Goal: Task Accomplishment & Management: Manage account settings

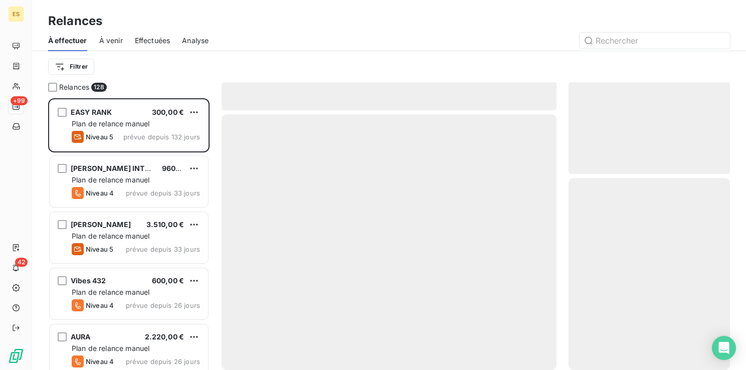
scroll to position [264, 153]
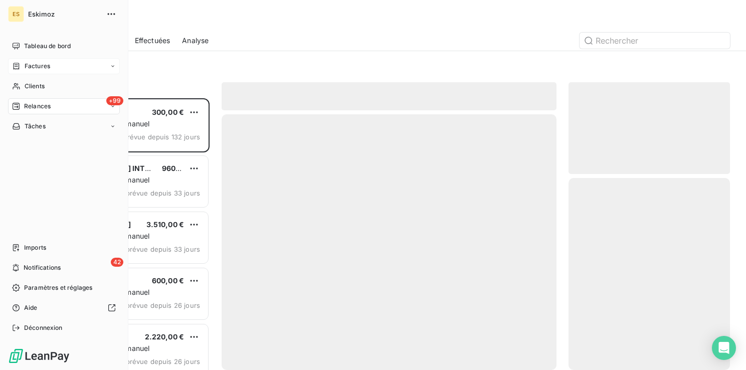
scroll to position [264, 153]
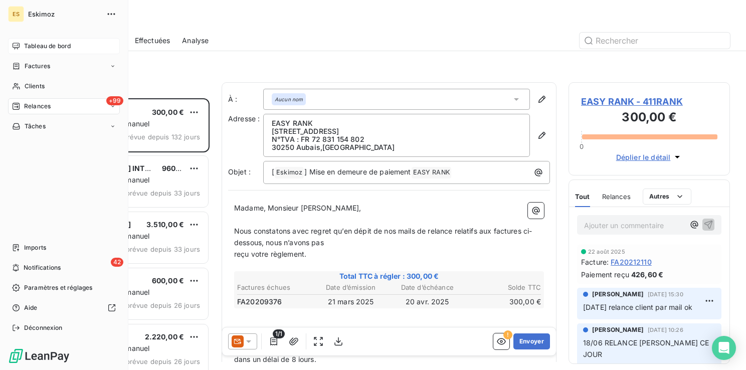
click at [38, 47] on span "Tableau de bord" at bounding box center [47, 46] width 47 height 9
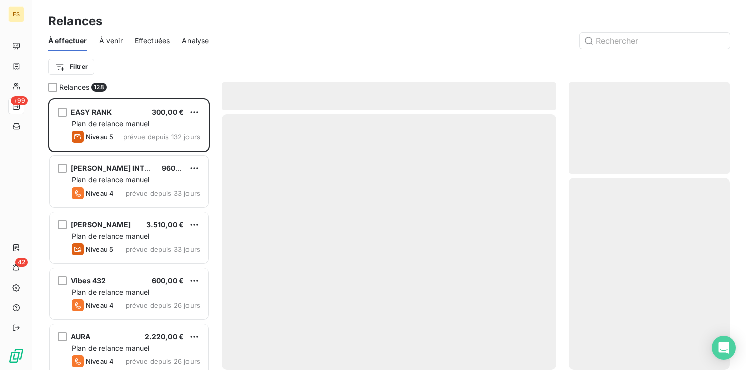
scroll to position [264, 153]
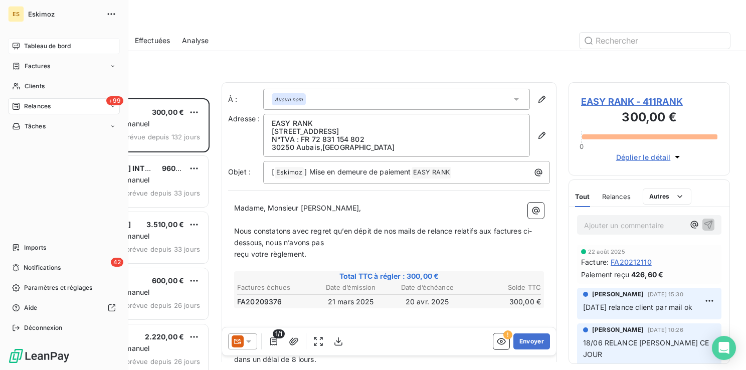
click at [42, 46] on span "Tableau de bord" at bounding box center [47, 46] width 47 height 9
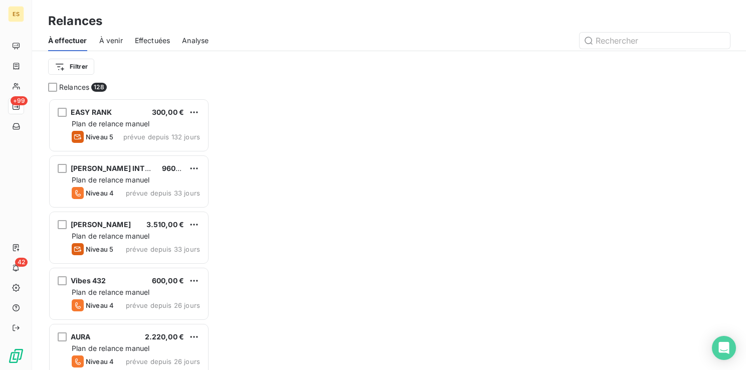
scroll to position [264, 153]
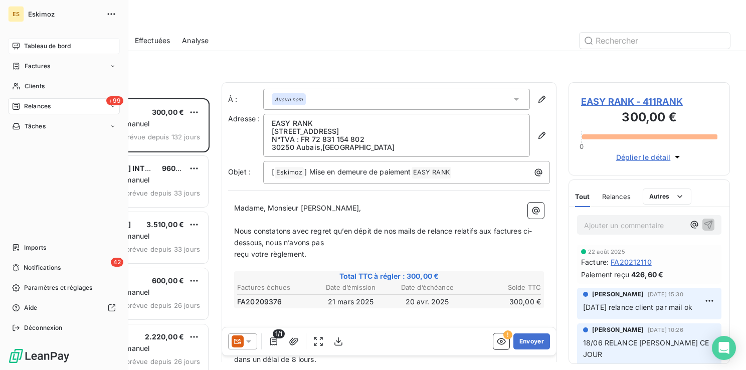
click at [36, 41] on div "Tableau de bord" at bounding box center [64, 46] width 112 height 16
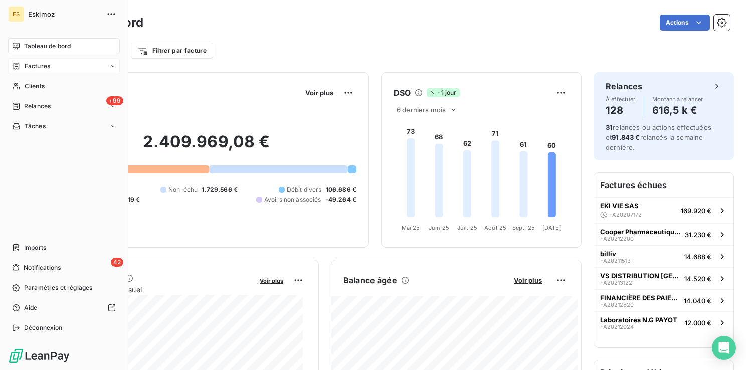
click at [33, 65] on span "Factures" at bounding box center [38, 66] width 26 height 9
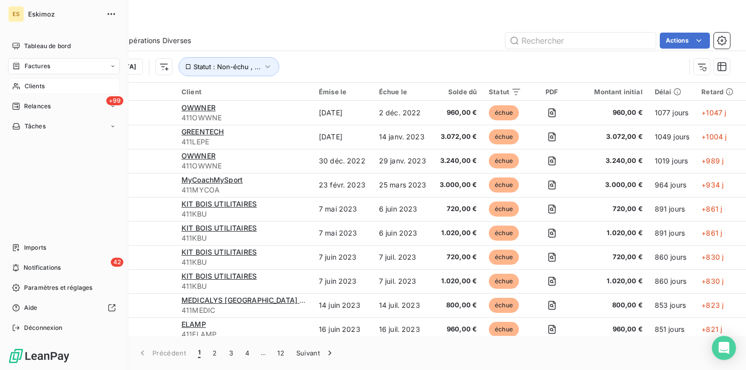
click at [34, 90] on span "Clients" at bounding box center [35, 86] width 20 height 9
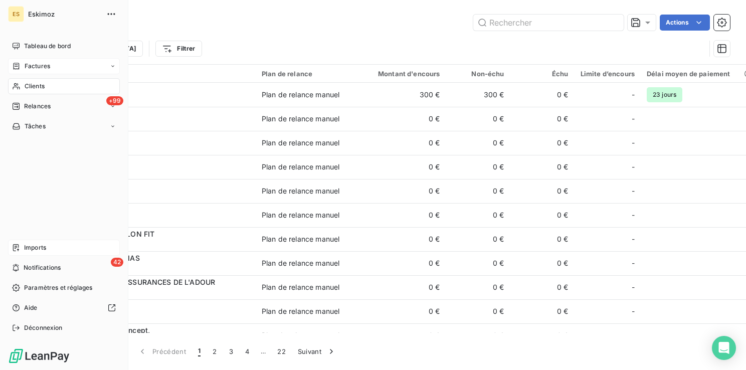
click at [27, 249] on span "Imports" at bounding box center [35, 247] width 22 height 9
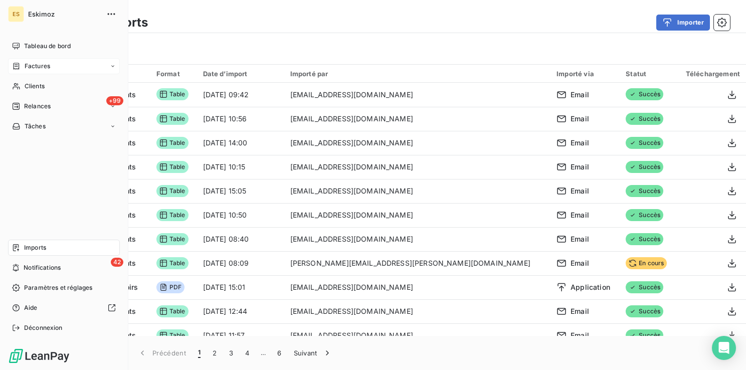
click at [32, 68] on span "Factures" at bounding box center [38, 66] width 26 height 9
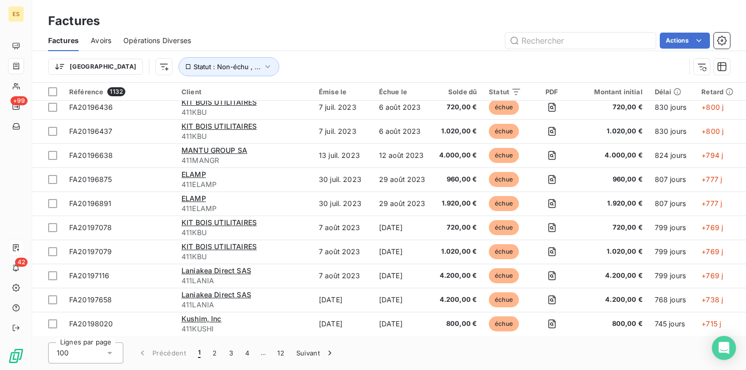
scroll to position [1002, 0]
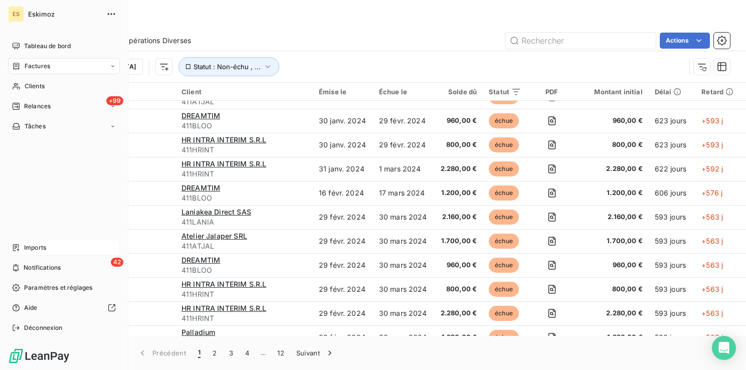
click at [33, 242] on div "Imports" at bounding box center [64, 248] width 112 height 16
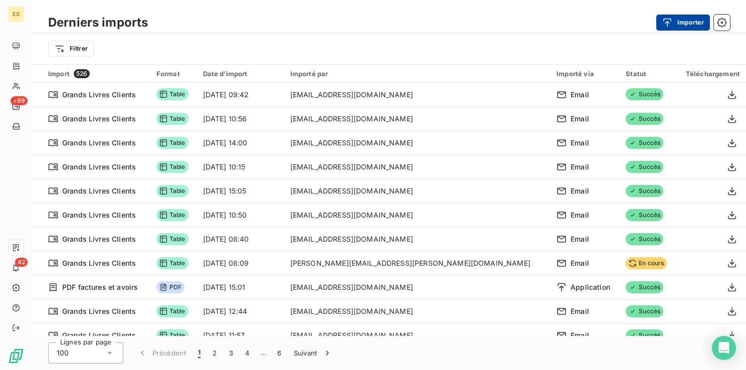
click at [683, 25] on button "Importer" at bounding box center [683, 23] width 54 height 16
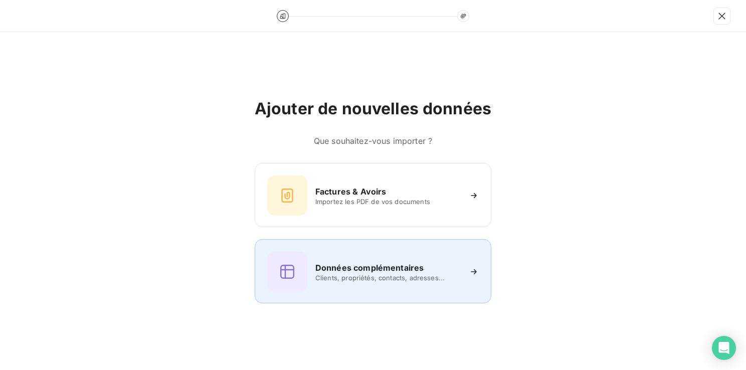
click at [361, 262] on h6 "Données complémentaires" at bounding box center [369, 268] width 108 height 12
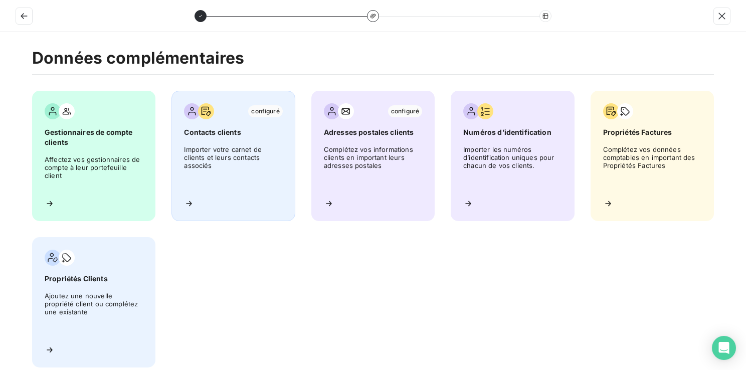
click at [230, 160] on span "Importer votre carnet de clients et leurs contacts associés" at bounding box center [233, 167] width 98 height 45
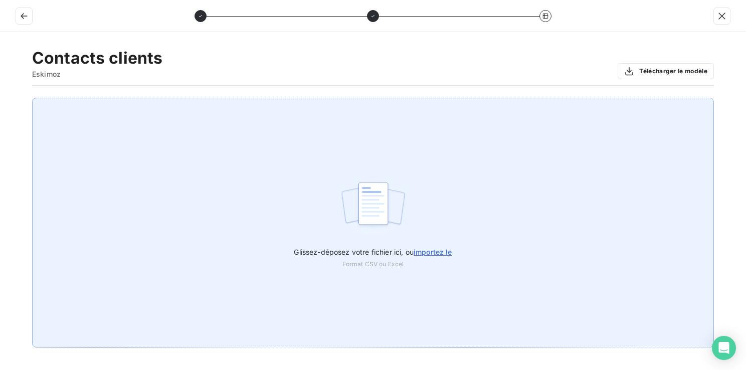
click at [438, 249] on span "importez le" at bounding box center [432, 252] width 39 height 9
click at [1, 98] on input "Glissez-déposez votre fichier ici, ou importez le" at bounding box center [0, 98] width 1 height 1
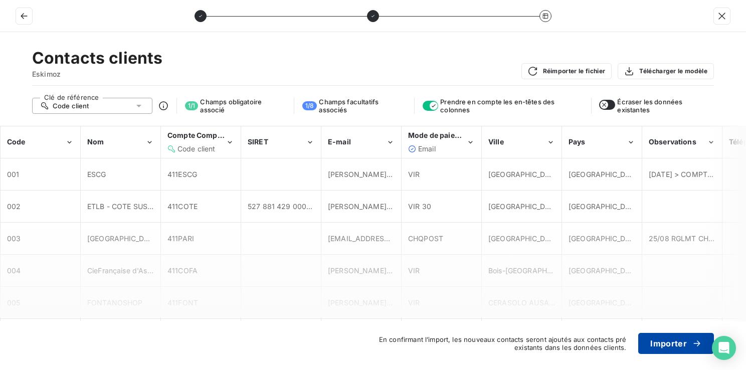
click at [661, 343] on button "Importer" at bounding box center [676, 343] width 76 height 21
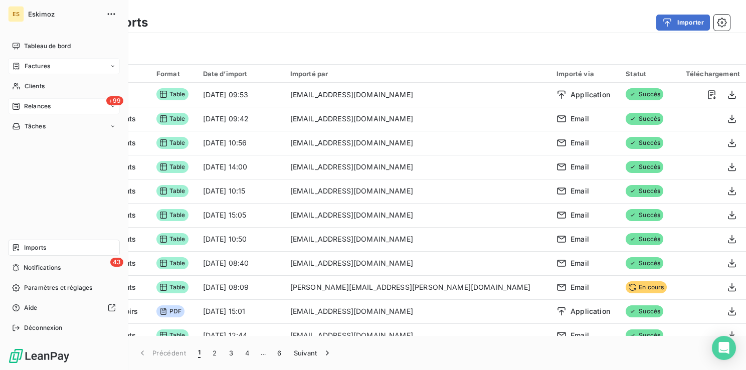
click at [31, 108] on span "Relances" at bounding box center [37, 106] width 27 height 9
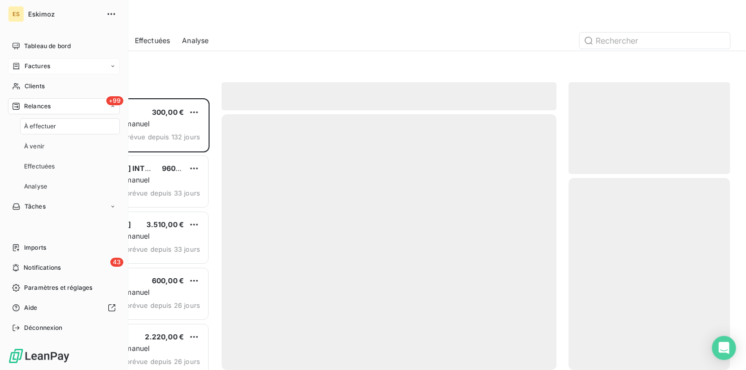
scroll to position [264, 153]
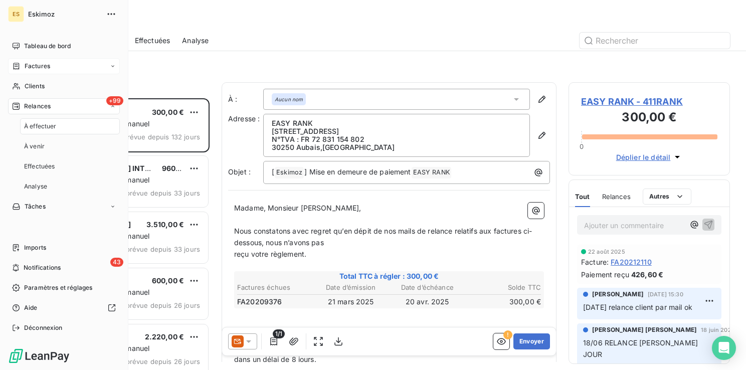
click at [36, 102] on span "Relances" at bounding box center [37, 106] width 27 height 9
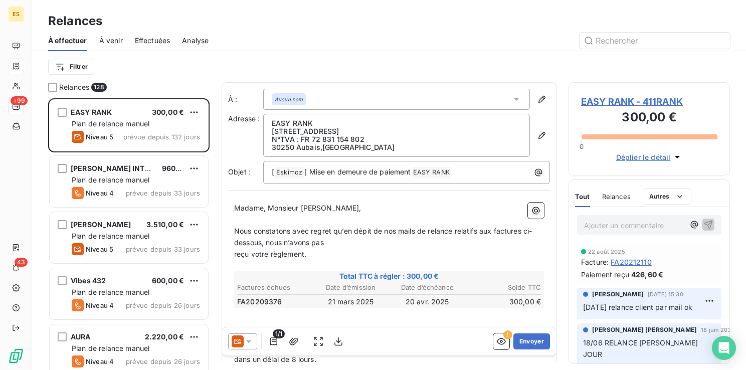
click at [325, 42] on div at bounding box center [474, 41] width 509 height 16
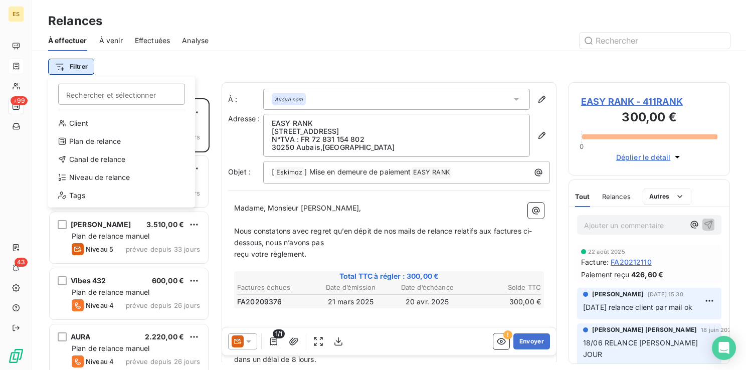
click at [76, 74] on html "ES +99 43 Relances À effectuer À venir Effectuées Analyse Filtrer Rechercher et…" at bounding box center [373, 185] width 746 height 370
click at [94, 176] on div "Niveau de relance" at bounding box center [121, 177] width 139 height 16
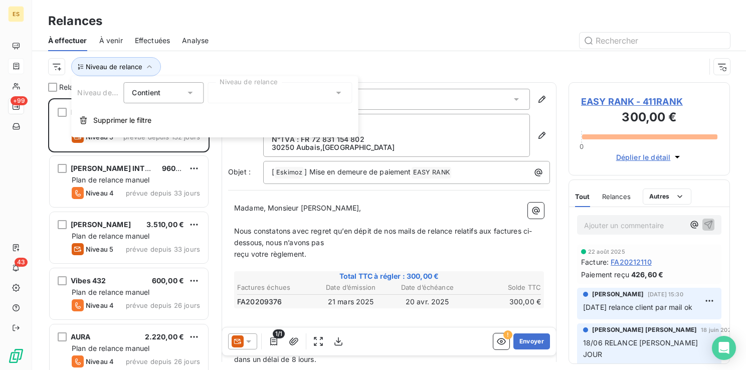
click at [299, 93] on div at bounding box center [279, 92] width 144 height 21
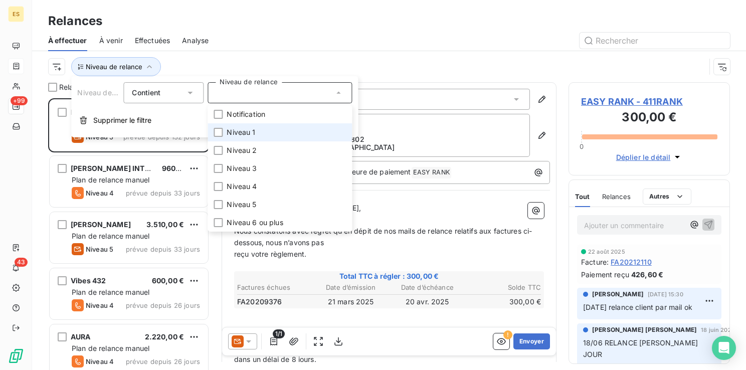
click at [259, 127] on li "Niveau 1" at bounding box center [279, 132] width 144 height 18
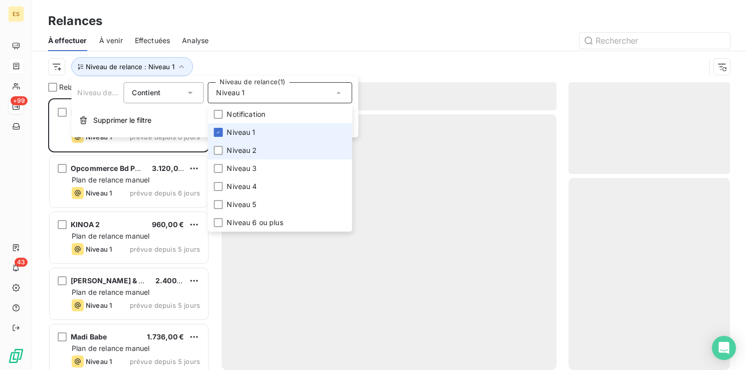
scroll to position [264, 153]
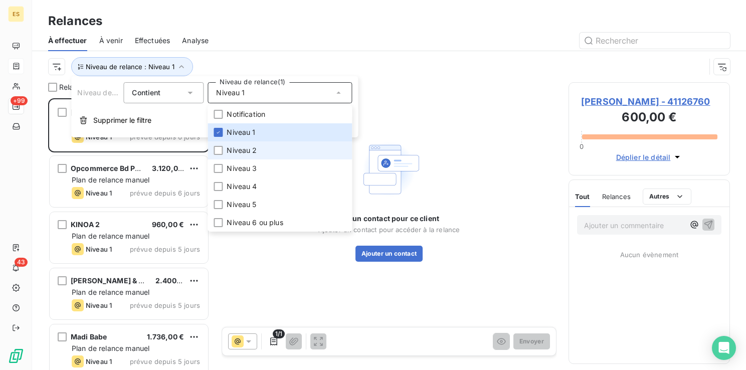
click at [240, 150] on span "Niveau 2" at bounding box center [241, 150] width 30 height 10
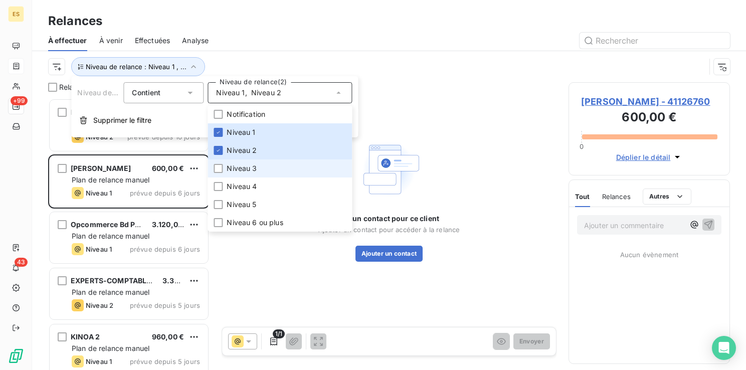
click at [243, 167] on span "Niveau 3" at bounding box center [241, 168] width 30 height 10
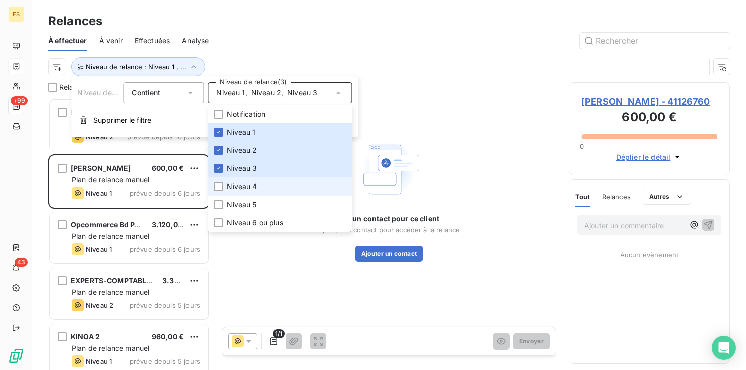
click at [238, 186] on span "Niveau 4" at bounding box center [241, 186] width 30 height 10
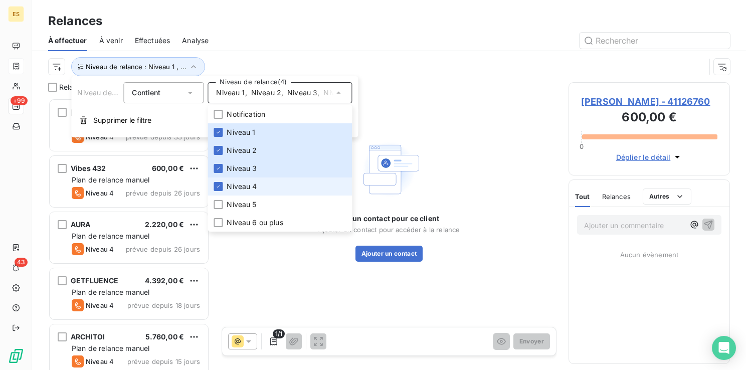
click at [237, 186] on span "Niveau 4" at bounding box center [241, 186] width 30 height 10
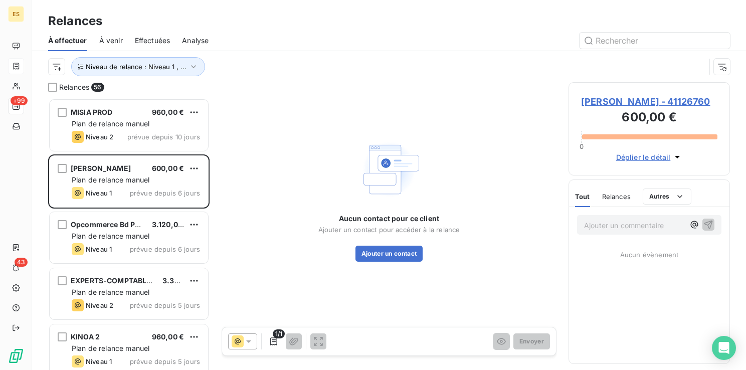
click at [319, 37] on div at bounding box center [474, 41] width 509 height 16
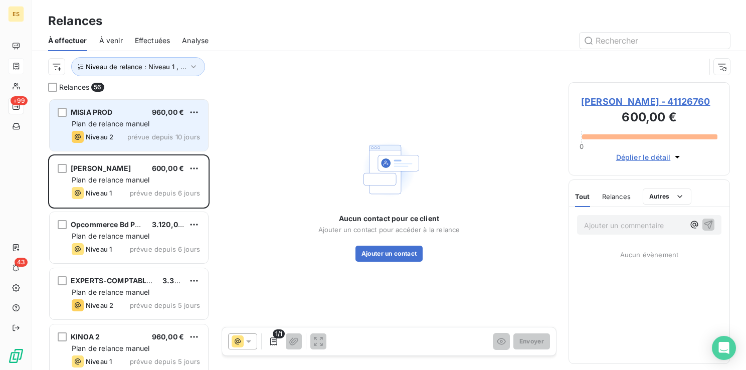
click at [154, 117] on div "MISIA PROD 960,00 € Plan de relance [PERSON_NAME] 2 prévue depuis 10 jours" at bounding box center [129, 125] width 158 height 51
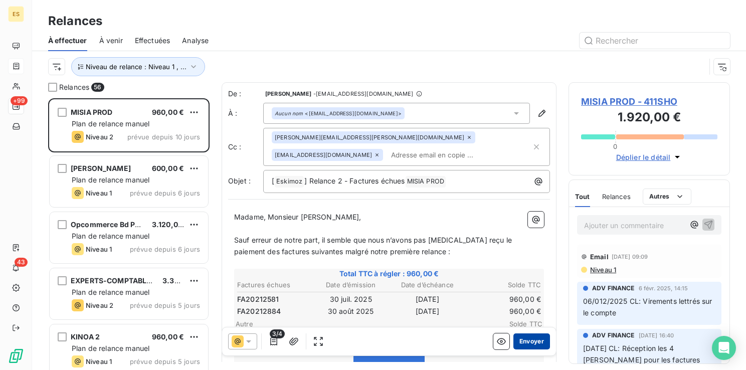
click at [525, 342] on button "Envoyer" at bounding box center [531, 341] width 37 height 16
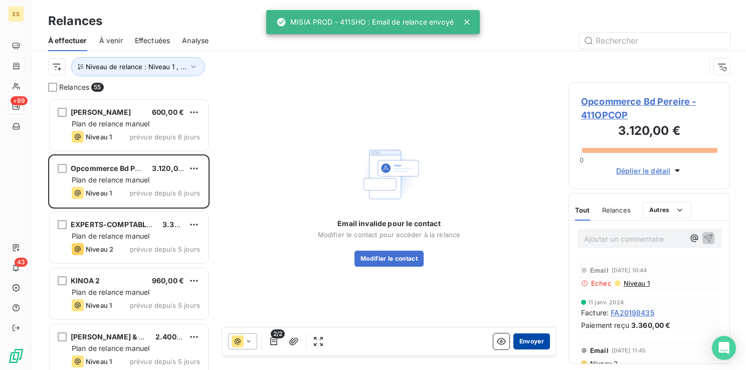
click at [524, 344] on button "Envoyer" at bounding box center [531, 341] width 37 height 16
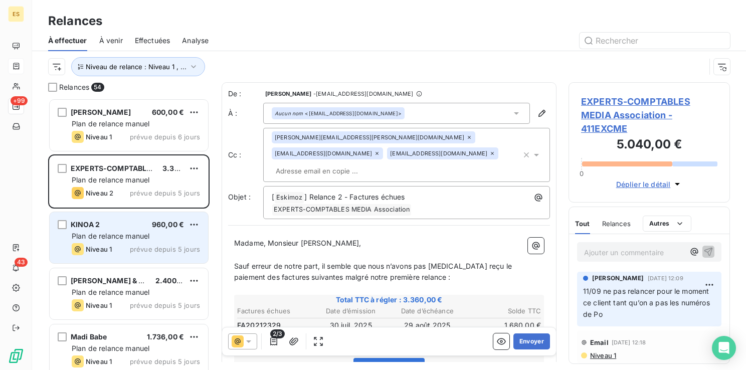
click at [148, 243] on div "Niveau 1 prévue depuis 5 jours" at bounding box center [136, 249] width 128 height 12
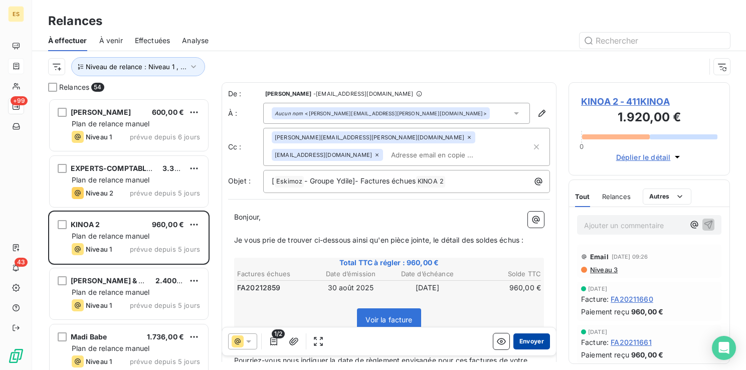
click at [523, 344] on button "Envoyer" at bounding box center [531, 341] width 37 height 16
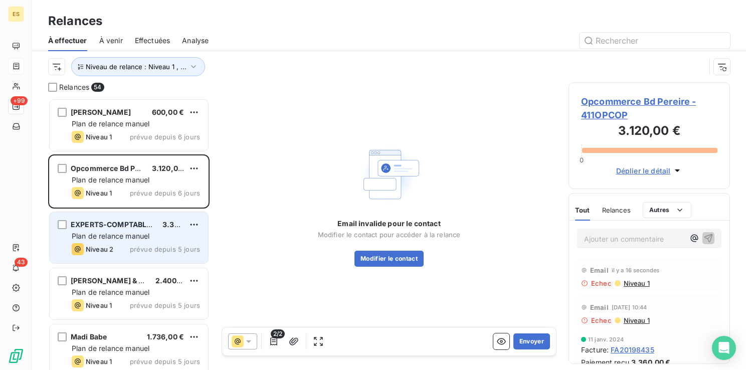
click at [130, 245] on div "Niveau 2 prévue depuis 5 jours" at bounding box center [136, 249] width 128 height 12
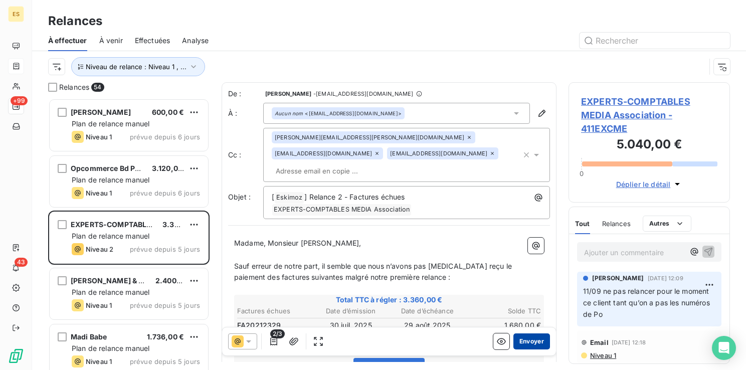
click at [523, 337] on button "Envoyer" at bounding box center [531, 341] width 37 height 16
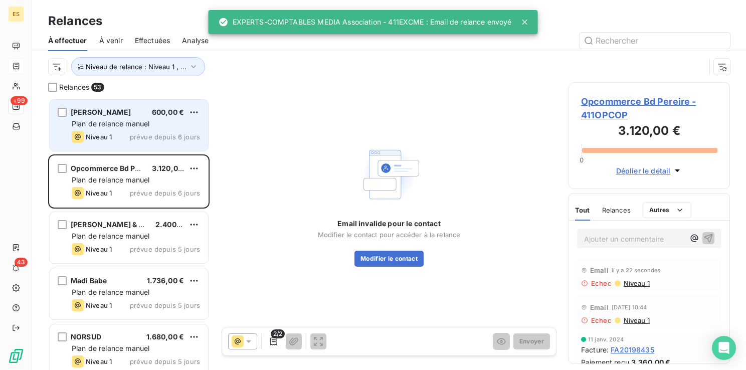
click at [128, 143] on div "[PERSON_NAME] 600,00 € Plan de relance [PERSON_NAME] 1 prévue depuis 6 jours" at bounding box center [129, 125] width 158 height 51
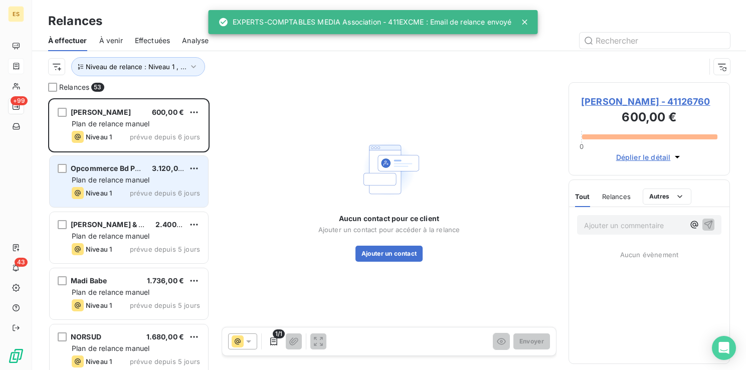
click at [109, 175] on div "Plan de relance manuel" at bounding box center [136, 180] width 128 height 10
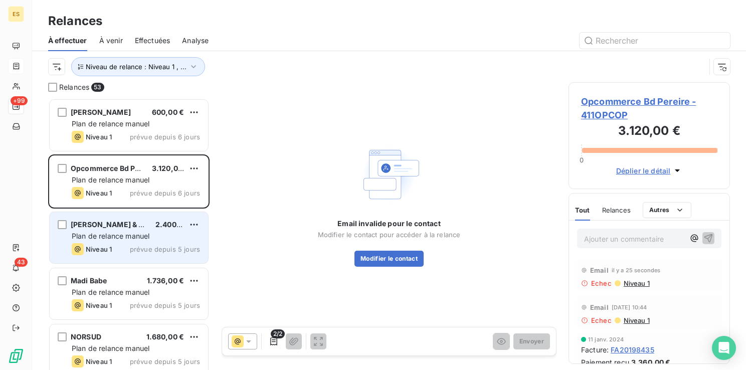
click at [106, 227] on span "[PERSON_NAME] & PARTNERS" at bounding box center [124, 224] width 106 height 9
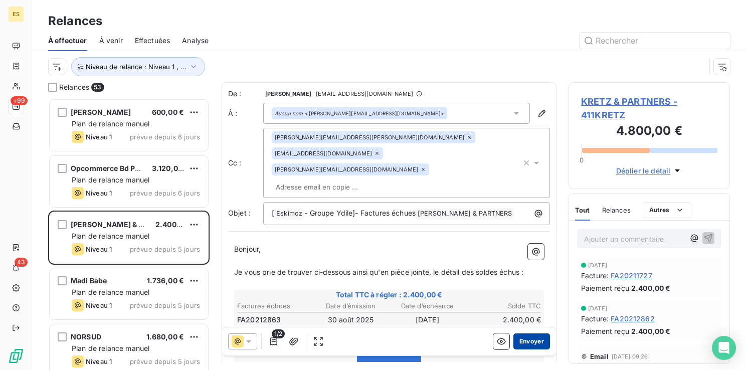
click at [529, 338] on button "Envoyer" at bounding box center [531, 341] width 37 height 16
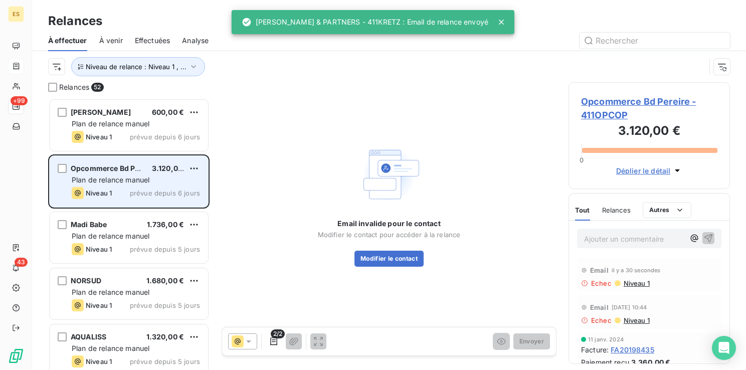
click at [152, 183] on div "Plan de relance manuel" at bounding box center [136, 180] width 128 height 10
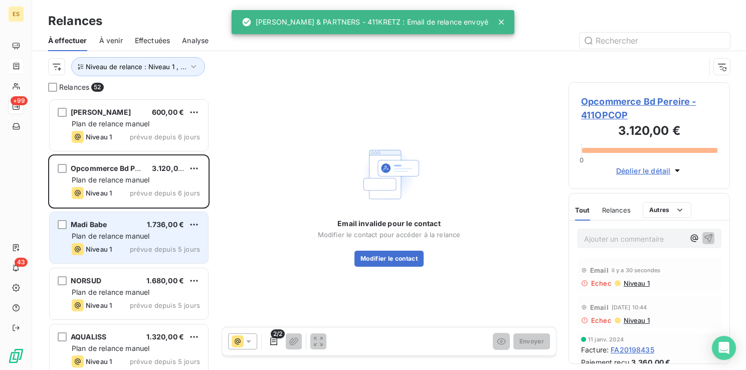
click at [127, 236] on span "Plan de relance manuel" at bounding box center [111, 236] width 78 height 9
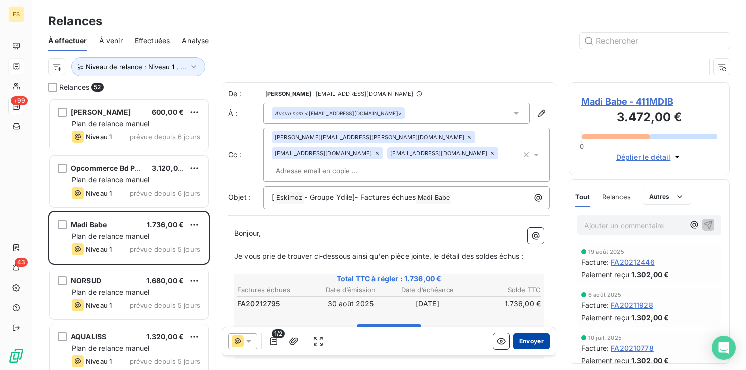
click at [530, 344] on button "Envoyer" at bounding box center [531, 341] width 37 height 16
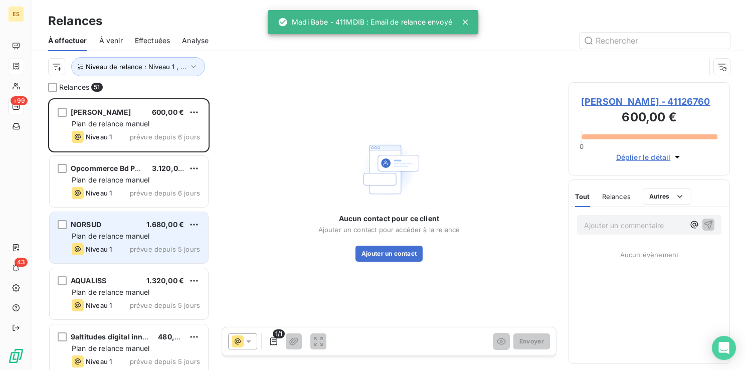
click at [121, 229] on div "NORSUD 1.680,00 € Plan de relance [PERSON_NAME] 1 prévue depuis 5 jours" at bounding box center [129, 237] width 158 height 51
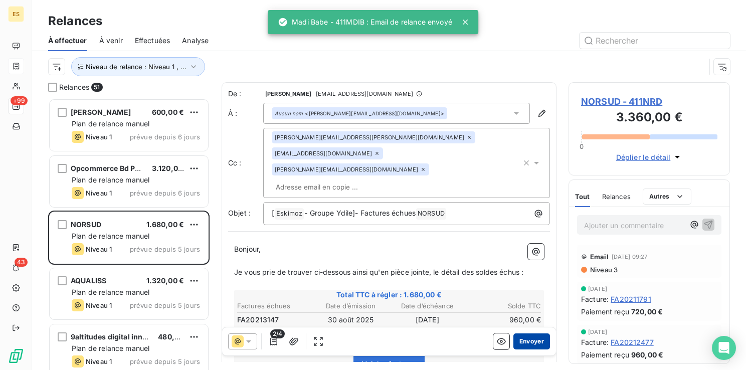
click at [513, 336] on button "Envoyer" at bounding box center [531, 341] width 37 height 16
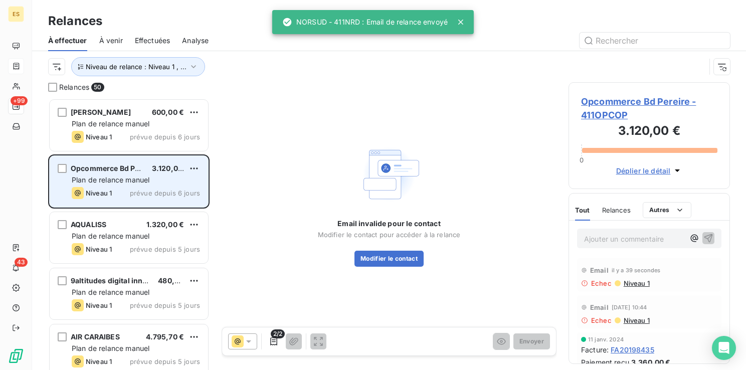
click at [118, 183] on span "Plan de relance manuel" at bounding box center [111, 179] width 78 height 9
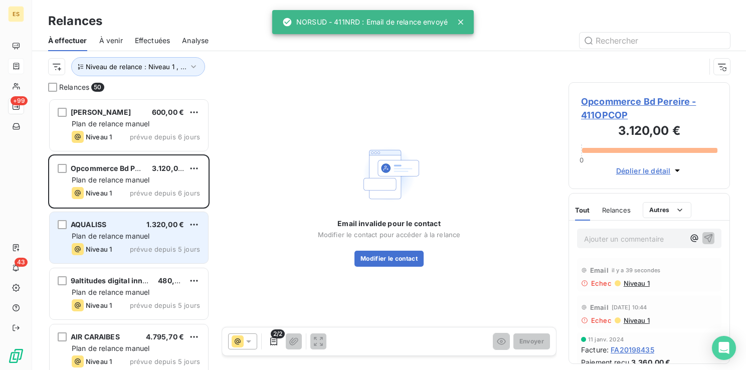
click at [102, 241] on div "Plan de relance manuel" at bounding box center [136, 236] width 128 height 10
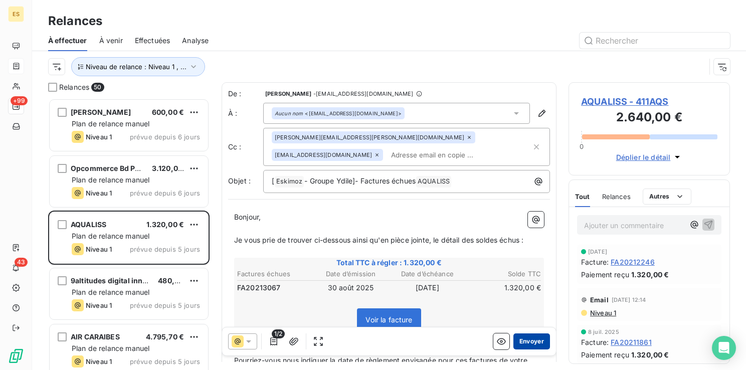
click at [525, 341] on button "Envoyer" at bounding box center [531, 341] width 37 height 16
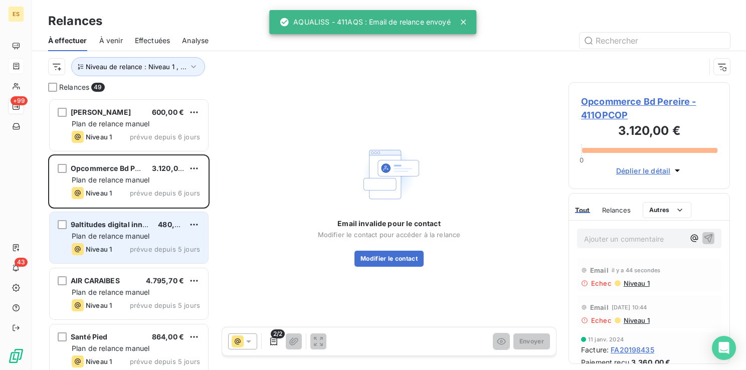
click at [104, 246] on span "Niveau 1" at bounding box center [99, 249] width 26 height 8
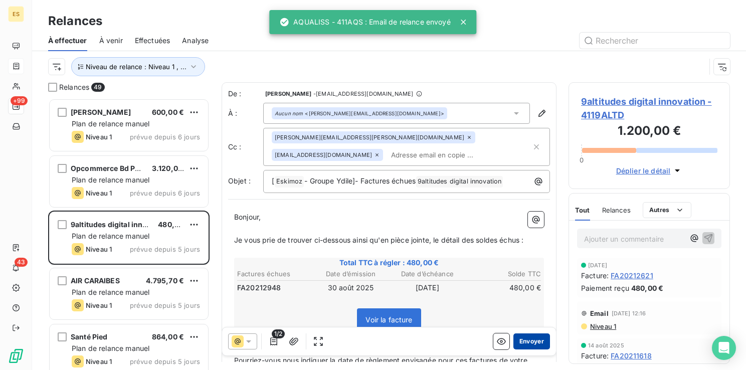
click at [525, 341] on button "Envoyer" at bounding box center [531, 341] width 37 height 16
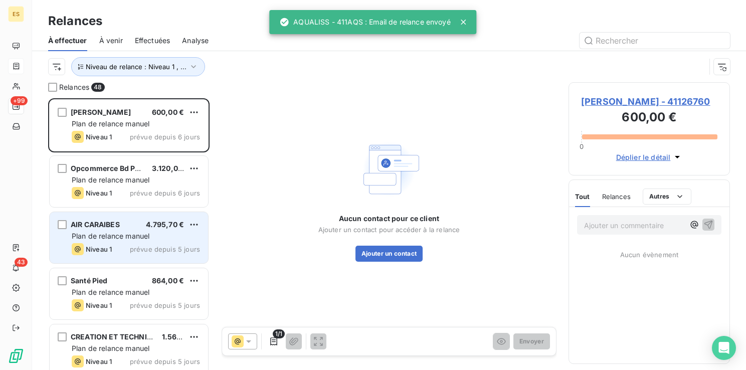
click at [139, 242] on div "AIR CARAIBES 4.795,70 € Plan de relance [PERSON_NAME] 1 prévue depuis 5 jours" at bounding box center [129, 237] width 158 height 51
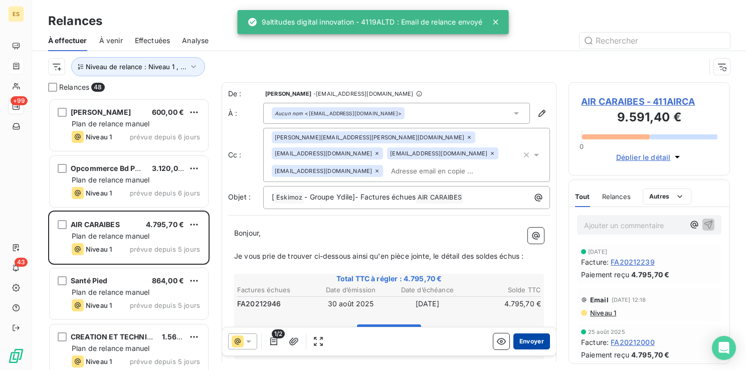
click at [529, 339] on button "Envoyer" at bounding box center [531, 341] width 37 height 16
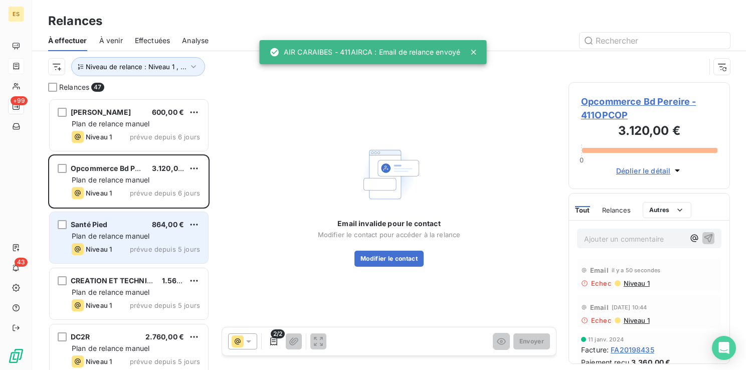
click at [100, 242] on div "Santé Pied 864,00 € Plan de relance [PERSON_NAME] 1 prévue depuis 5 jours" at bounding box center [129, 237] width 158 height 51
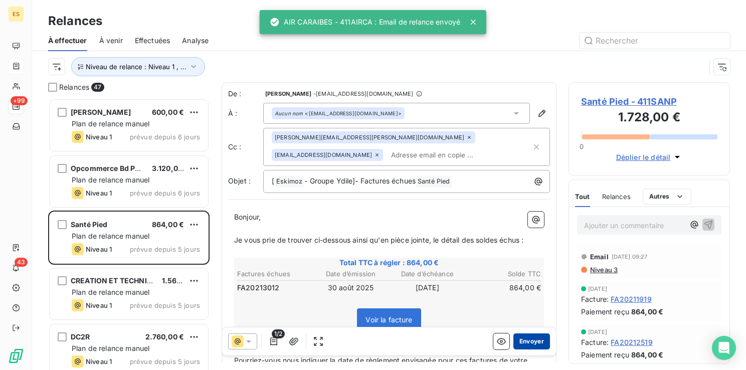
click at [516, 336] on button "Envoyer" at bounding box center [531, 341] width 37 height 16
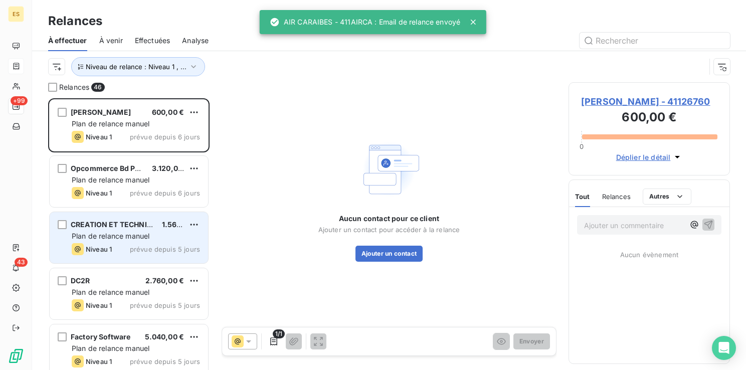
click at [106, 244] on div "Niveau 1" at bounding box center [92, 249] width 40 height 12
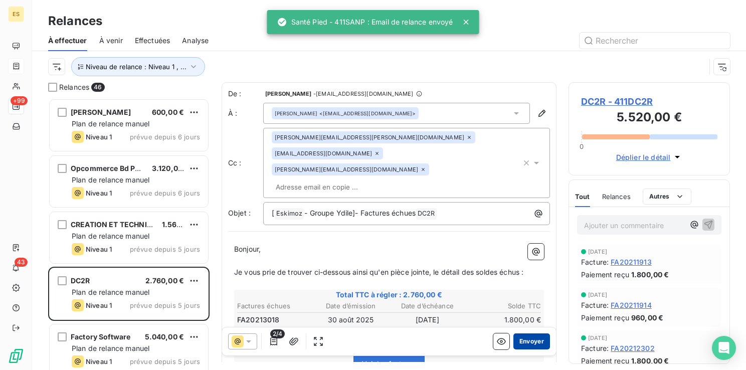
click at [526, 342] on button "Envoyer" at bounding box center [531, 341] width 37 height 16
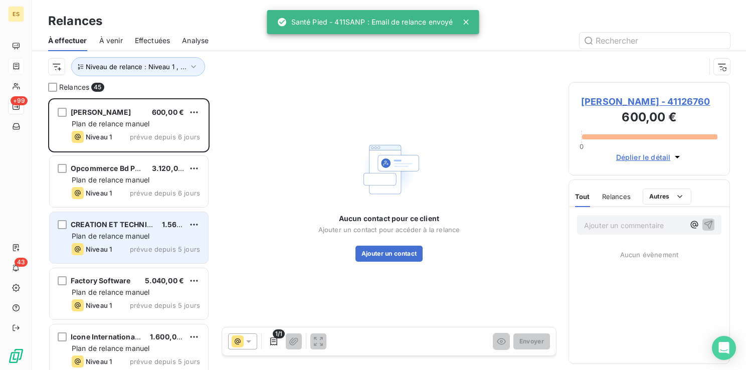
click at [104, 247] on span "Niveau 1" at bounding box center [99, 249] width 26 height 8
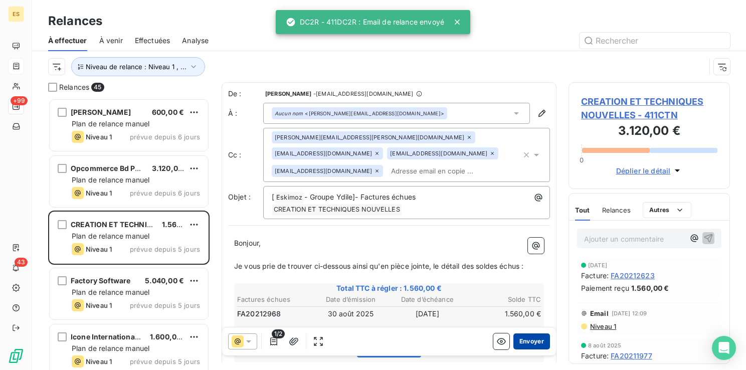
click at [523, 346] on button "Envoyer" at bounding box center [531, 341] width 37 height 16
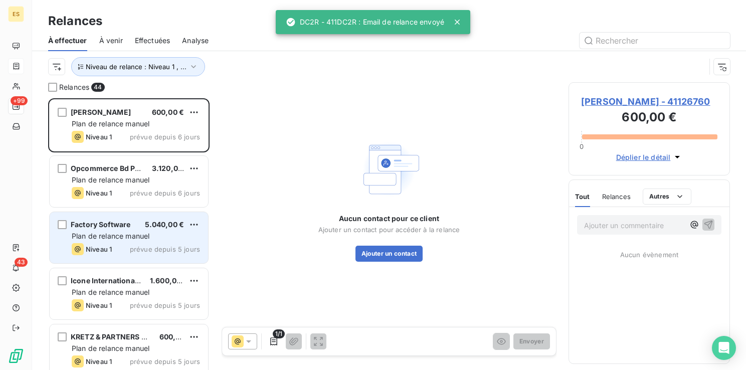
click at [113, 239] on span "Plan de relance manuel" at bounding box center [111, 236] width 78 height 9
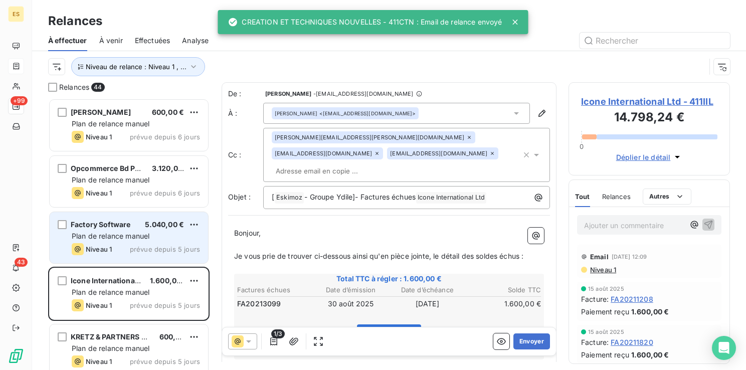
click at [97, 244] on div "Niveau 1" at bounding box center [92, 249] width 40 height 12
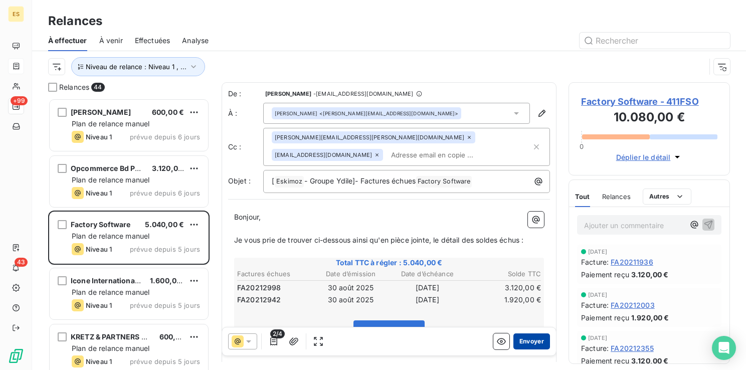
click at [528, 335] on button "Envoyer" at bounding box center [531, 341] width 37 height 16
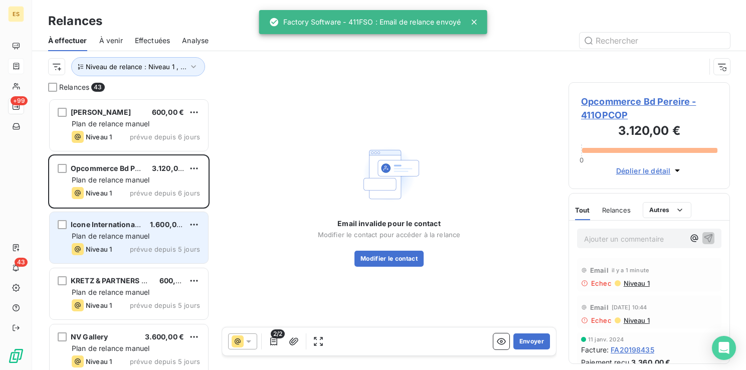
click at [109, 244] on div "Niveau 1" at bounding box center [92, 249] width 40 height 12
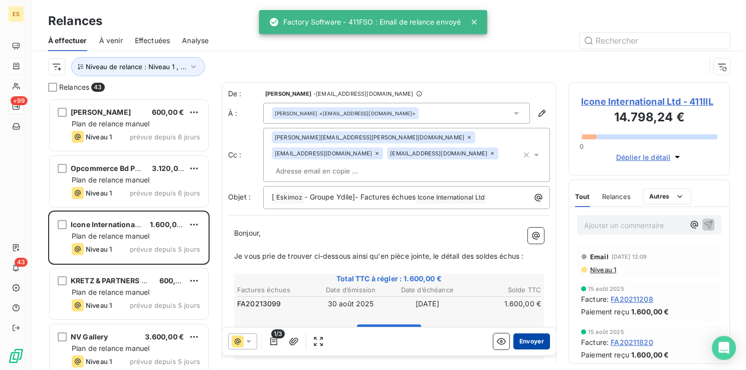
click at [526, 342] on button "Envoyer" at bounding box center [531, 341] width 37 height 16
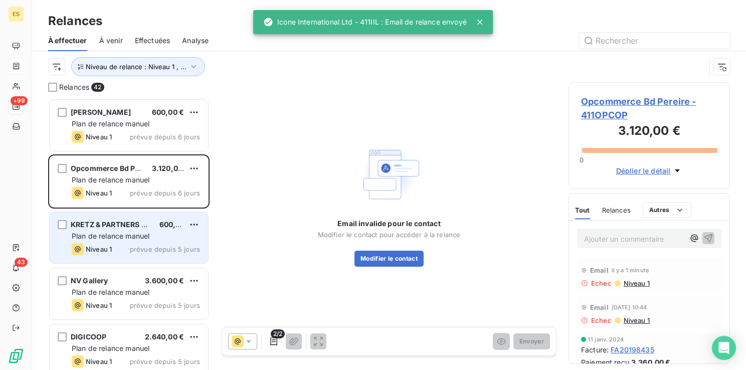
click at [134, 255] on div "Niveau 1 prévue depuis 5 jours" at bounding box center [136, 249] width 128 height 12
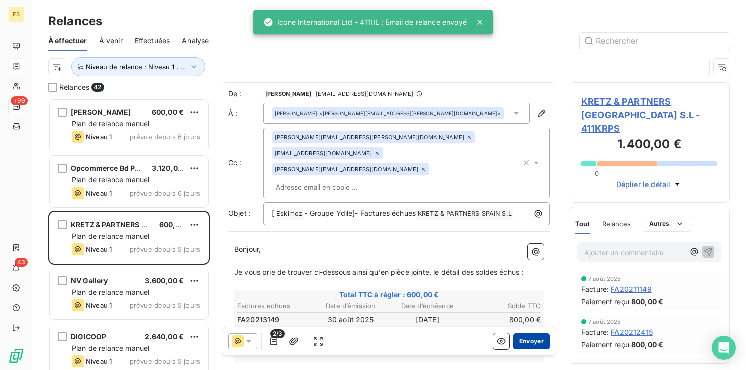
click at [516, 341] on button "Envoyer" at bounding box center [531, 341] width 37 height 16
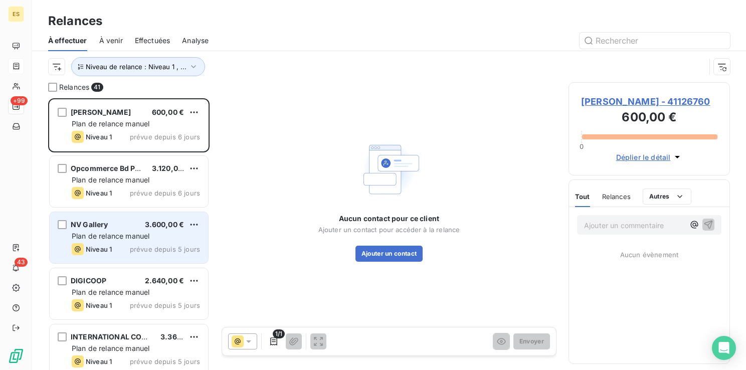
click at [139, 248] on span "prévue depuis 5 jours" at bounding box center [165, 249] width 70 height 8
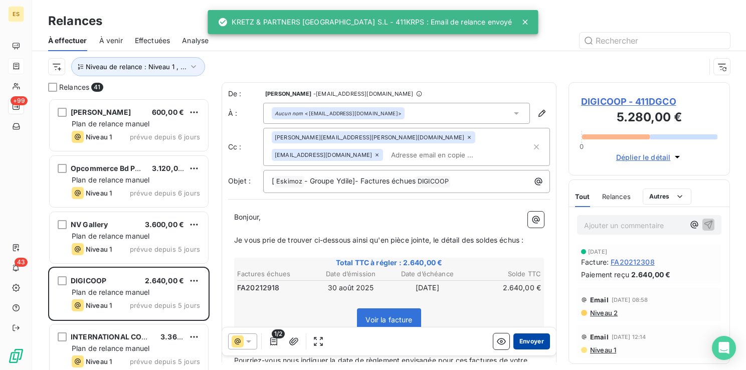
click at [521, 346] on button "Envoyer" at bounding box center [531, 341] width 37 height 16
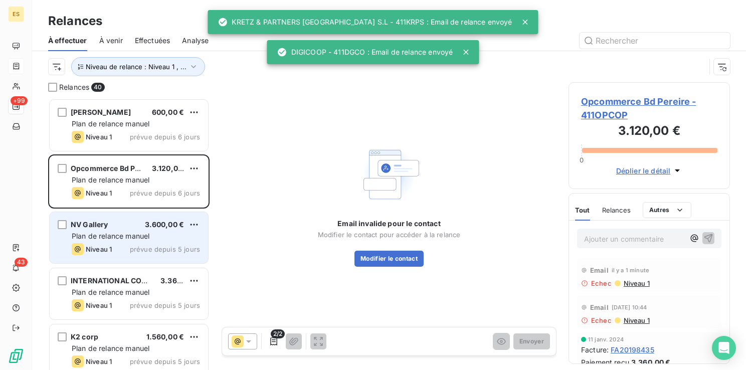
click at [104, 249] on span "Niveau 1" at bounding box center [99, 249] width 26 height 8
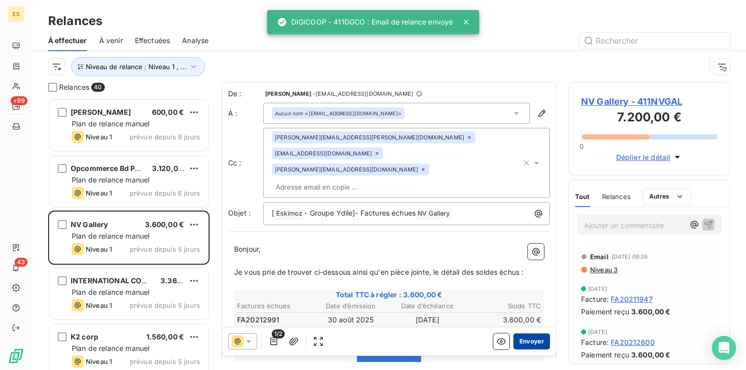
click at [529, 338] on button "Envoyer" at bounding box center [531, 341] width 37 height 16
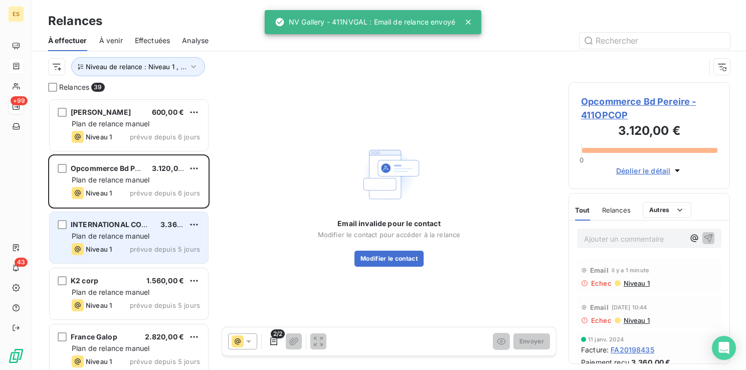
click at [124, 249] on div "Niveau 1 prévue depuis 5 jours" at bounding box center [136, 249] width 128 height 12
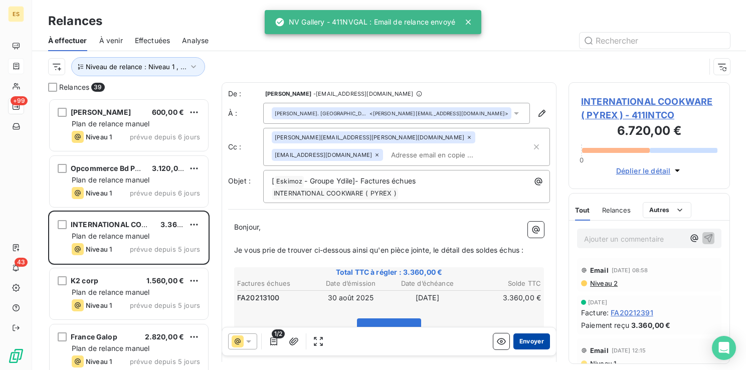
click at [522, 337] on button "Envoyer" at bounding box center [531, 341] width 37 height 16
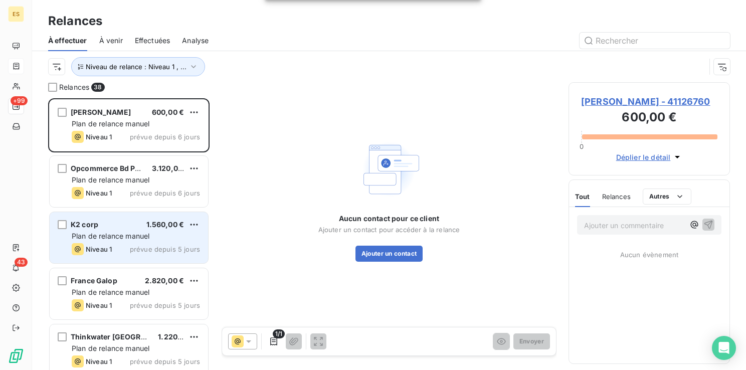
click at [90, 240] on span "Plan de relance manuel" at bounding box center [111, 236] width 78 height 9
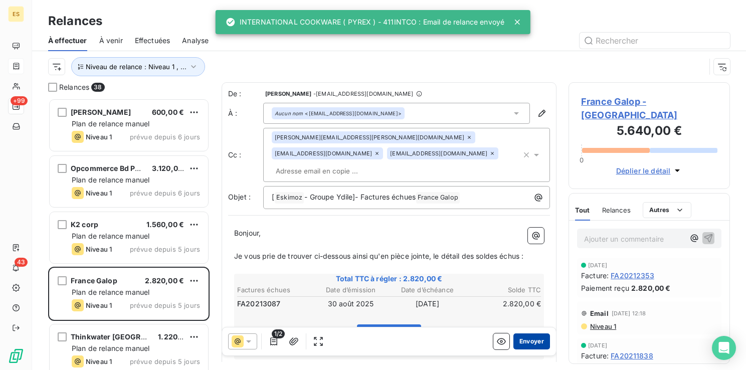
click at [528, 337] on button "Envoyer" at bounding box center [531, 341] width 37 height 16
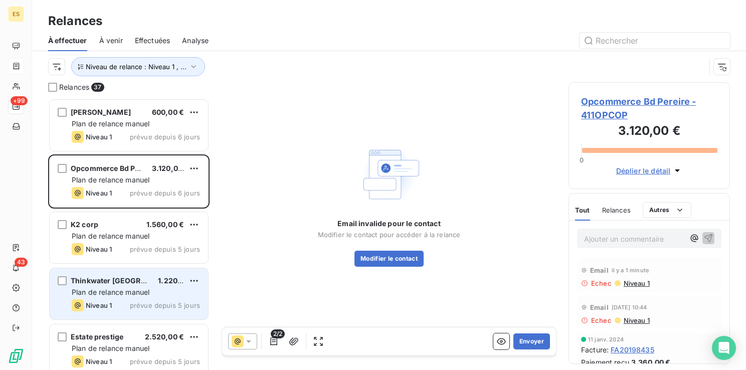
click at [146, 290] on span "Plan de relance manuel" at bounding box center [111, 292] width 78 height 9
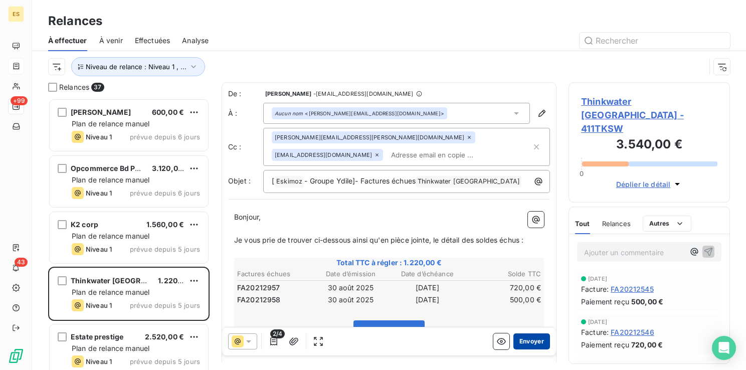
click at [528, 342] on button "Envoyer" at bounding box center [531, 341] width 37 height 16
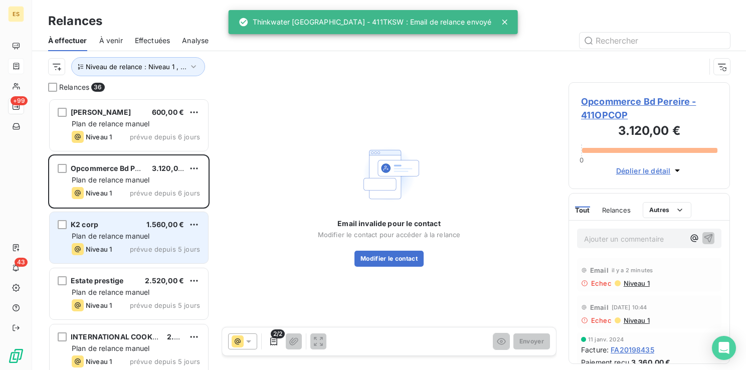
click at [105, 238] on span "Plan de relance manuel" at bounding box center [111, 236] width 78 height 9
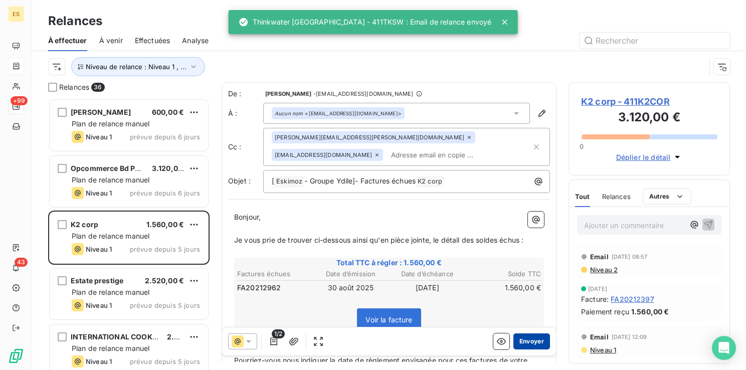
click at [519, 342] on button "Envoyer" at bounding box center [531, 341] width 37 height 16
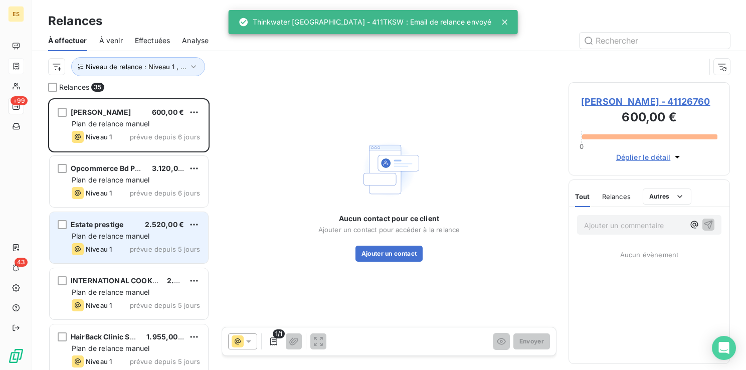
click at [106, 248] on span "Niveau 1" at bounding box center [99, 249] width 26 height 8
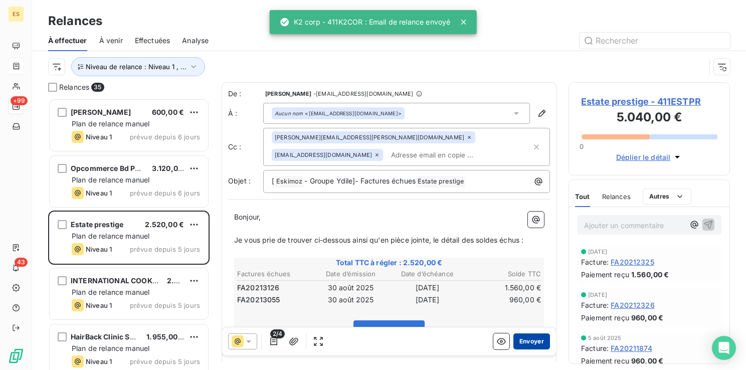
click at [523, 339] on button "Envoyer" at bounding box center [531, 341] width 37 height 16
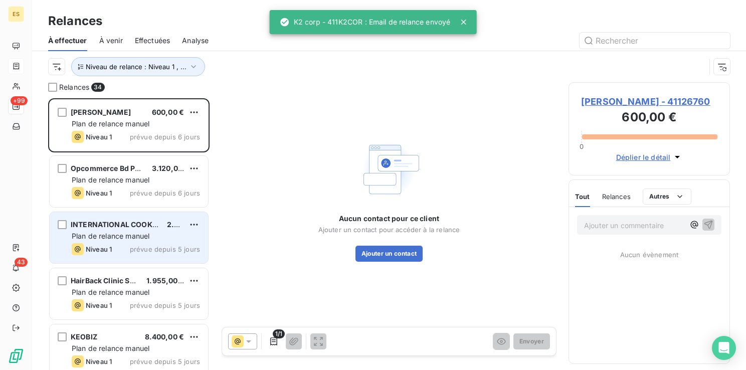
click at [115, 240] on span "Plan de relance manuel" at bounding box center [111, 236] width 78 height 9
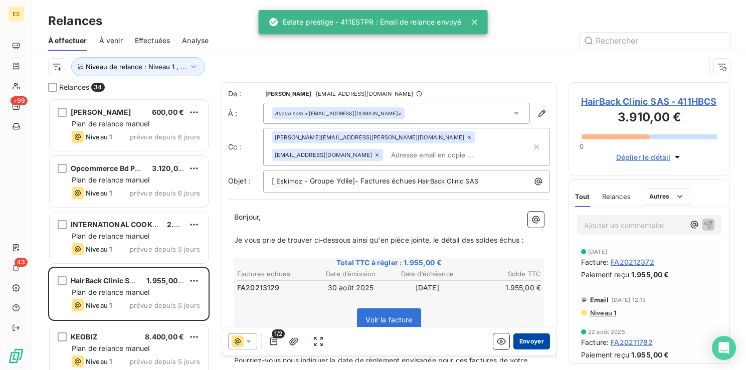
click at [523, 343] on button "Envoyer" at bounding box center [531, 341] width 37 height 16
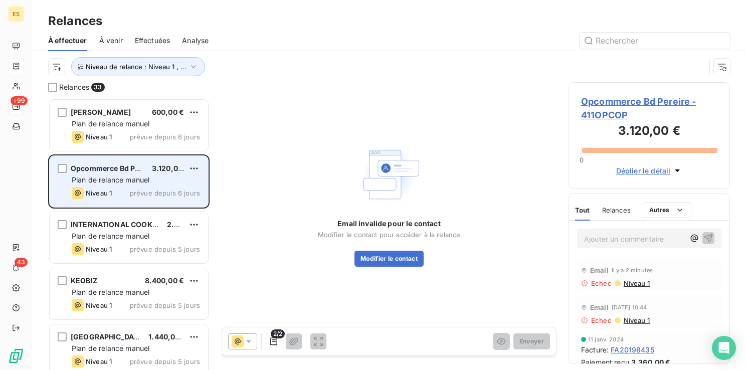
click at [135, 188] on div "Niveau 1 prévue depuis 6 jours" at bounding box center [136, 193] width 128 height 12
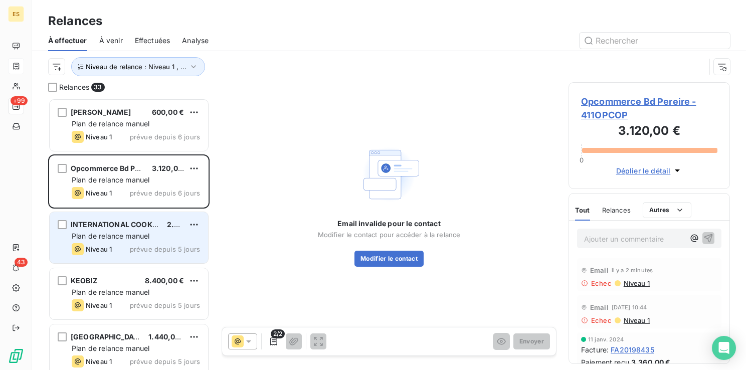
click at [139, 246] on span "prévue depuis 5 jours" at bounding box center [165, 249] width 70 height 8
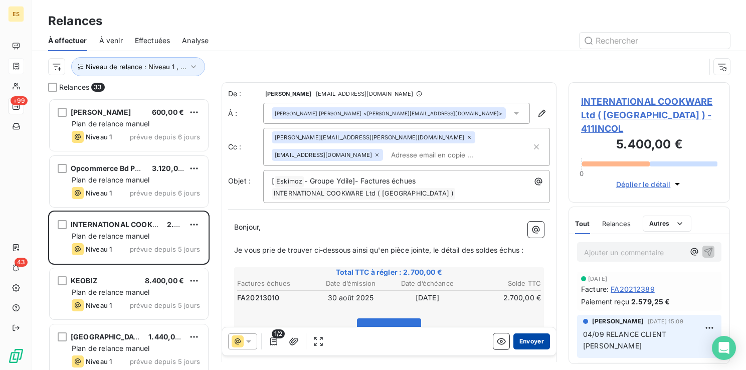
click at [517, 342] on button "Envoyer" at bounding box center [531, 341] width 37 height 16
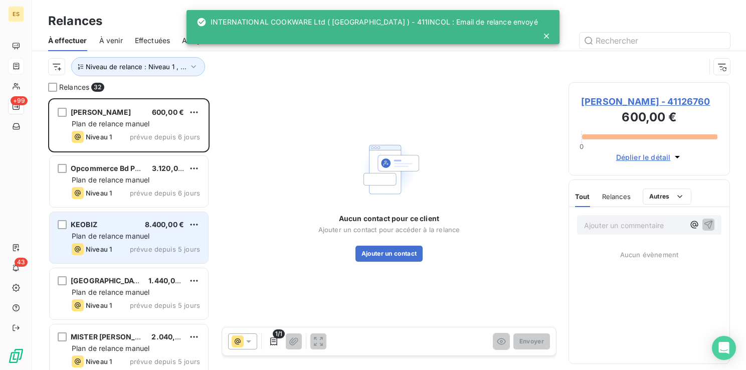
click at [127, 235] on span "Plan de relance manuel" at bounding box center [111, 236] width 78 height 9
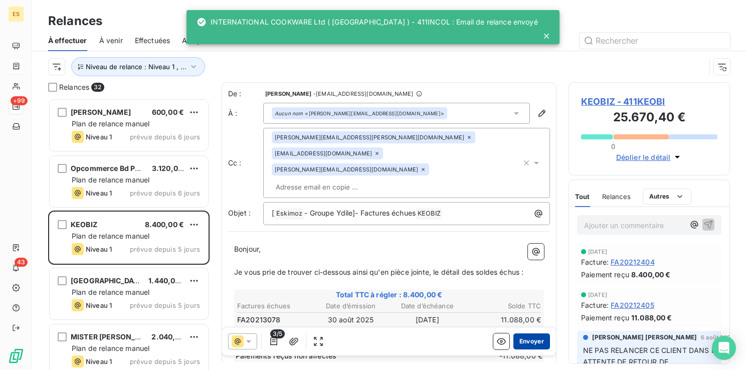
click at [525, 342] on button "Envoyer" at bounding box center [531, 341] width 37 height 16
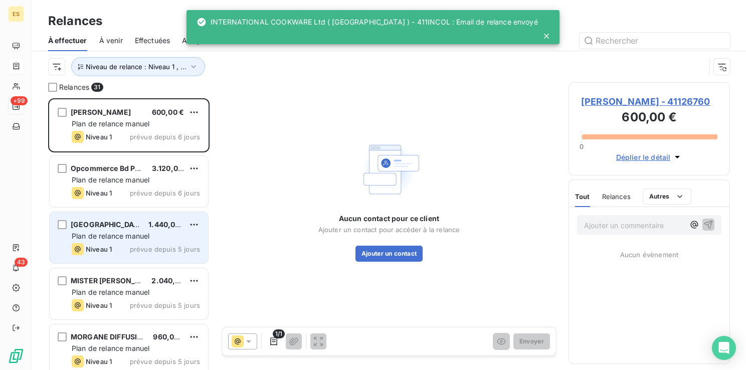
click at [100, 239] on span "Plan de relance manuel" at bounding box center [111, 236] width 78 height 9
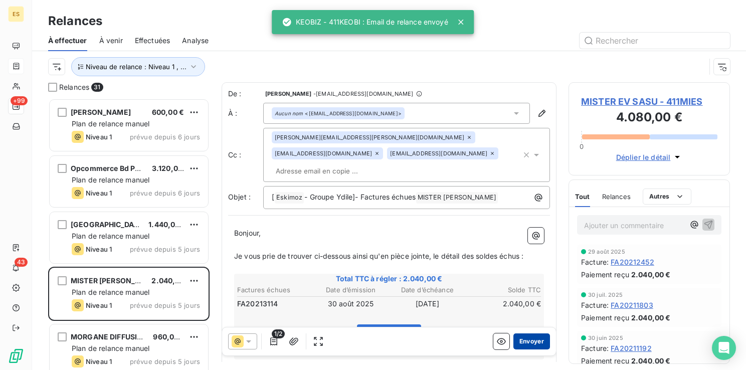
click at [522, 345] on button "Envoyer" at bounding box center [531, 341] width 37 height 16
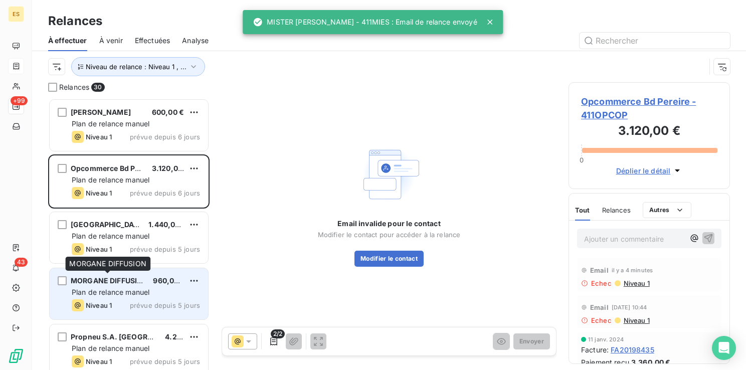
click at [115, 280] on span "MORGANE DIFFUSION" at bounding box center [110, 280] width 78 height 9
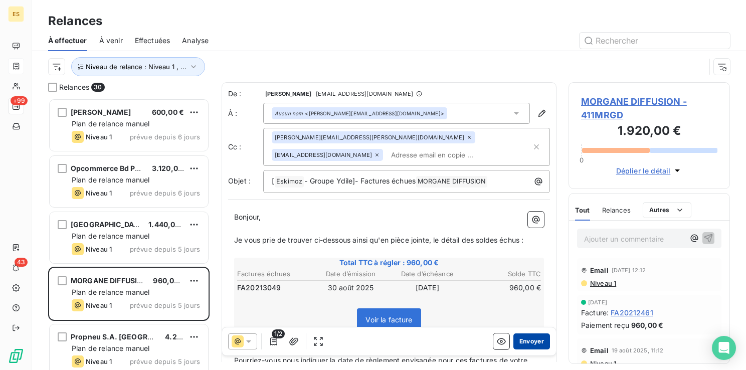
click at [519, 338] on button "Envoyer" at bounding box center [531, 341] width 37 height 16
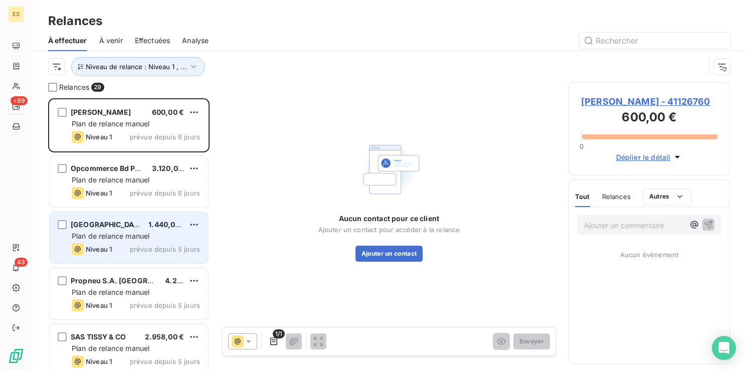
click at [127, 248] on div "Niveau 1 prévue depuis 5 jours" at bounding box center [136, 249] width 128 height 12
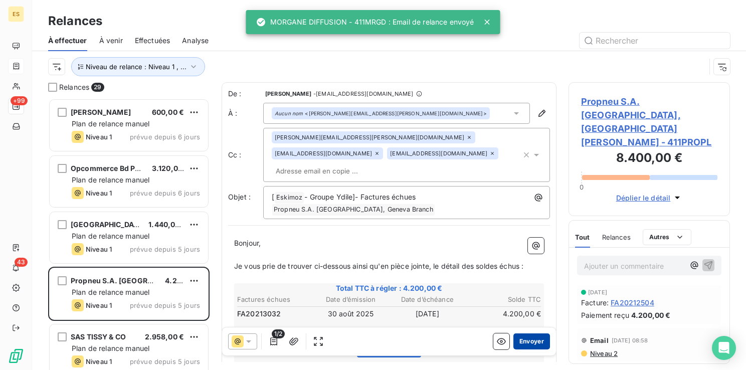
click at [515, 344] on button "Envoyer" at bounding box center [531, 341] width 37 height 16
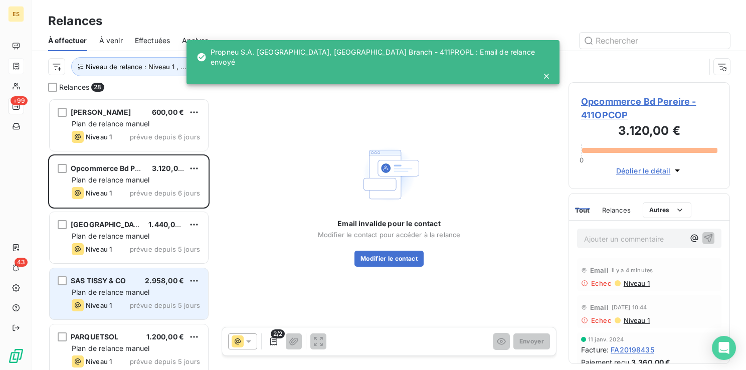
click at [128, 285] on div "SAS TISSY & CO 2.958,00 € Plan de relance [PERSON_NAME] 1 prévue depuis 5 jours" at bounding box center [129, 293] width 158 height 51
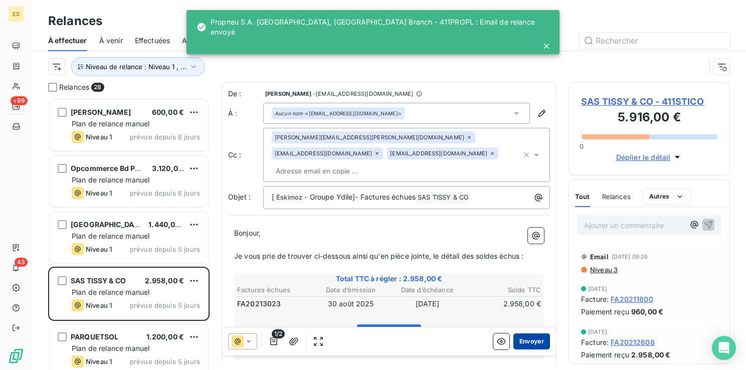
click at [527, 340] on button "Envoyer" at bounding box center [531, 341] width 37 height 16
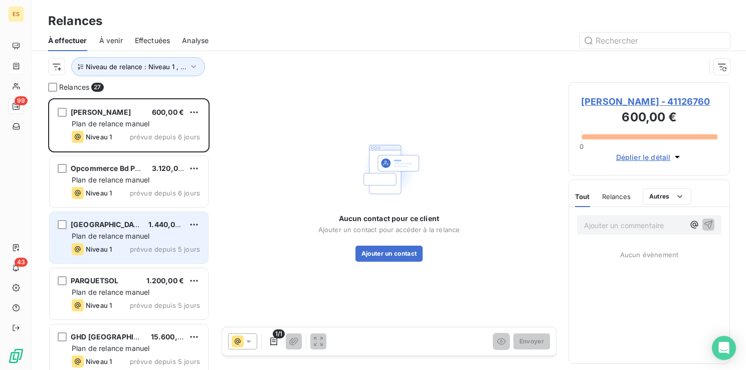
click at [151, 248] on span "prévue depuis 5 jours" at bounding box center [165, 249] width 70 height 8
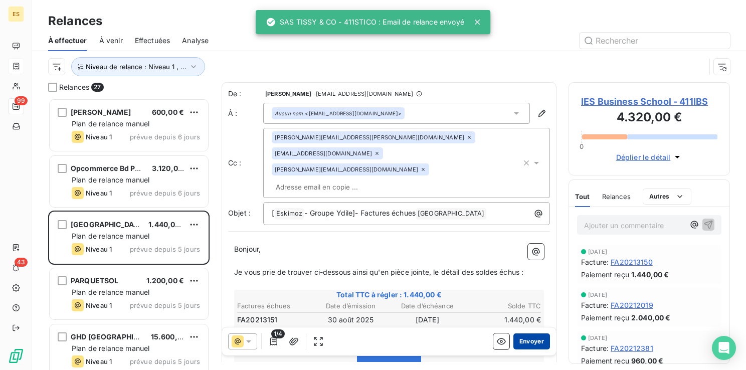
click at [529, 345] on button "Envoyer" at bounding box center [531, 341] width 37 height 16
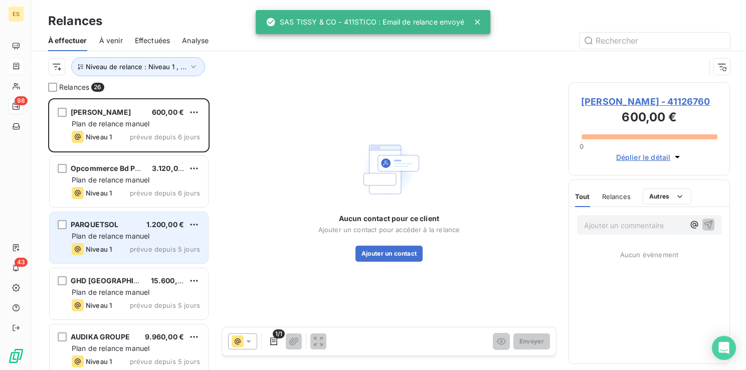
click at [125, 239] on span "Plan de relance manuel" at bounding box center [111, 236] width 78 height 9
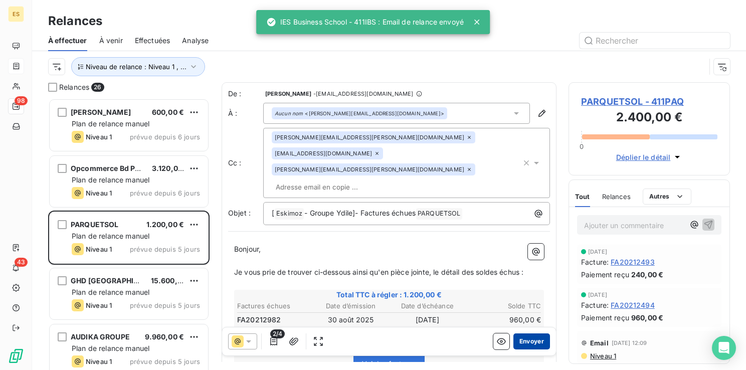
click at [534, 342] on button "Envoyer" at bounding box center [531, 341] width 37 height 16
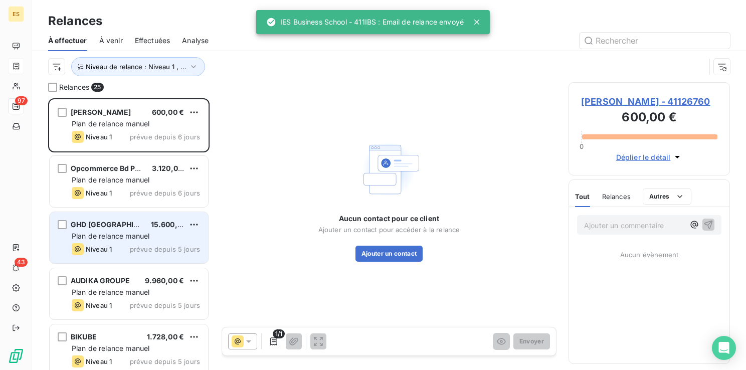
click at [124, 242] on div "GHD FRANCE 15.600,00 € Plan de relance [PERSON_NAME] 1 prévue depuis 5 jours" at bounding box center [129, 237] width 158 height 51
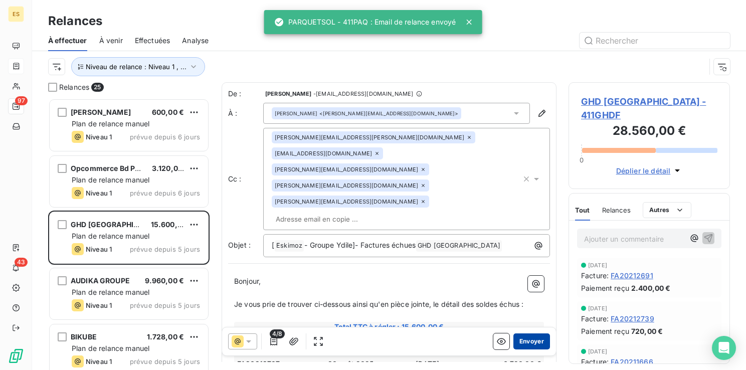
click at [516, 343] on button "Envoyer" at bounding box center [531, 341] width 37 height 16
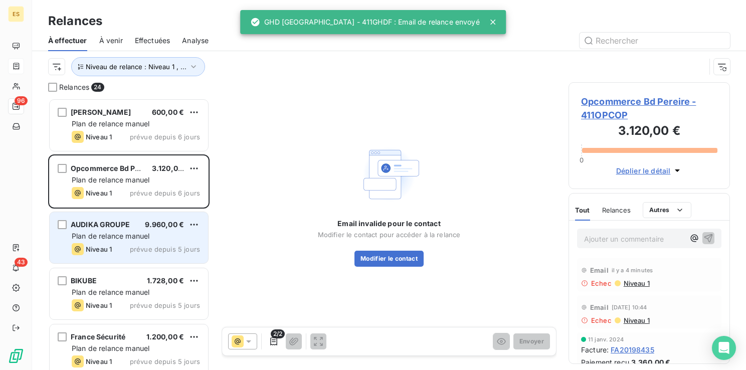
click at [93, 240] on span "Plan de relance manuel" at bounding box center [111, 236] width 78 height 9
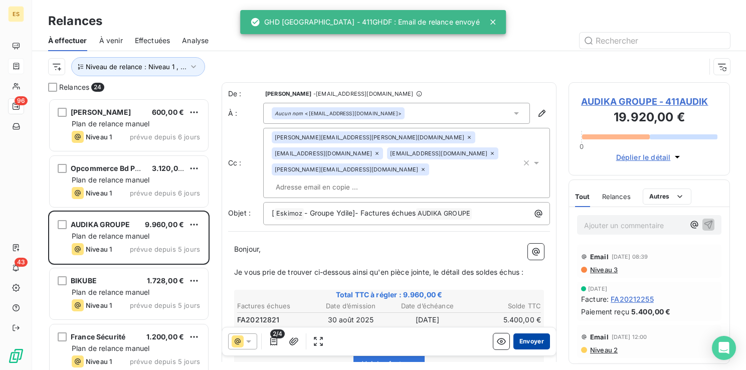
click at [519, 342] on button "Envoyer" at bounding box center [531, 341] width 37 height 16
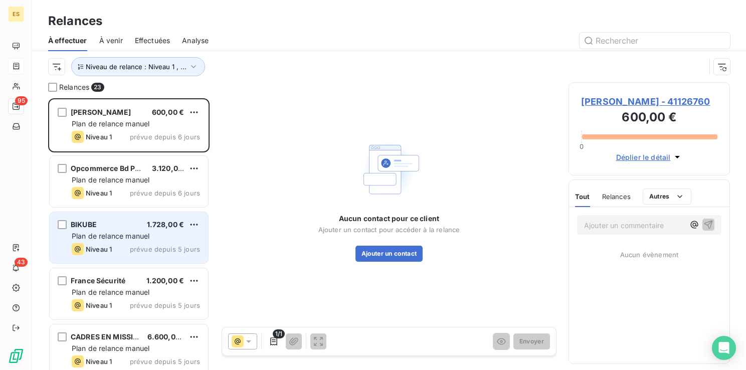
click at [147, 248] on span "prévue depuis 5 jours" at bounding box center [165, 249] width 70 height 8
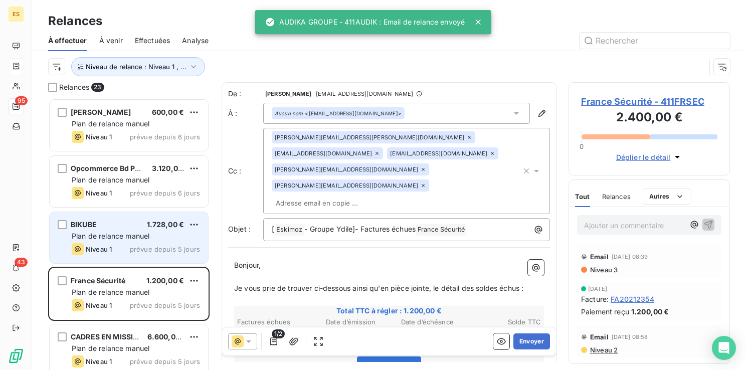
click at [122, 248] on div "Niveau 1 prévue depuis 5 jours" at bounding box center [136, 249] width 128 height 12
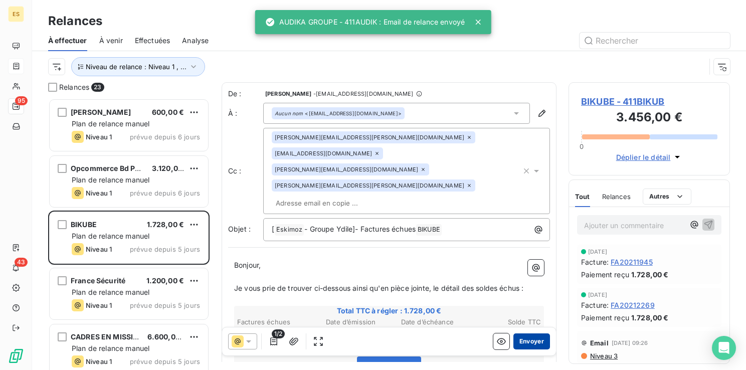
click at [531, 340] on button "Envoyer" at bounding box center [531, 341] width 37 height 16
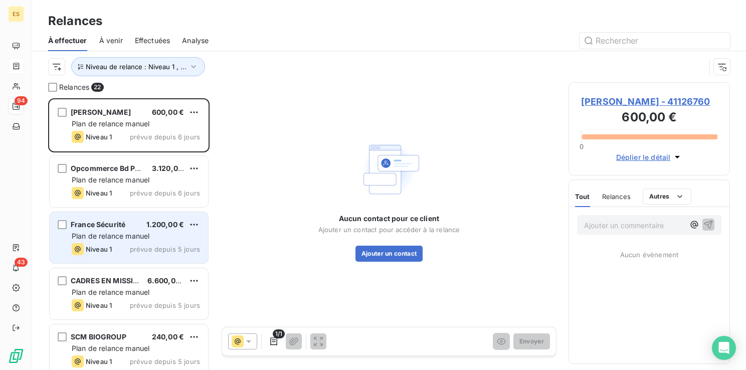
click at [142, 241] on div "France Sécurité 1.200,00 € Plan de relance [PERSON_NAME] 1 prévue depuis 5 jours" at bounding box center [129, 237] width 158 height 51
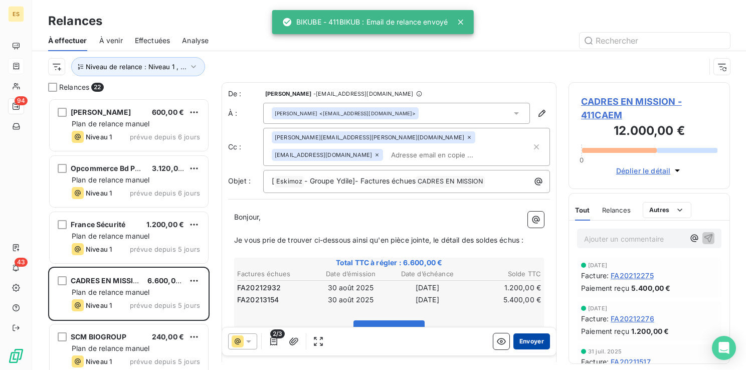
click at [525, 339] on button "Envoyer" at bounding box center [531, 341] width 37 height 16
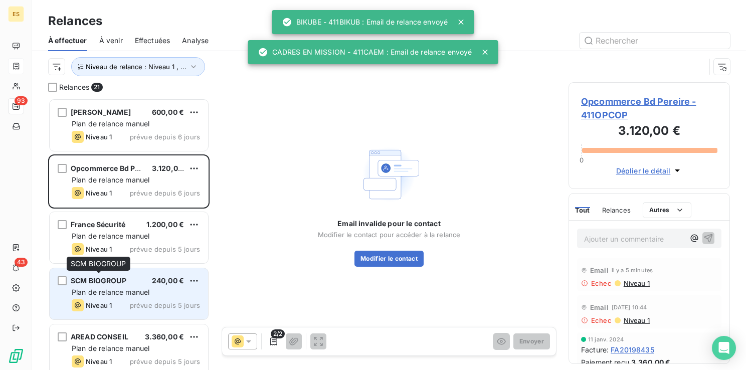
click at [114, 282] on span "SCM BIOGROUP" at bounding box center [99, 280] width 56 height 9
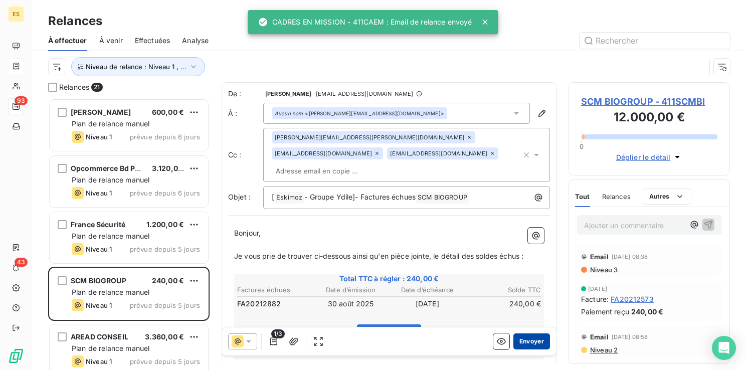
click at [529, 337] on button "Envoyer" at bounding box center [531, 341] width 37 height 16
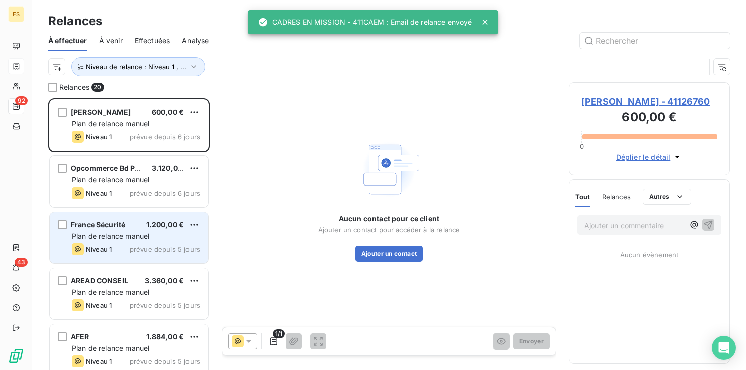
click at [139, 238] on span "Plan de relance manuel" at bounding box center [111, 236] width 78 height 9
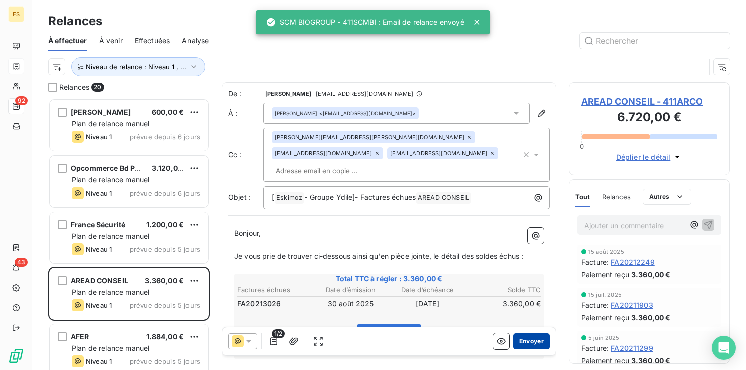
click at [532, 337] on button "Envoyer" at bounding box center [531, 341] width 37 height 16
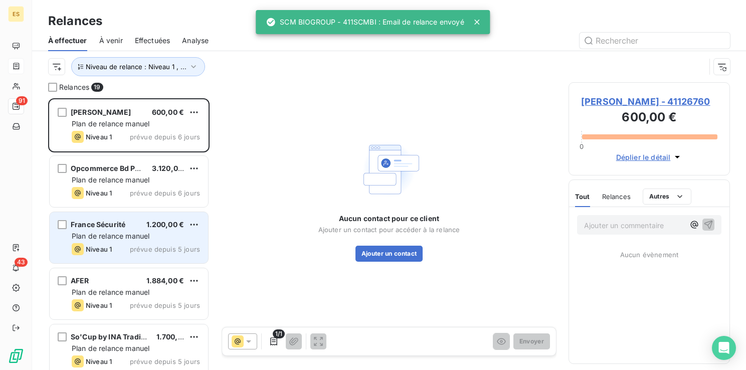
click at [114, 244] on div "Niveau 1 prévue depuis 5 jours" at bounding box center [136, 249] width 128 height 12
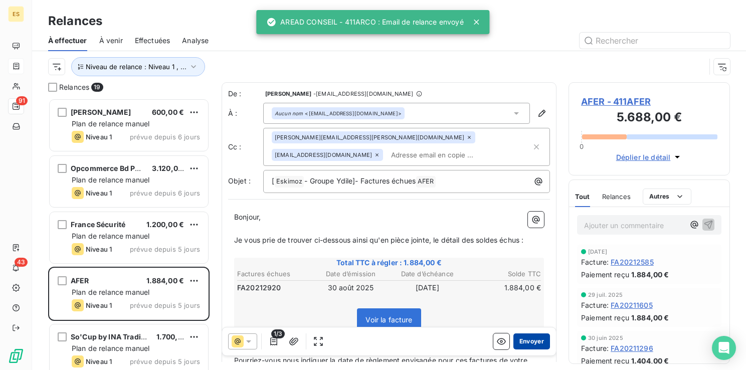
click at [526, 340] on button "Envoyer" at bounding box center [531, 341] width 37 height 16
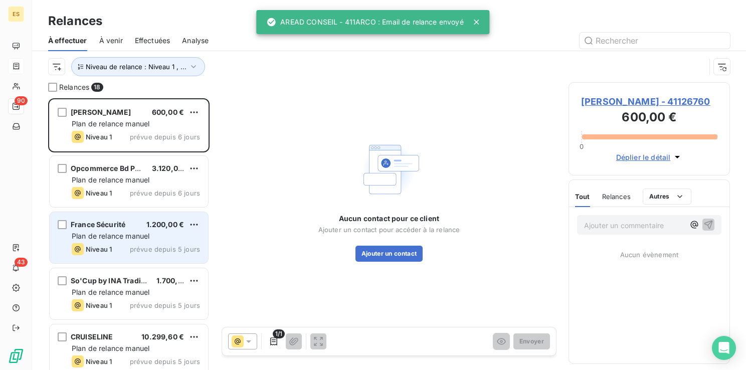
click at [139, 243] on div "Niveau 1 prévue depuis 5 jours" at bounding box center [136, 249] width 128 height 12
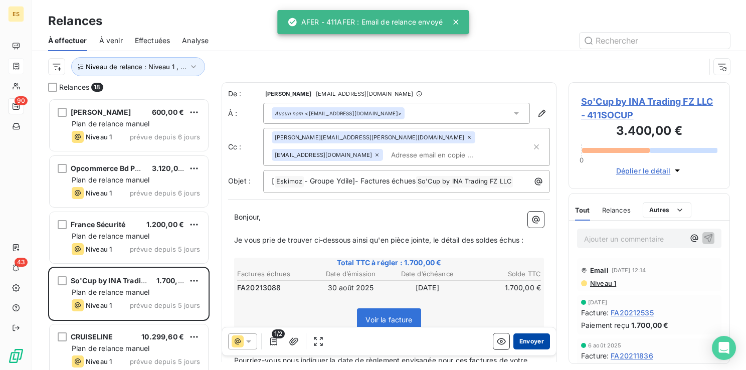
click at [523, 335] on button "Envoyer" at bounding box center [531, 341] width 37 height 16
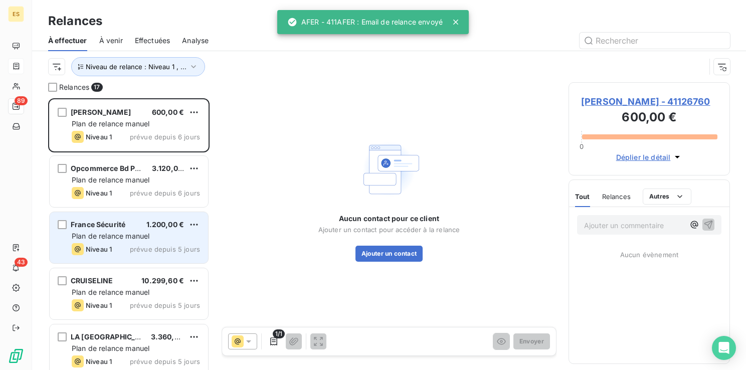
click at [125, 244] on div "Niveau 1 prévue depuis 5 jours" at bounding box center [136, 249] width 128 height 12
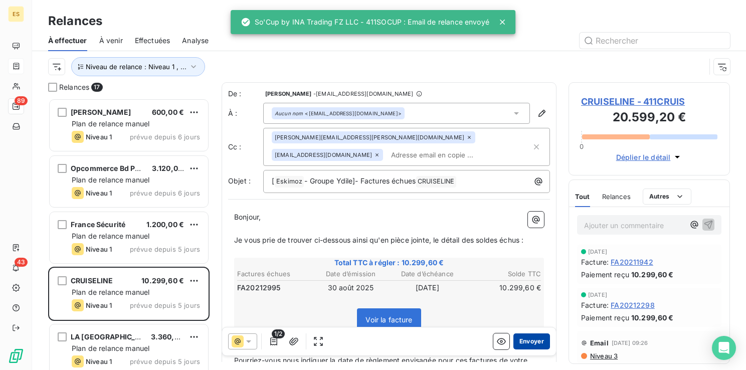
click at [531, 338] on button "Envoyer" at bounding box center [531, 341] width 37 height 16
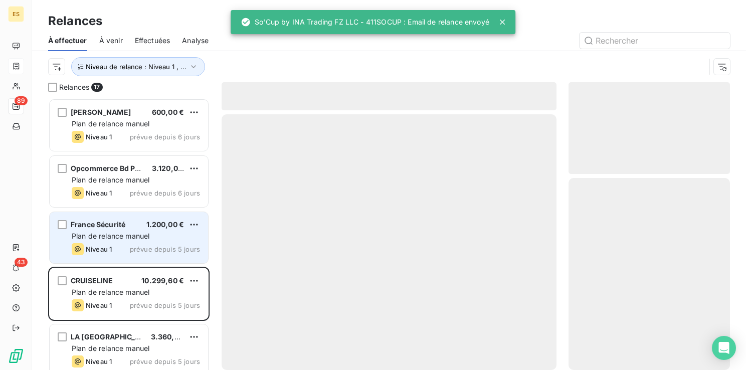
click at [151, 240] on div "Plan de relance manuel" at bounding box center [136, 236] width 128 height 10
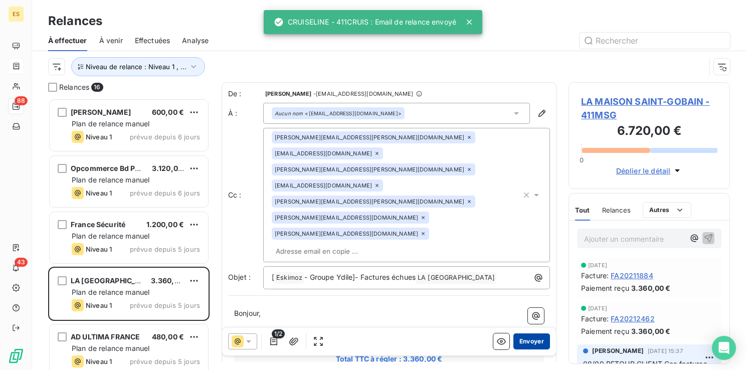
click at [529, 338] on button "Envoyer" at bounding box center [531, 341] width 37 height 16
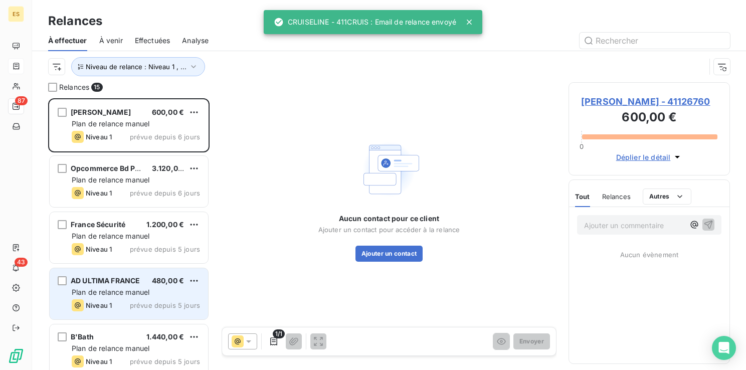
drag, startPoint x: 140, startPoint y: 284, endPoint x: 170, endPoint y: 281, distance: 30.2
click at [139, 284] on span "AD ULTIMA FRANCE" at bounding box center [105, 280] width 69 height 9
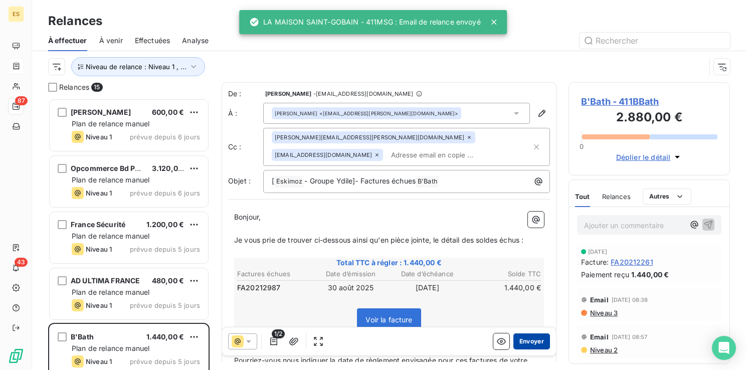
click at [529, 337] on button "Envoyer" at bounding box center [531, 341] width 37 height 16
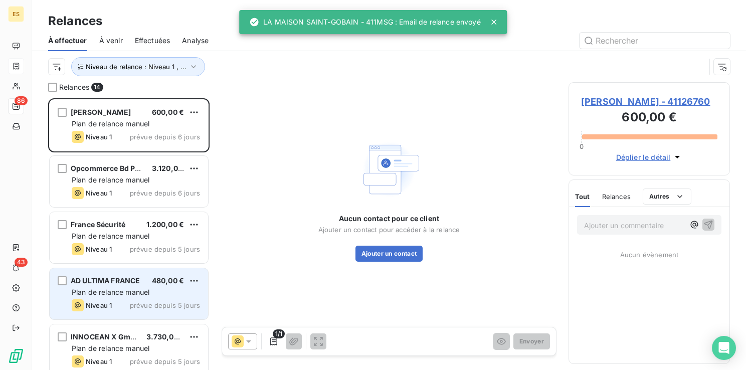
click at [128, 291] on span "Plan de relance manuel" at bounding box center [111, 292] width 78 height 9
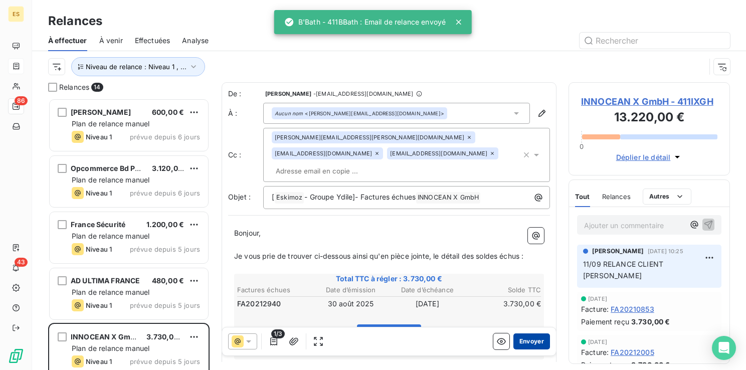
click at [527, 343] on button "Envoyer" at bounding box center [531, 341] width 37 height 16
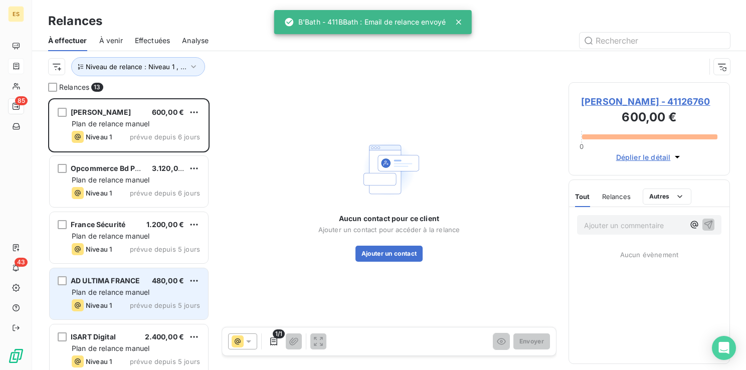
click at [135, 310] on div "Niveau 1 prévue depuis 5 jours" at bounding box center [136, 305] width 128 height 12
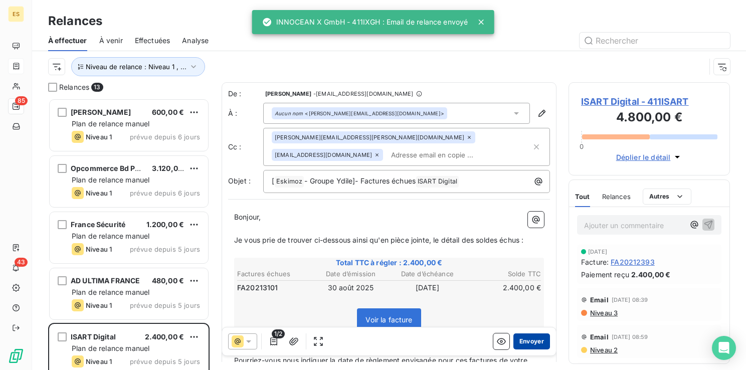
click at [528, 336] on button "Envoyer" at bounding box center [531, 341] width 37 height 16
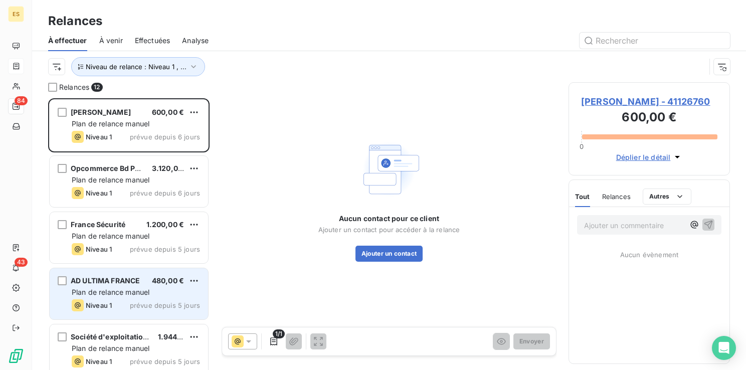
click at [174, 287] on div "Plan de relance manuel" at bounding box center [136, 292] width 128 height 10
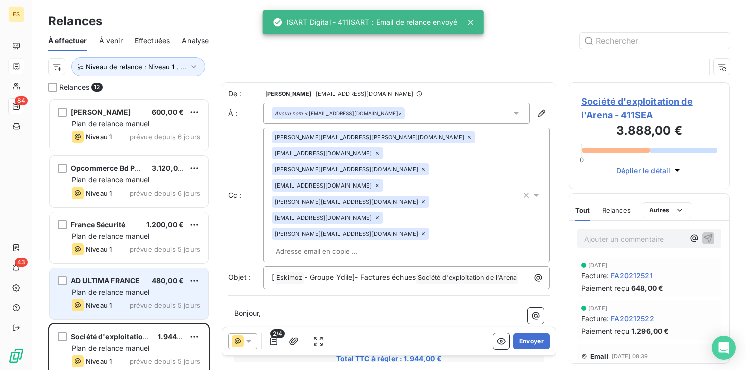
click at [155, 293] on div "Plan de relance manuel" at bounding box center [136, 292] width 128 height 10
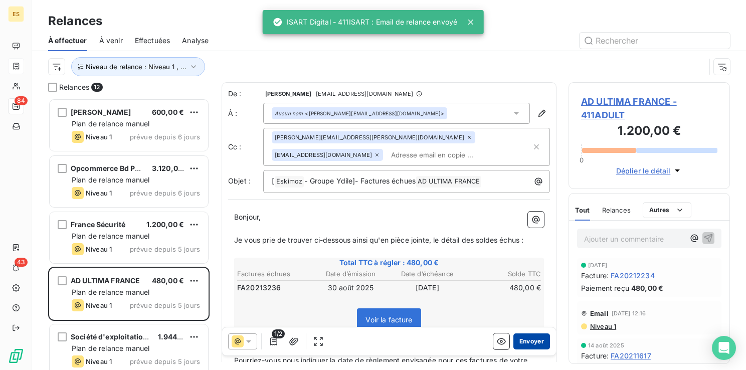
click at [530, 335] on button "Envoyer" at bounding box center [531, 341] width 37 height 16
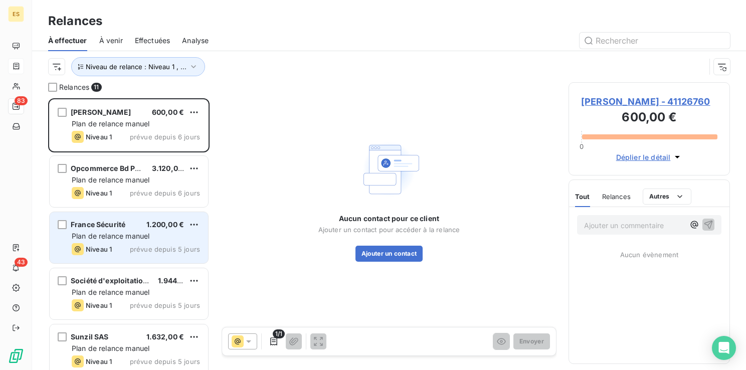
click at [136, 250] on span "prévue depuis 5 jours" at bounding box center [165, 249] width 70 height 8
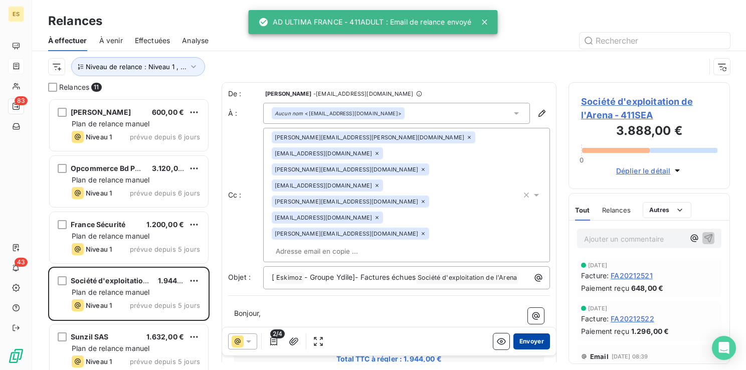
click at [531, 342] on button "Envoyer" at bounding box center [531, 341] width 37 height 16
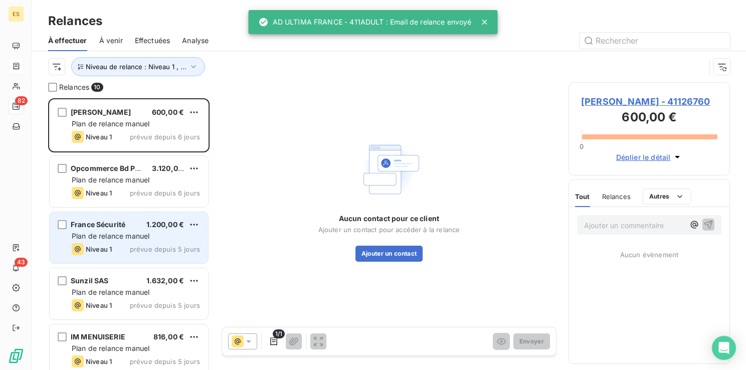
click at [134, 239] on span "Plan de relance manuel" at bounding box center [111, 236] width 78 height 9
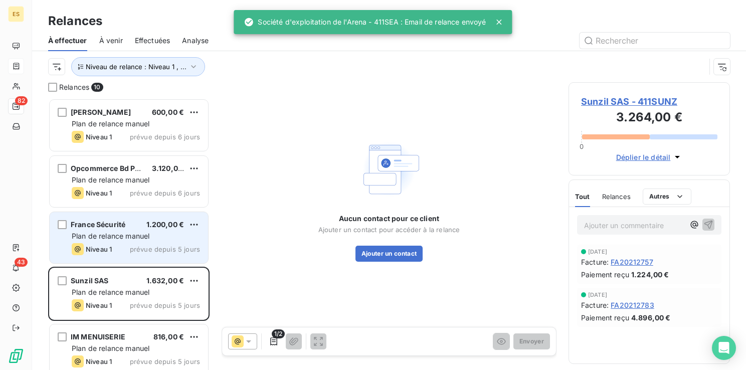
click at [121, 242] on div "France Sécurité 1.200,00 € Plan de relance [PERSON_NAME] 1 prévue depuis 5 jours" at bounding box center [129, 237] width 158 height 51
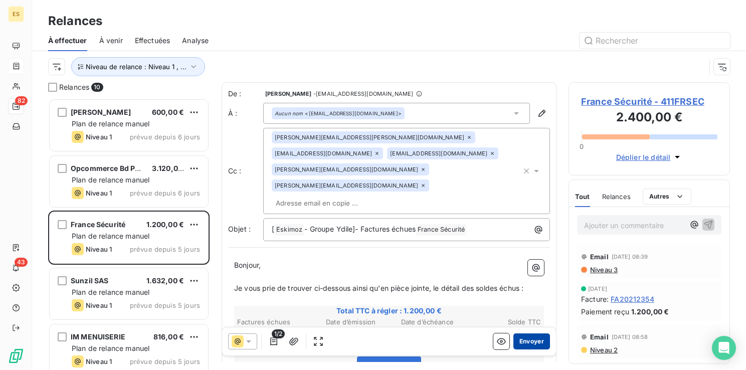
click at [525, 335] on button "Envoyer" at bounding box center [531, 341] width 37 height 16
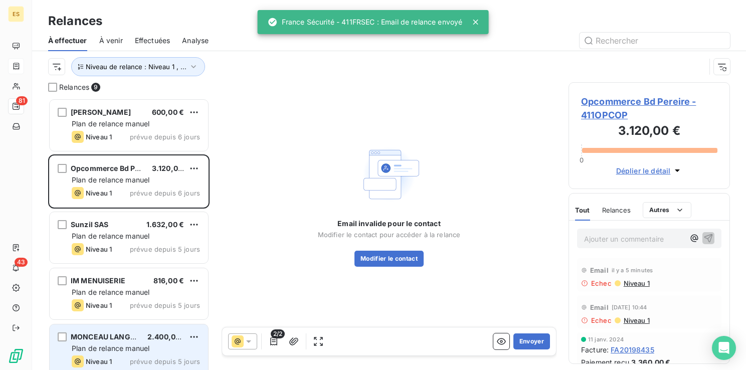
click at [110, 340] on span "MONCEAU LANGUES" at bounding box center [108, 336] width 74 height 9
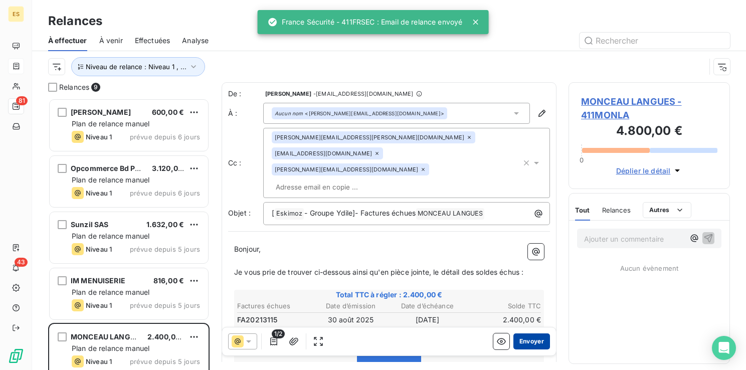
click at [516, 342] on button "Envoyer" at bounding box center [531, 341] width 37 height 16
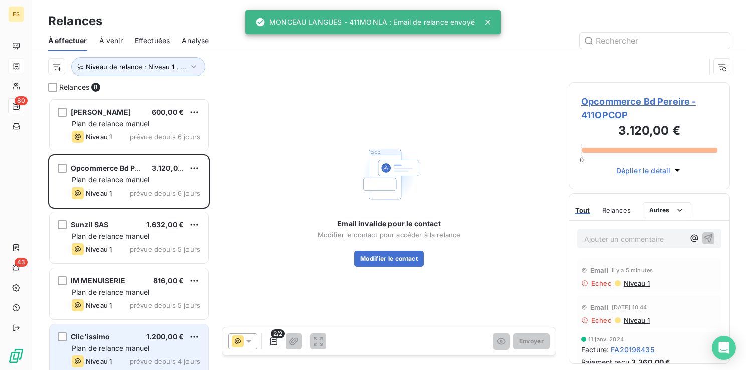
click at [102, 344] on span "Plan de relance manuel" at bounding box center [111, 348] width 78 height 9
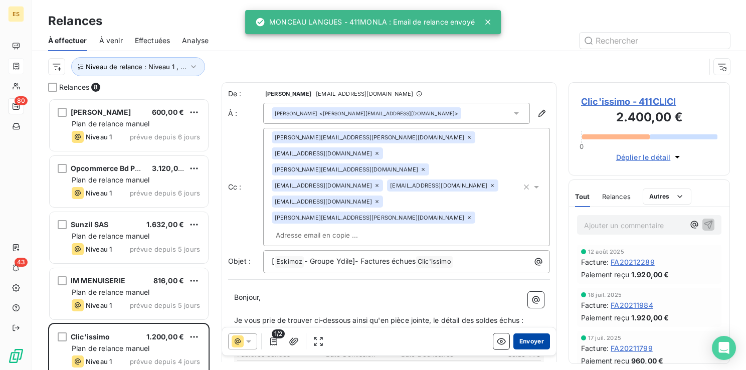
click at [522, 338] on button "Envoyer" at bounding box center [531, 341] width 37 height 16
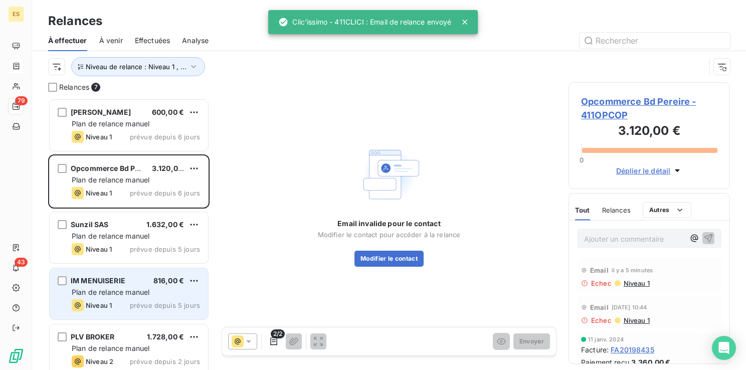
click at [134, 308] on span "prévue depuis 5 jours" at bounding box center [165, 305] width 70 height 8
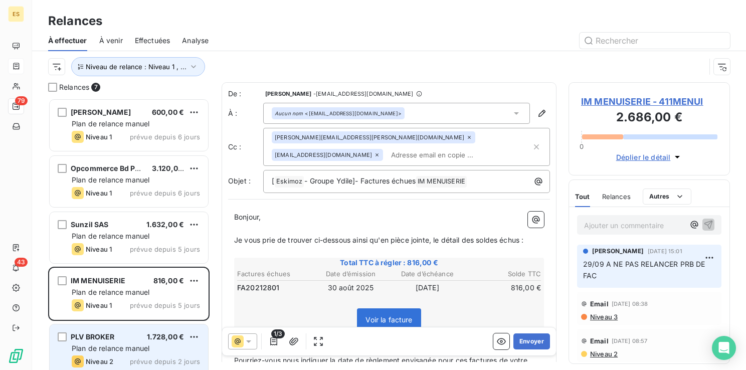
click at [135, 327] on div "PLV BROKER 1.728,00 € Plan de relance [PERSON_NAME] 2 prévue depuis 2 jours" at bounding box center [129, 349] width 158 height 51
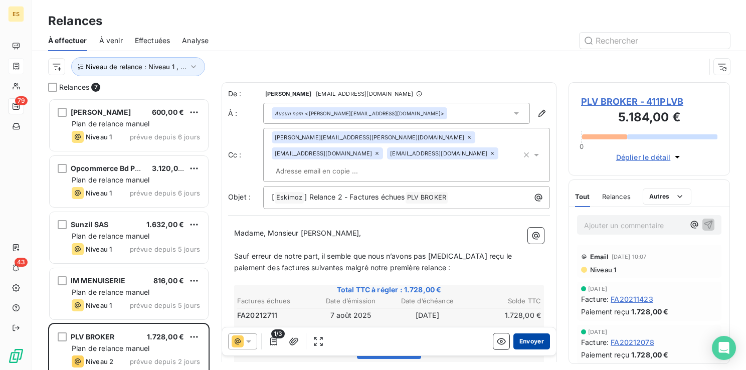
click at [518, 343] on button "Envoyer" at bounding box center [531, 341] width 37 height 16
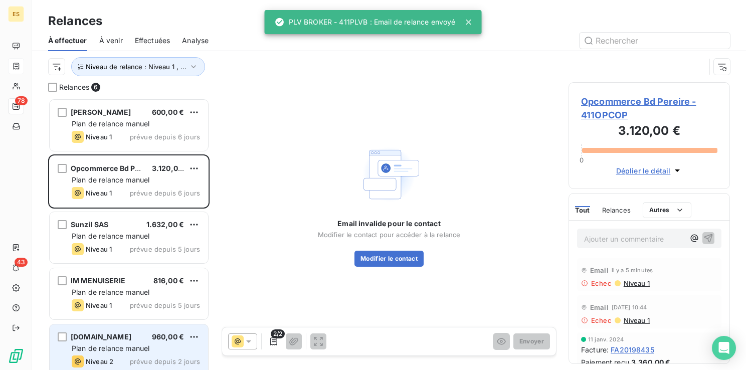
click at [128, 342] on div "[DOMAIN_NAME] 960,00 € Plan de relance [PERSON_NAME] 2 prévue depuis 2 jours" at bounding box center [129, 349] width 158 height 51
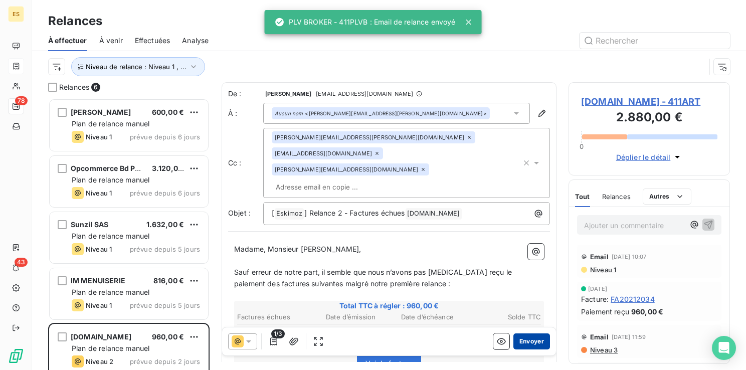
click at [523, 339] on button "Envoyer" at bounding box center [531, 341] width 37 height 16
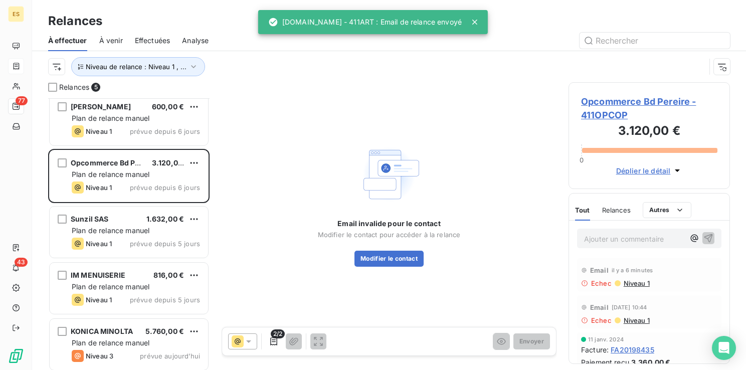
scroll to position [9, 0]
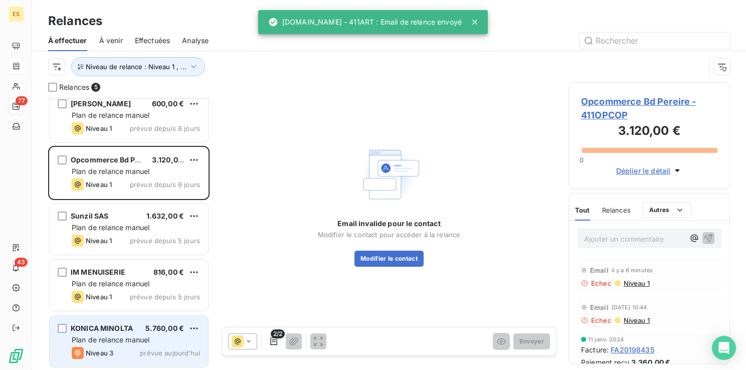
click at [148, 343] on div "Plan de relance manuel" at bounding box center [136, 340] width 128 height 10
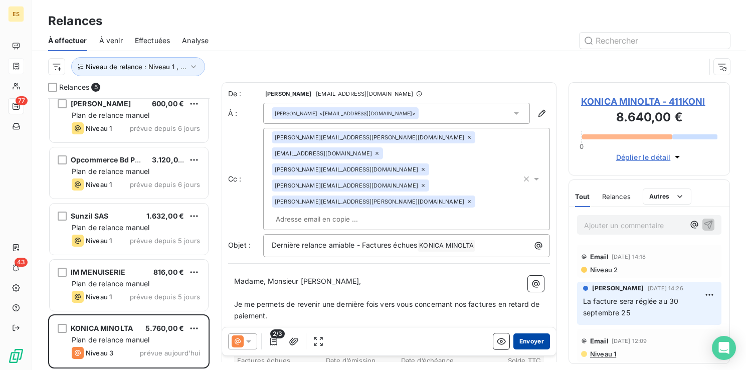
click at [528, 338] on button "Envoyer" at bounding box center [531, 341] width 37 height 16
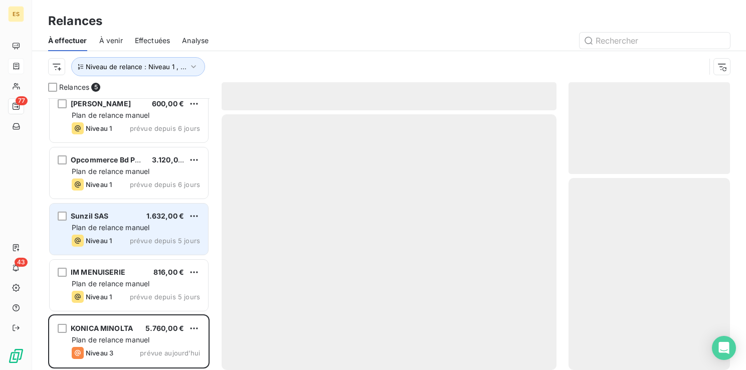
click at [113, 232] on div "Plan de relance manuel" at bounding box center [136, 227] width 128 height 10
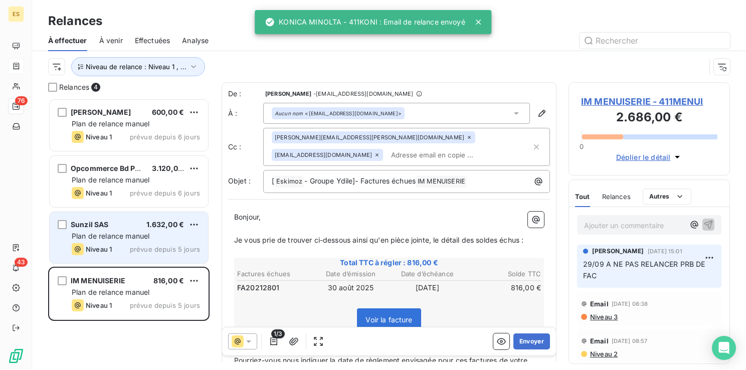
click at [120, 247] on div "Niveau 1 prévue depuis 5 jours" at bounding box center [136, 249] width 128 height 12
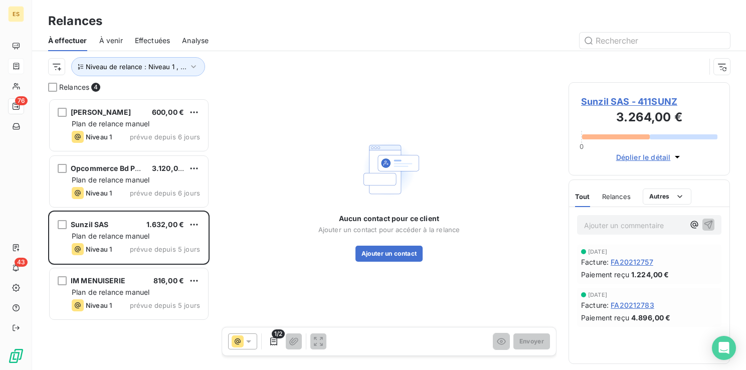
click at [606, 106] on span "Sunzil SAS - 411SUNZ" at bounding box center [649, 102] width 136 height 14
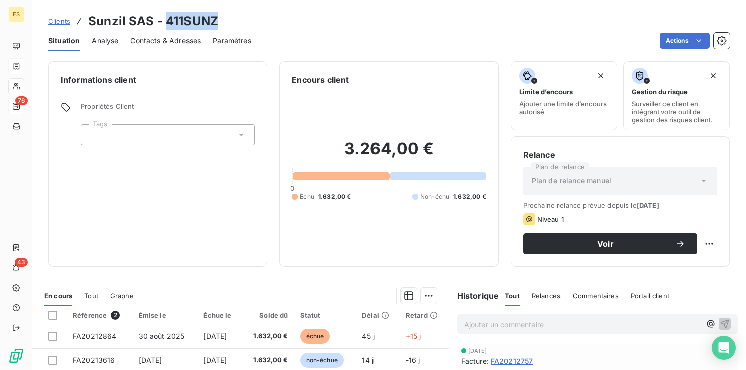
drag, startPoint x: 164, startPoint y: 21, endPoint x: 229, endPoint y: 15, distance: 64.9
click at [229, 15] on div "Clients Sunzil SAS - 411SUNZ" at bounding box center [389, 21] width 714 height 18
copy h3 "411SUNZ"
click at [174, 40] on span "Contacts & Adresses" at bounding box center [165, 41] width 70 height 10
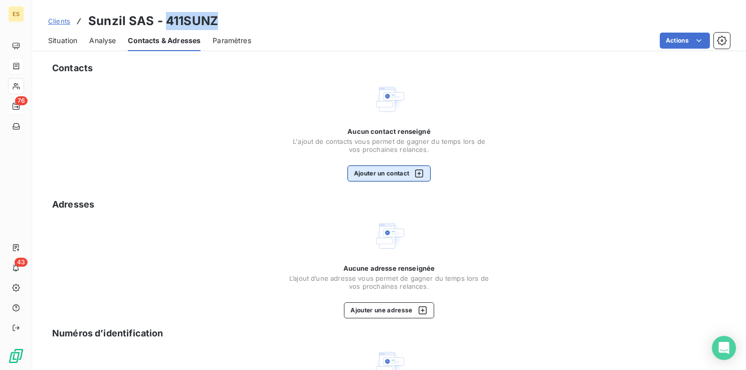
click at [393, 169] on button "Ajouter un contact" at bounding box center [389, 173] width 84 height 16
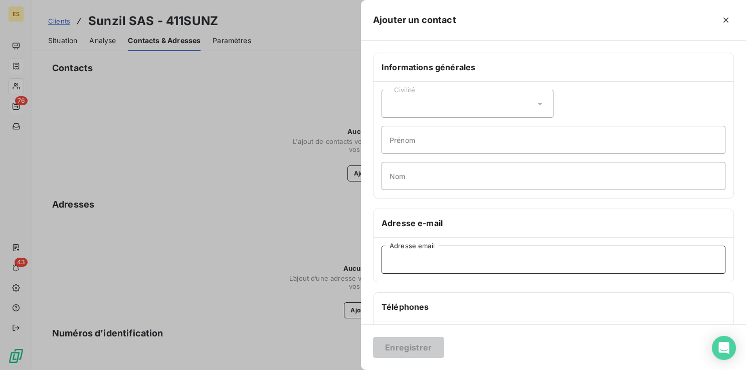
click at [406, 254] on input "Adresse email" at bounding box center [553, 260] width 344 height 28
paste input "[EMAIL_ADDRESS][DOMAIN_NAME]"
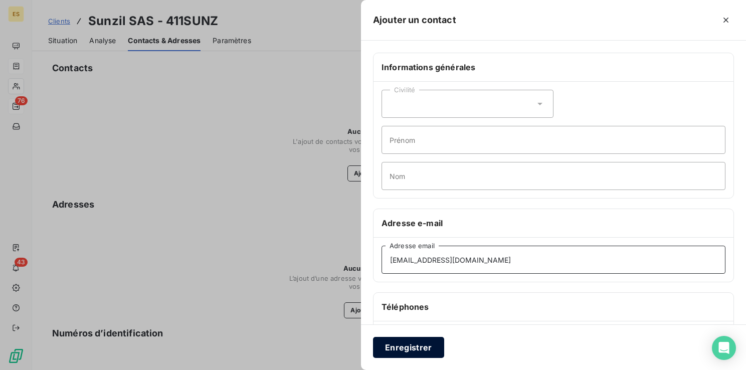
type input "[EMAIL_ADDRESS][DOMAIN_NAME]"
click at [402, 357] on button "Enregistrer" at bounding box center [408, 347] width 71 height 21
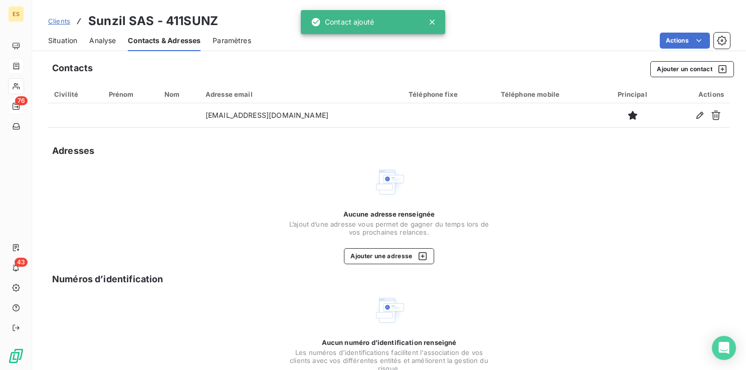
click at [65, 39] on span "Situation" at bounding box center [62, 41] width 29 height 10
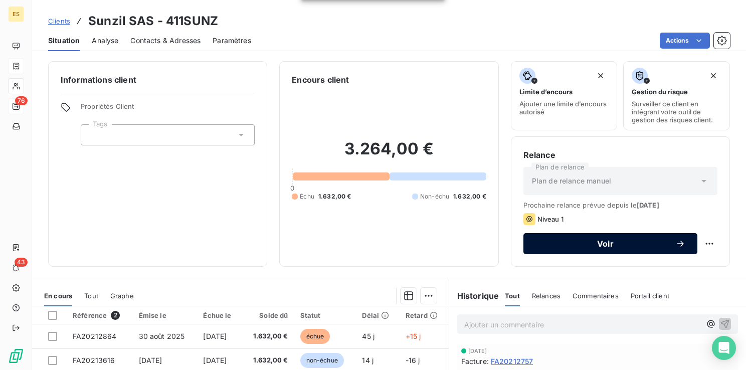
click at [611, 243] on span "Voir" at bounding box center [605, 244] width 140 height 8
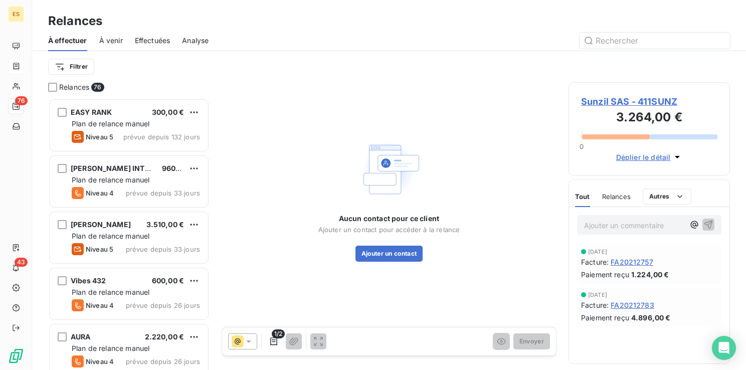
scroll to position [264, 153]
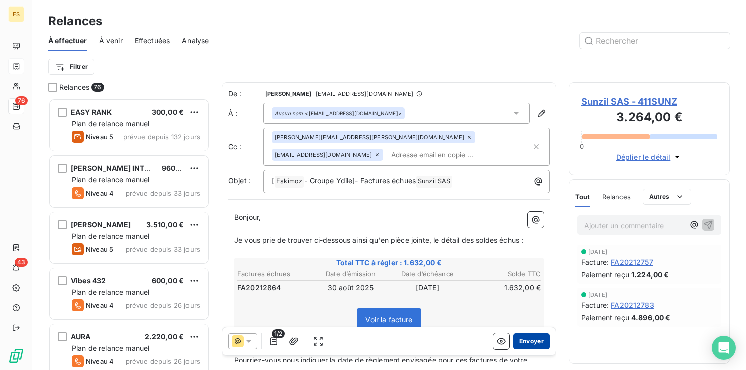
click at [523, 337] on button "Envoyer" at bounding box center [531, 341] width 37 height 16
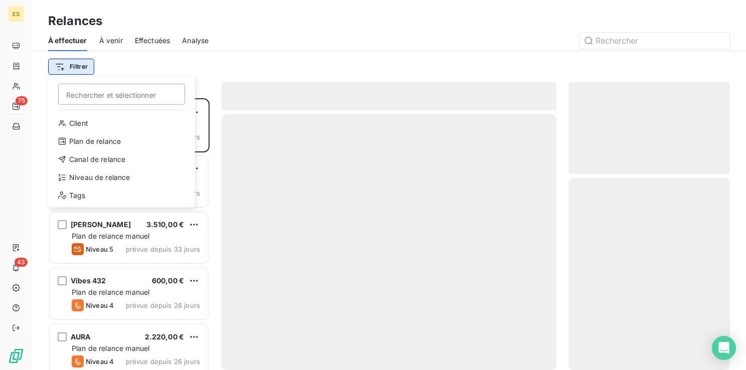
click at [80, 62] on html "ES 75 43 Relances À effectuer À venir Effectuées Analyse Filtrer Rechercher et …" at bounding box center [373, 185] width 746 height 370
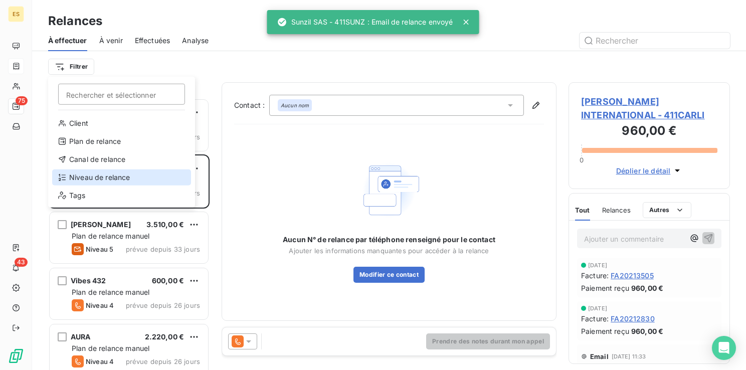
click at [100, 176] on div "Niveau de relance" at bounding box center [121, 177] width 139 height 16
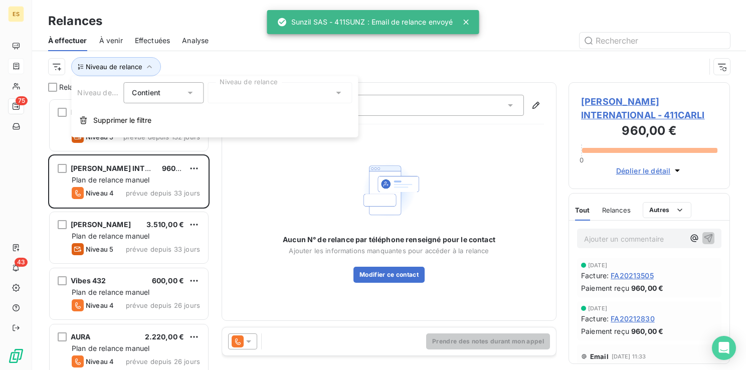
click at [253, 94] on div at bounding box center [279, 92] width 144 height 21
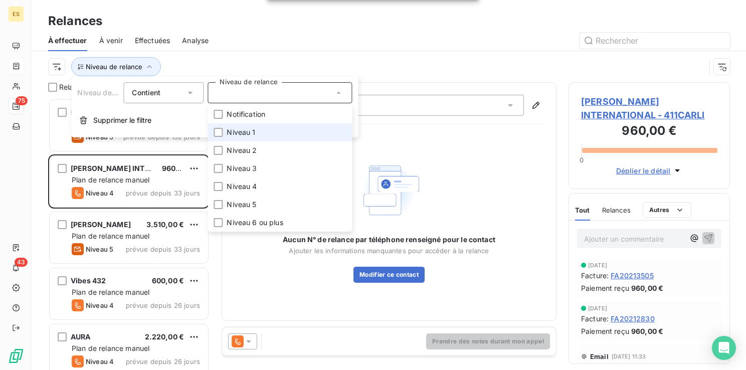
click at [246, 136] on span "Niveau 1" at bounding box center [240, 132] width 29 height 10
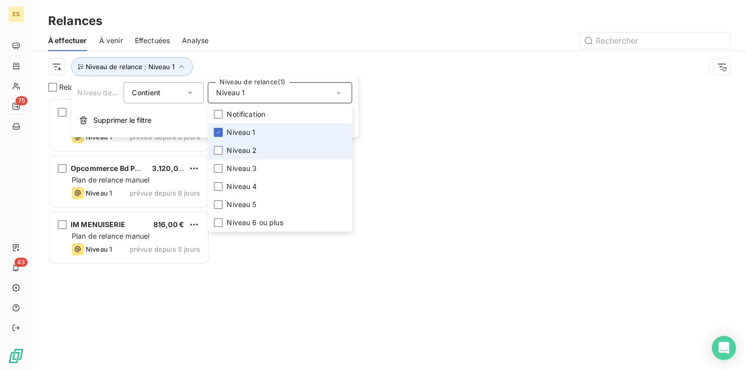
scroll to position [264, 153]
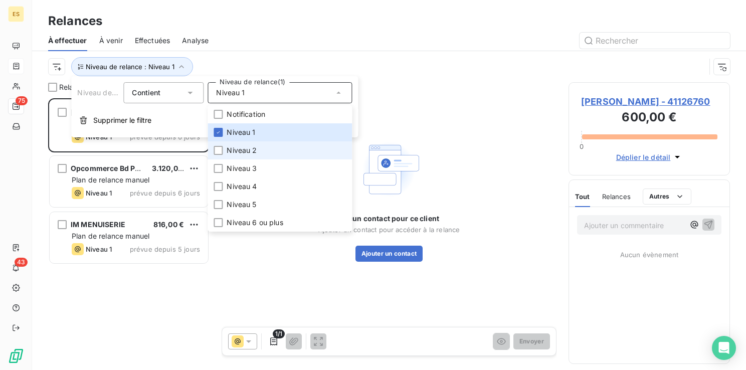
click at [246, 148] on span "Niveau 2" at bounding box center [241, 150] width 30 height 10
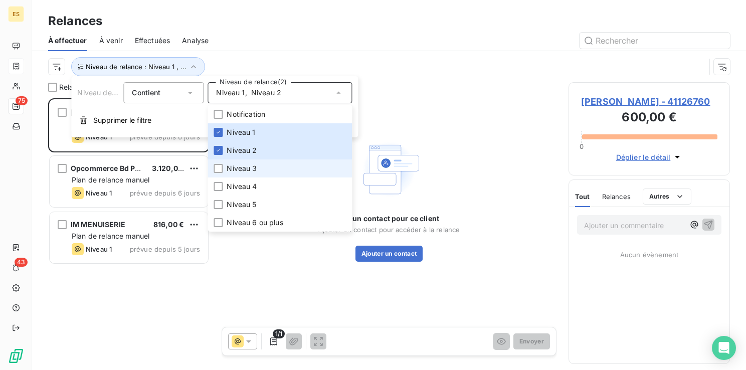
click at [244, 171] on span "Niveau 3" at bounding box center [241, 168] width 30 height 10
click at [387, 37] on div at bounding box center [474, 41] width 509 height 16
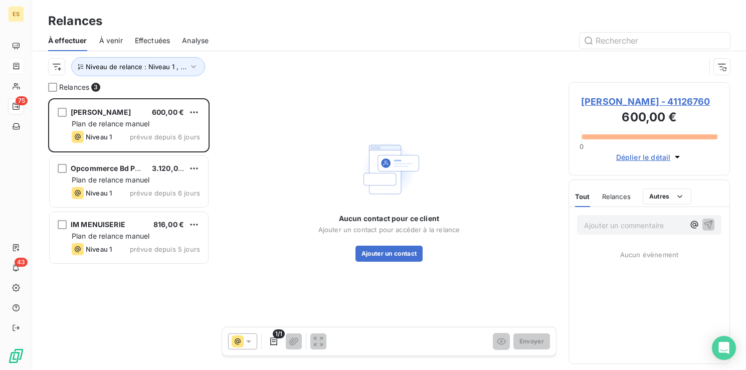
click at [643, 99] on span "[PERSON_NAME] - 41126760" at bounding box center [649, 102] width 136 height 14
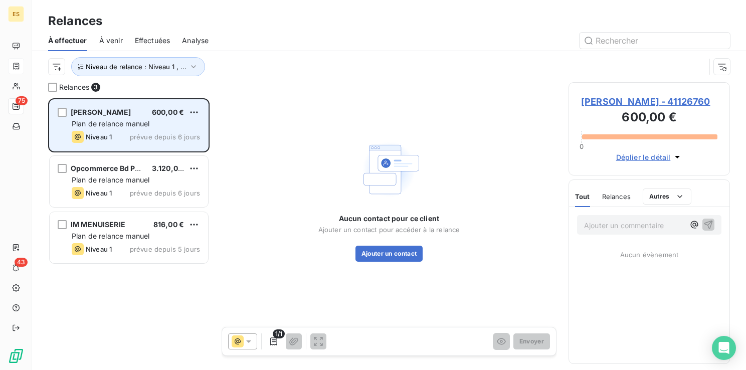
click at [120, 124] on span "Plan de relance manuel" at bounding box center [111, 123] width 78 height 9
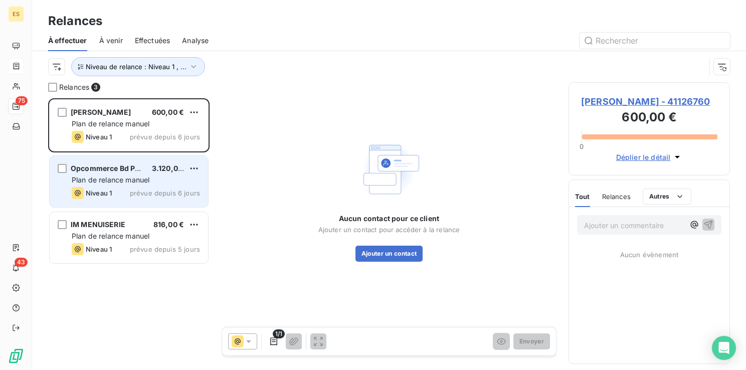
click at [90, 185] on div "Opcommerce Bd Pereire 3.120,00 € Plan de relance [PERSON_NAME] 1 prévue depuis …" at bounding box center [129, 181] width 158 height 51
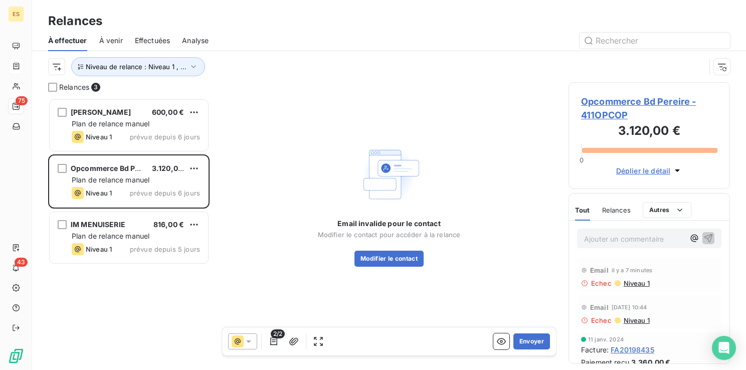
click at [618, 99] on span "Opcommerce Bd Pereire - 411OPCOP" at bounding box center [649, 108] width 136 height 27
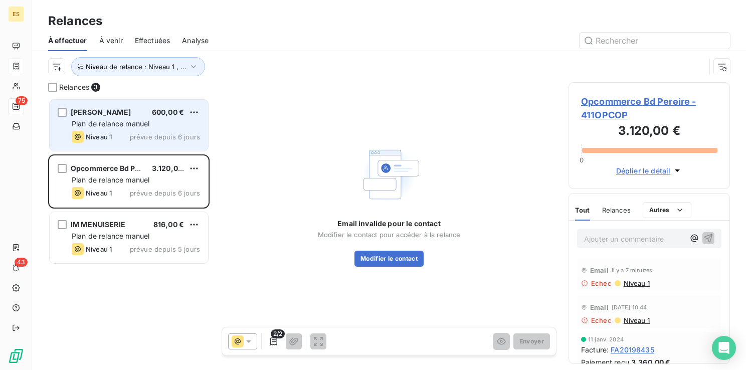
scroll to position [264, 153]
click at [121, 126] on span "Plan de relance manuel" at bounding box center [111, 123] width 78 height 9
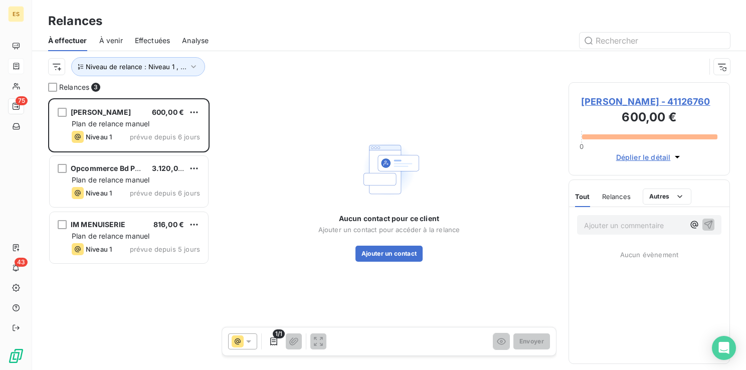
click at [615, 104] on span "[PERSON_NAME] - 41126760" at bounding box center [649, 102] width 136 height 14
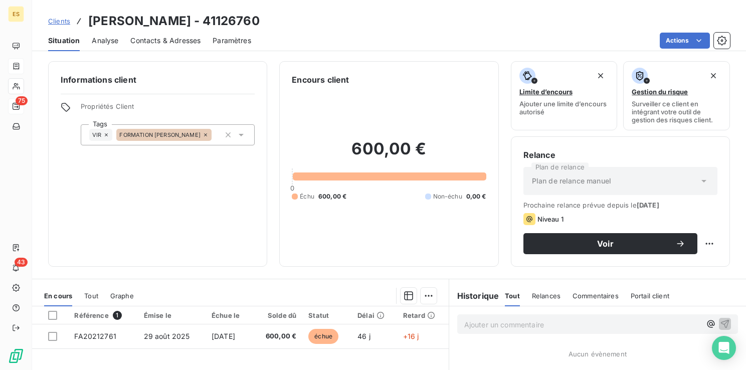
click at [483, 328] on p "Ajouter un commentaire ﻿" at bounding box center [582, 324] width 237 height 13
drag, startPoint x: 164, startPoint y: 20, endPoint x: 86, endPoint y: 18, distance: 78.7
click at [86, 18] on div "Clients [PERSON_NAME] - 41126760" at bounding box center [153, 21] width 211 height 18
copy h3 "[PERSON_NAME]"
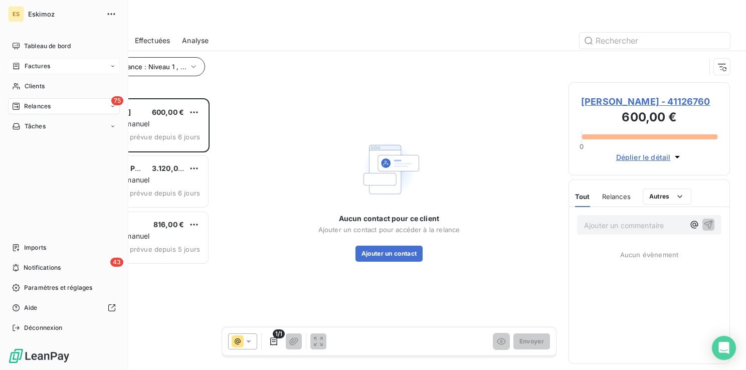
scroll to position [264, 153]
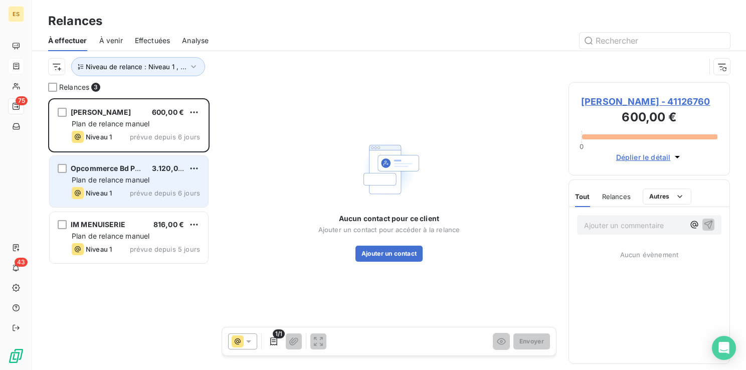
click at [114, 181] on span "Plan de relance manuel" at bounding box center [111, 179] width 78 height 9
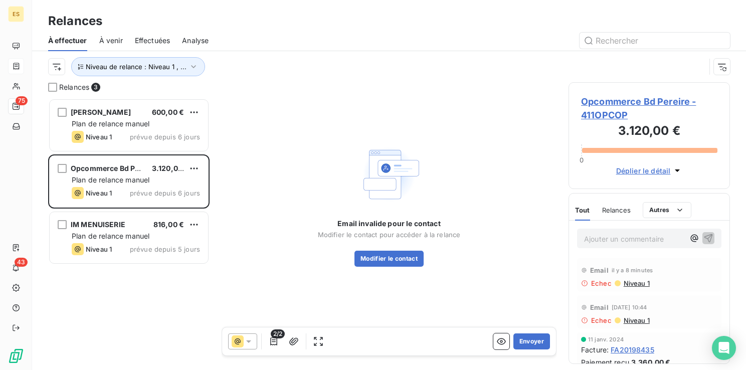
click at [628, 105] on span "Opcommerce Bd Pereire - 411OPCOP" at bounding box center [649, 108] width 136 height 27
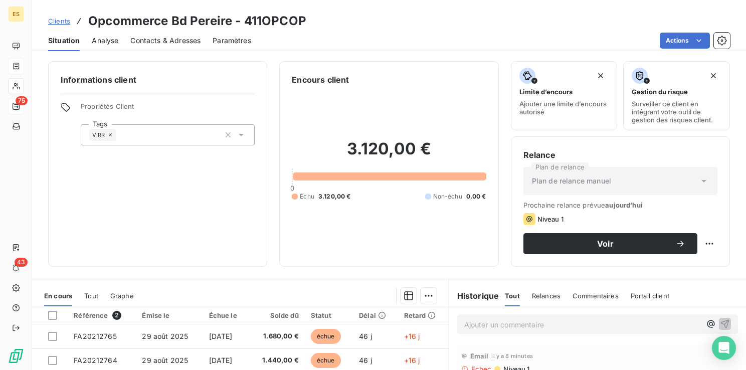
click at [509, 325] on p "Ajouter un commentaire ﻿" at bounding box center [582, 324] width 237 height 13
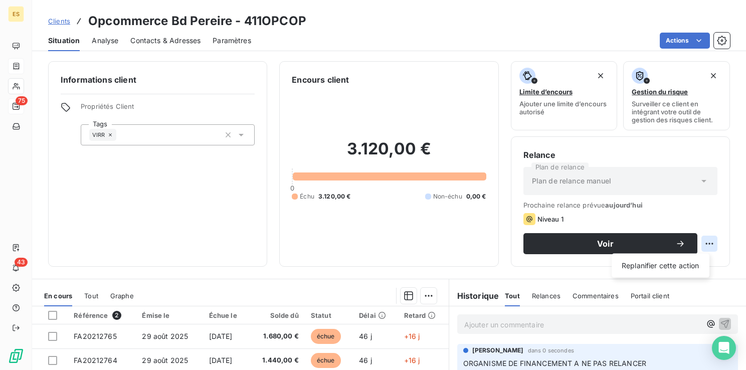
click at [701, 244] on html "ES 75 43 Clients Opcommerce [PERSON_NAME] - 411OPCOP Situation Analyse Contacts…" at bounding box center [373, 185] width 746 height 370
click at [675, 268] on div "Replanifier cette action" at bounding box center [660, 266] width 90 height 16
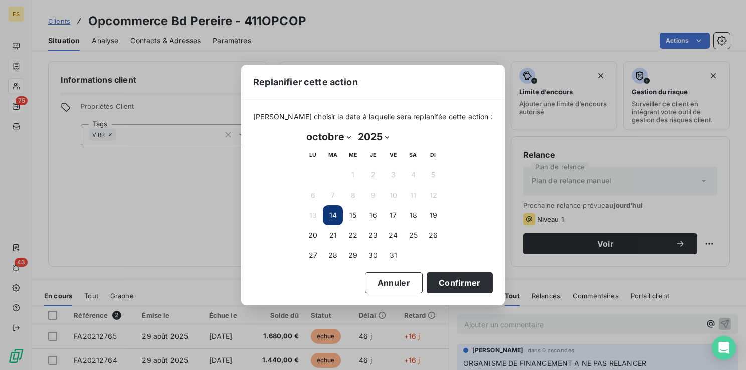
click at [334, 140] on select "janvier février mars avril mai juin juillet août septembre octobre novembre déc…" at bounding box center [329, 137] width 52 height 16
select select "10"
click at [303, 129] on select "janvier février mars avril mai juin juillet août septembre octobre novembre déc…" at bounding box center [329, 137] width 52 height 16
click at [333, 235] on button "18" at bounding box center [333, 235] width 20 height 20
drag, startPoint x: 428, startPoint y: 280, endPoint x: 493, endPoint y: 271, distance: 65.7
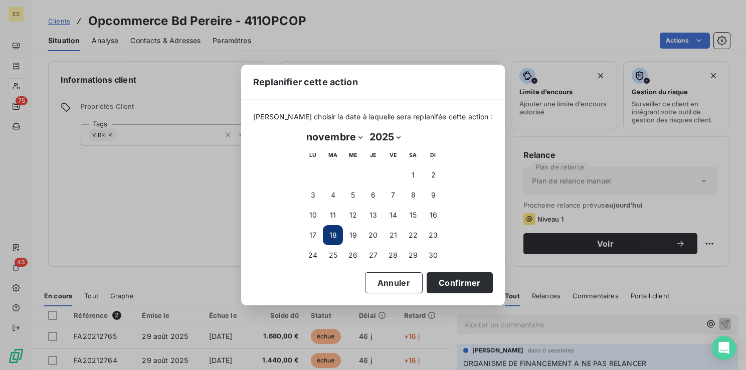
click at [427, 280] on button "Confirmer" at bounding box center [459, 282] width 66 height 21
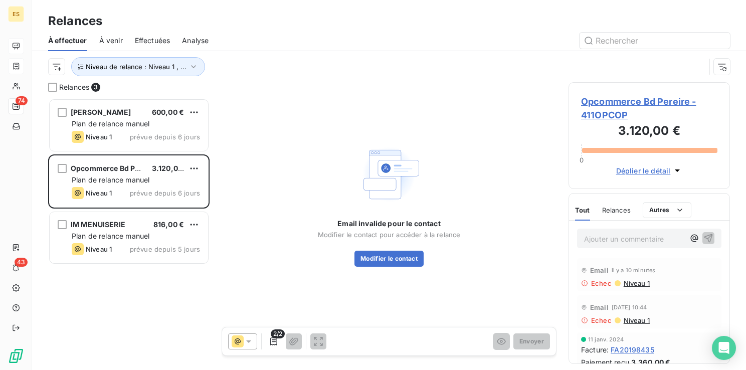
scroll to position [264, 153]
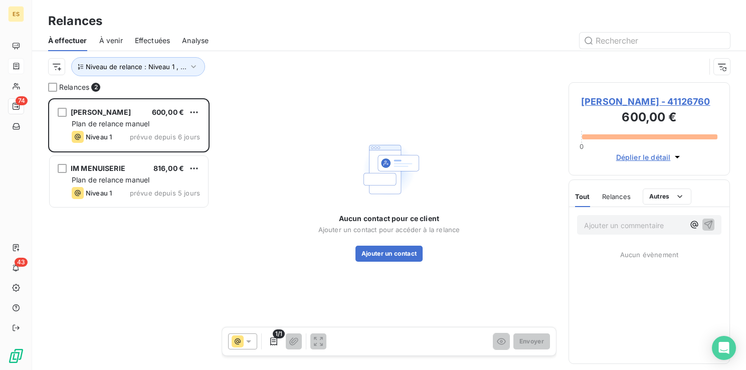
click at [607, 105] on span "[PERSON_NAME] - 41126760" at bounding box center [649, 102] width 136 height 14
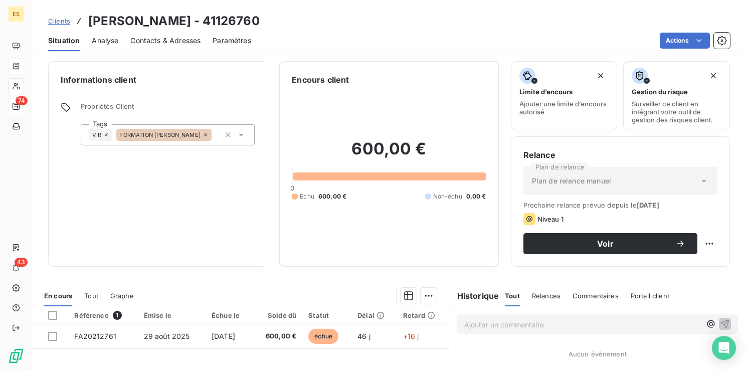
click at [173, 39] on span "Contacts & Adresses" at bounding box center [165, 41] width 70 height 10
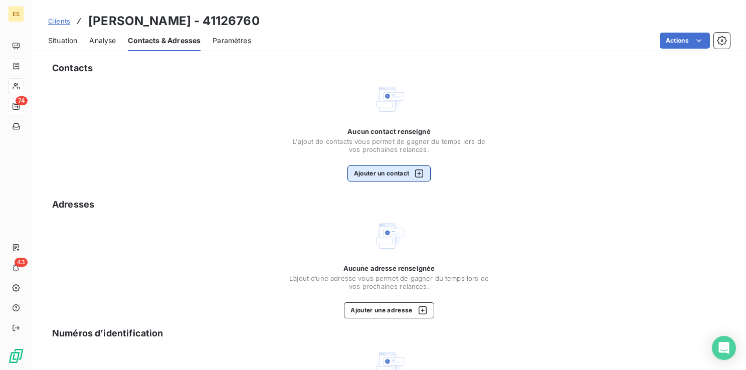
click at [387, 174] on button "Ajouter un contact" at bounding box center [389, 173] width 84 height 16
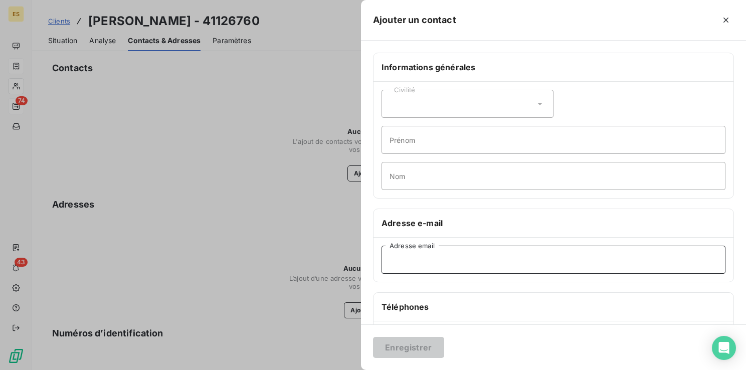
click at [401, 253] on input "Adresse email" at bounding box center [553, 260] width 344 height 28
paste input "[EMAIL_ADDRESS][DOMAIN_NAME]"
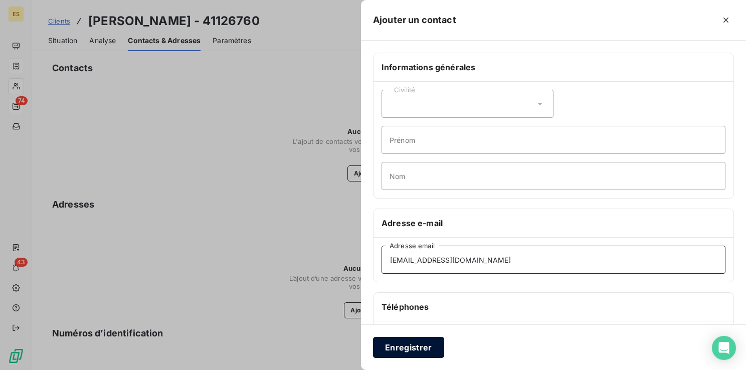
type input "[EMAIL_ADDRESS][DOMAIN_NAME]"
click at [405, 348] on button "Enregistrer" at bounding box center [408, 347] width 71 height 21
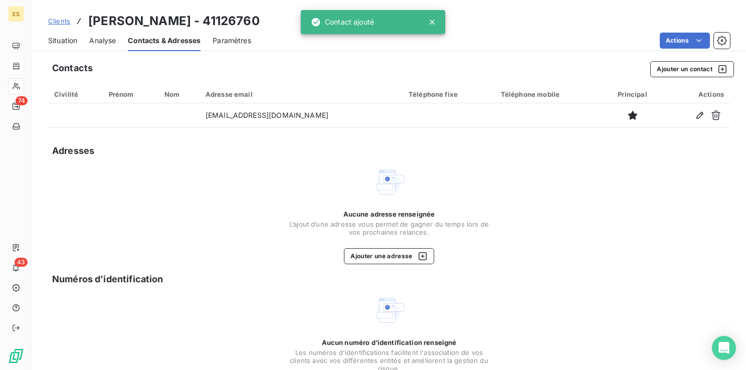
click at [58, 21] on span "Clients" at bounding box center [59, 21] width 22 height 8
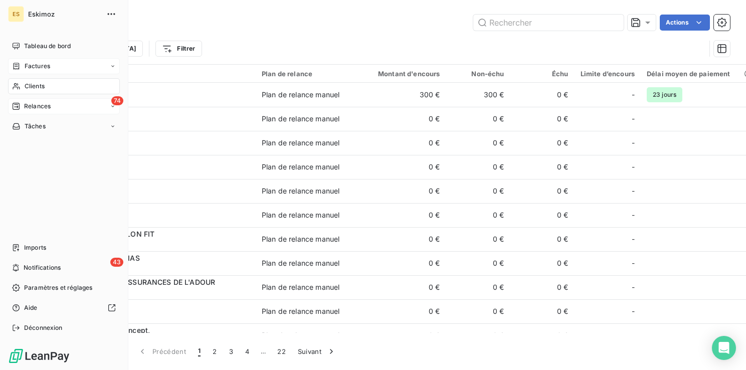
click at [38, 108] on span "Relances" at bounding box center [37, 106] width 27 height 9
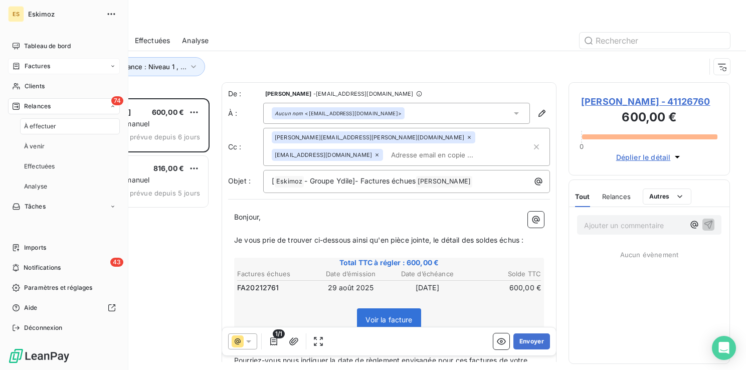
scroll to position [264, 153]
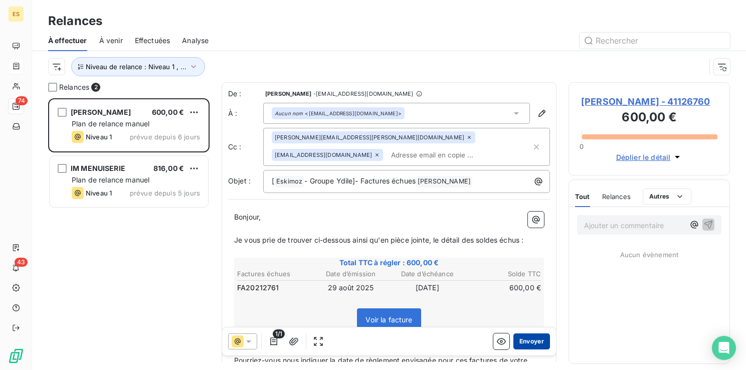
click at [522, 342] on button "Envoyer" at bounding box center [531, 341] width 37 height 16
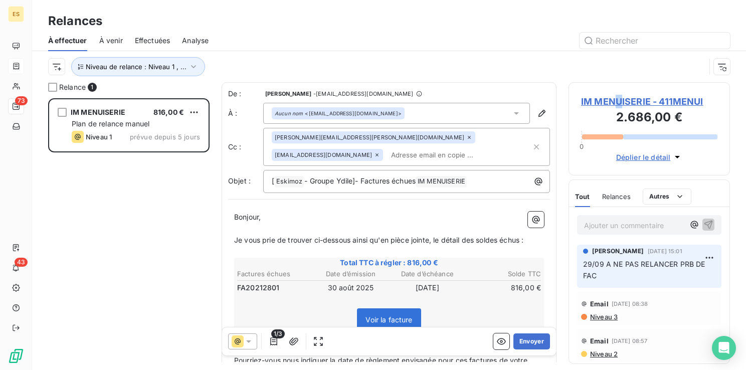
click at [617, 103] on span "IM MENUISERIE - 411MENUI" at bounding box center [649, 102] width 136 height 14
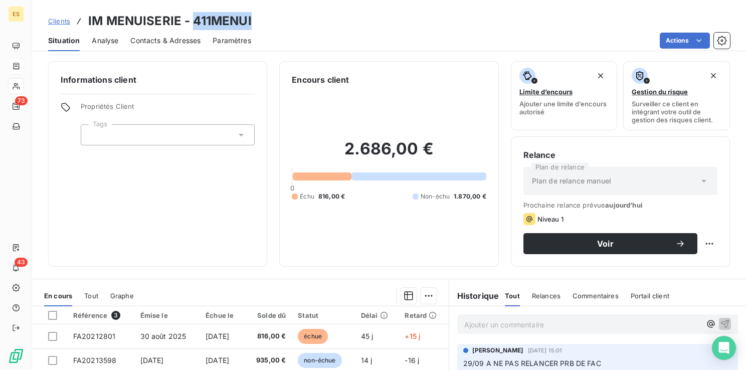
drag, startPoint x: 194, startPoint y: 21, endPoint x: 253, endPoint y: 25, distance: 58.3
click at [253, 25] on div "Clients IM MENUISERIE - 411MENUI" at bounding box center [389, 21] width 714 height 18
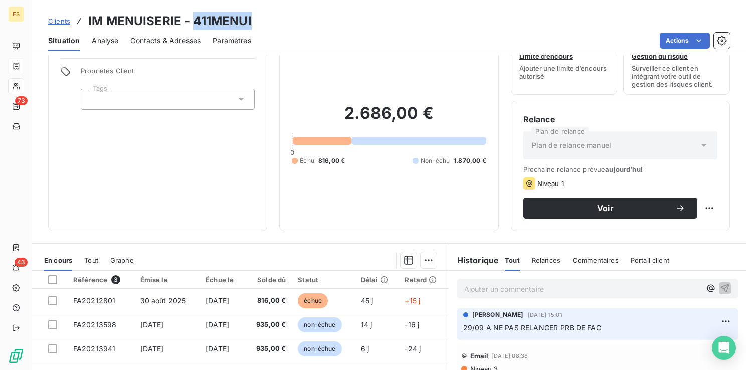
scroll to position [50, 0]
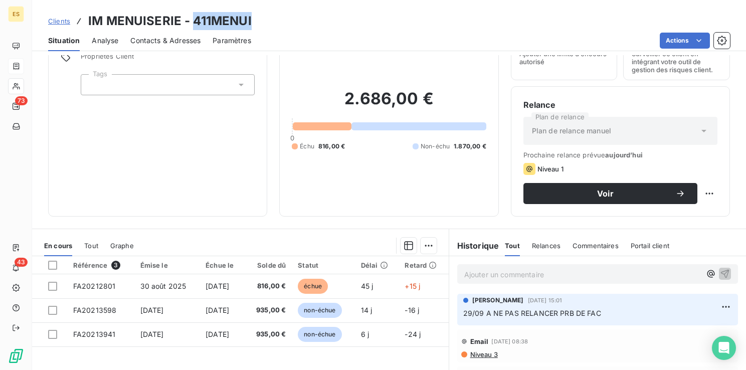
copy h3 "411MENUI"
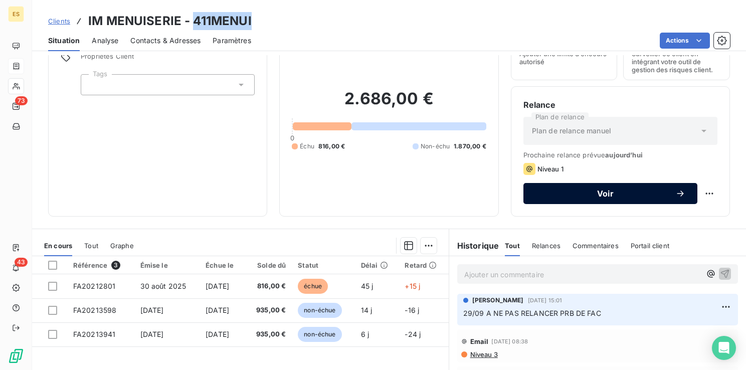
click at [631, 186] on button "Voir" at bounding box center [610, 193] width 174 height 21
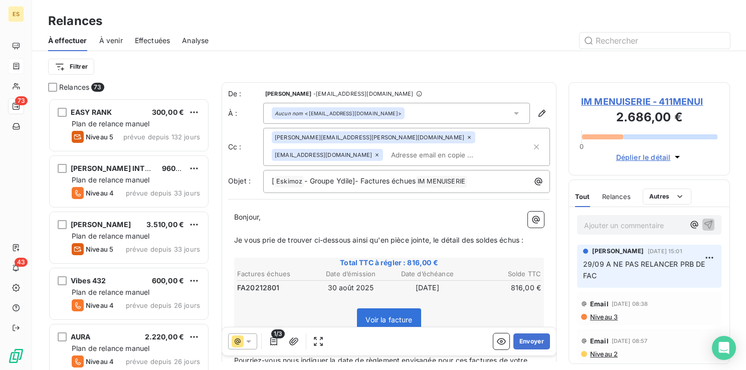
scroll to position [264, 153]
click at [515, 343] on button "Envoyer" at bounding box center [531, 341] width 37 height 16
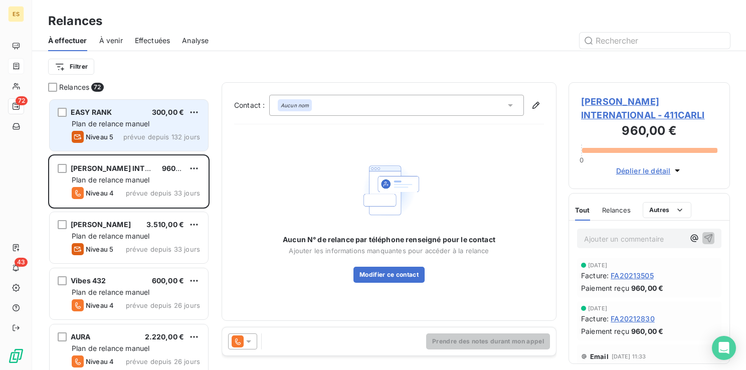
click at [114, 132] on div "Niveau 5 prévue depuis 132 jours" at bounding box center [136, 137] width 128 height 12
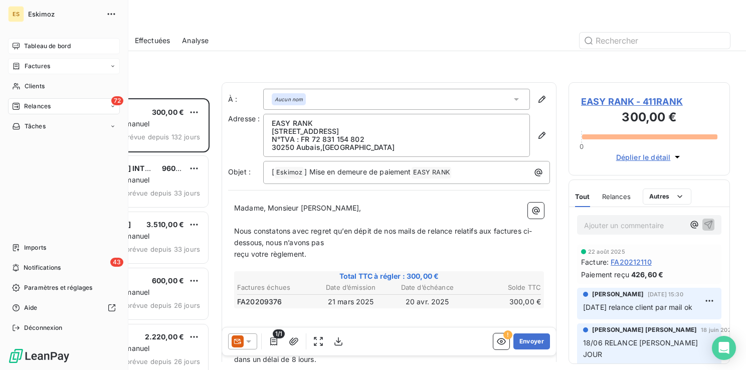
click at [31, 44] on span "Tableau de bord" at bounding box center [47, 46] width 47 height 9
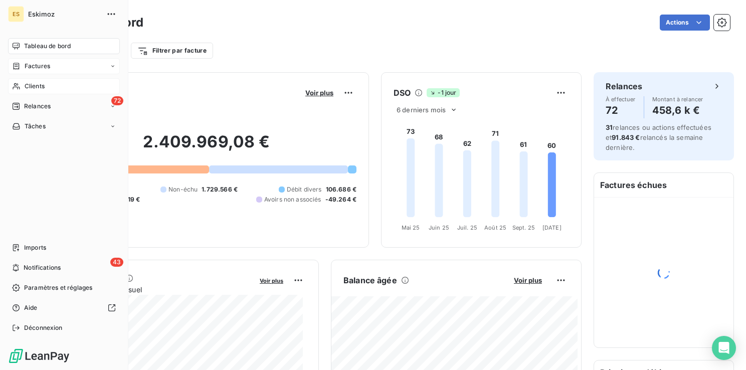
click at [32, 84] on span "Clients" at bounding box center [35, 86] width 20 height 9
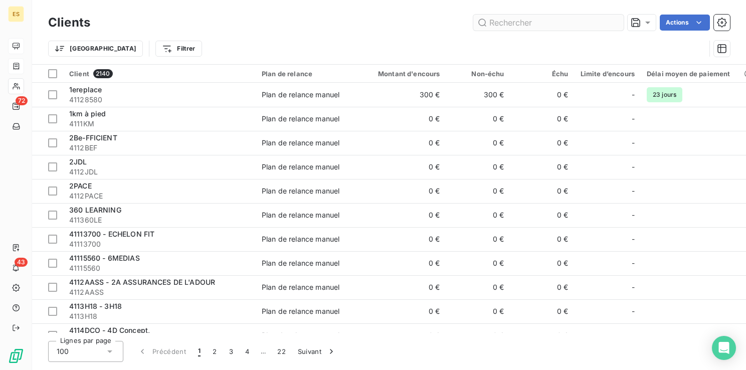
click at [513, 20] on input "text" at bounding box center [548, 23] width 150 height 16
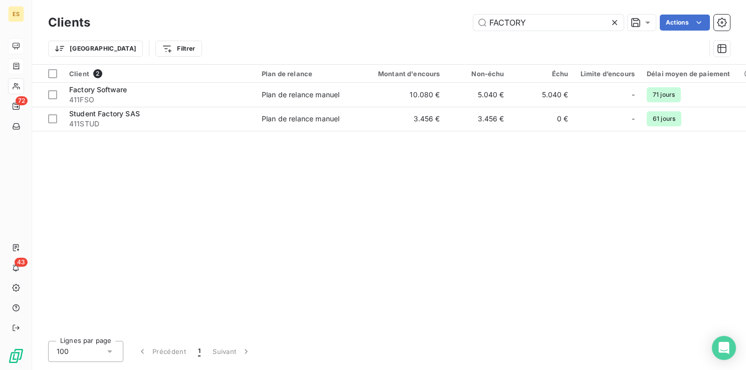
type input "FACTORY"
click at [611, 19] on icon at bounding box center [614, 23] width 10 height 10
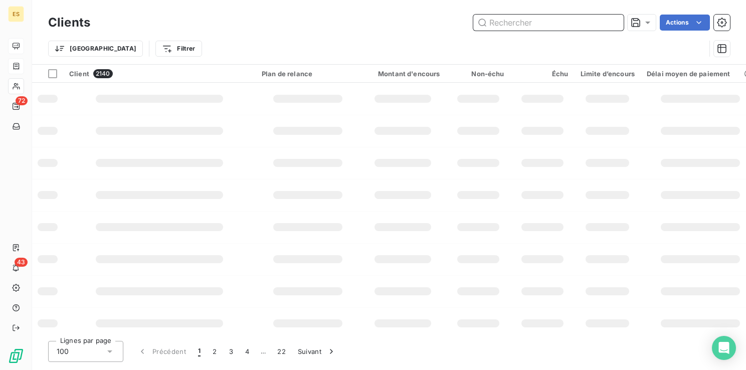
click at [574, 22] on input "text" at bounding box center [548, 23] width 150 height 16
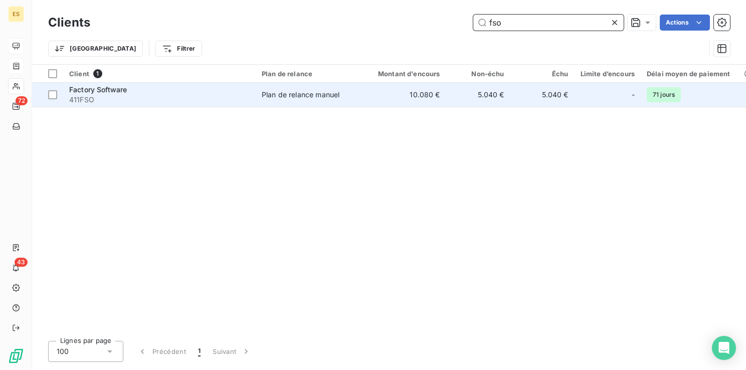
type input "fso"
click at [160, 102] on span "411FSO" at bounding box center [159, 100] width 180 height 10
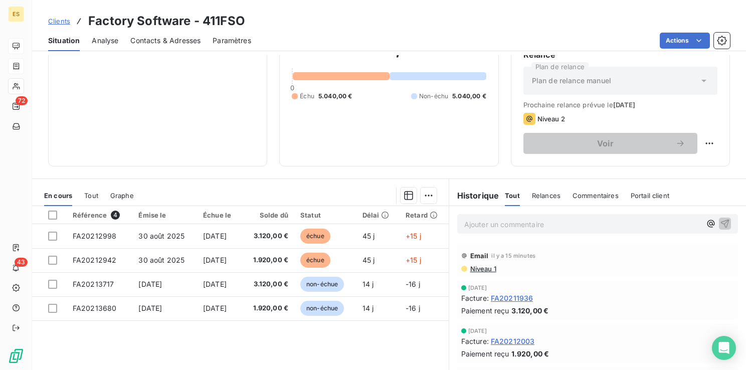
scroll to position [50, 0]
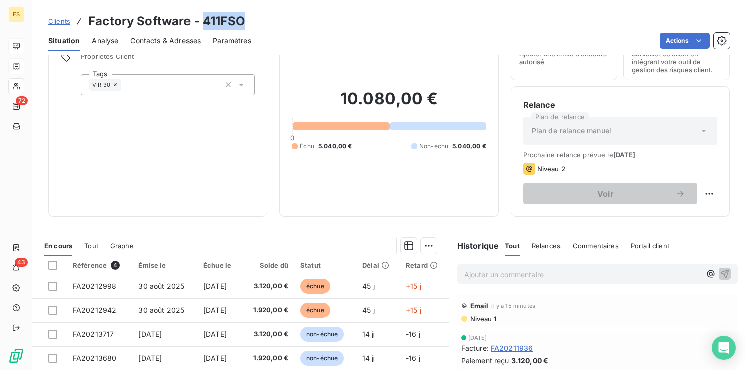
drag, startPoint x: 202, startPoint y: 20, endPoint x: 242, endPoint y: 19, distance: 39.6
click at [242, 19] on h3 "Factory Software - 411FSO" at bounding box center [166, 21] width 157 height 18
copy h3 "411FSO"
click at [631, 68] on span "Surveiller ce client en intégrant votre outil de gestion des risques client." at bounding box center [676, 62] width 90 height 24
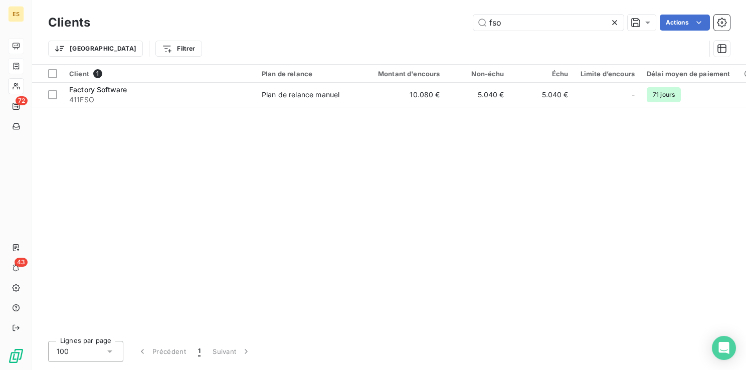
click at [616, 19] on icon at bounding box center [614, 23] width 10 height 10
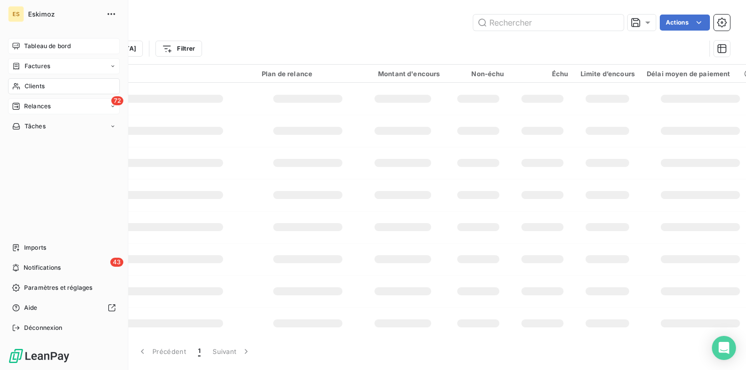
click at [32, 103] on span "Relances" at bounding box center [37, 106] width 27 height 9
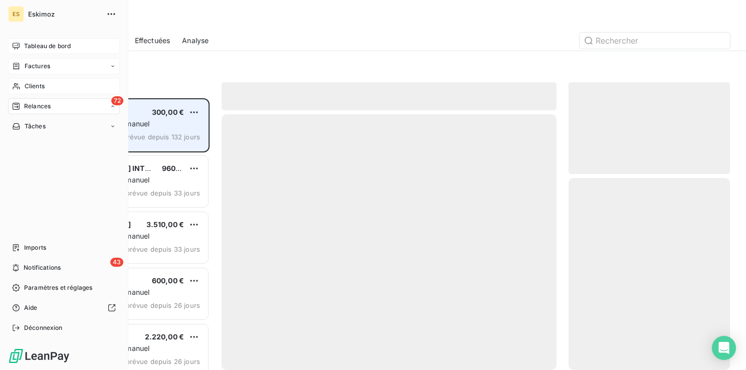
scroll to position [264, 153]
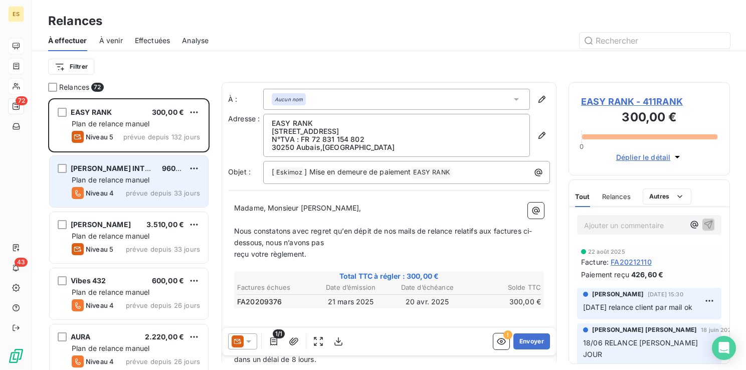
click at [106, 167] on span "[PERSON_NAME] INTERNATIONAL" at bounding box center [131, 168] width 120 height 9
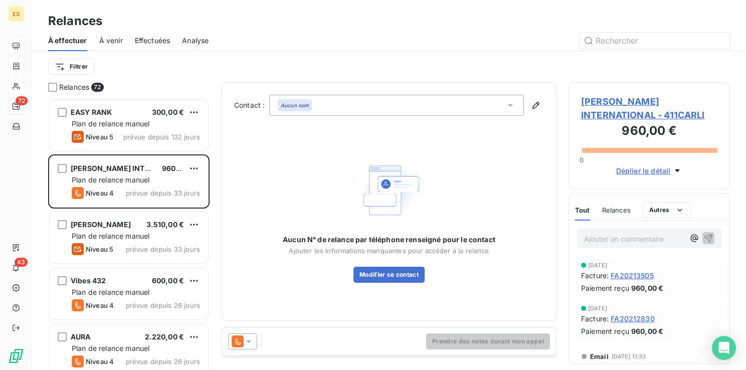
click at [617, 104] on span "[PERSON_NAME] INTERNATIONAL - 411CARLI" at bounding box center [649, 108] width 136 height 27
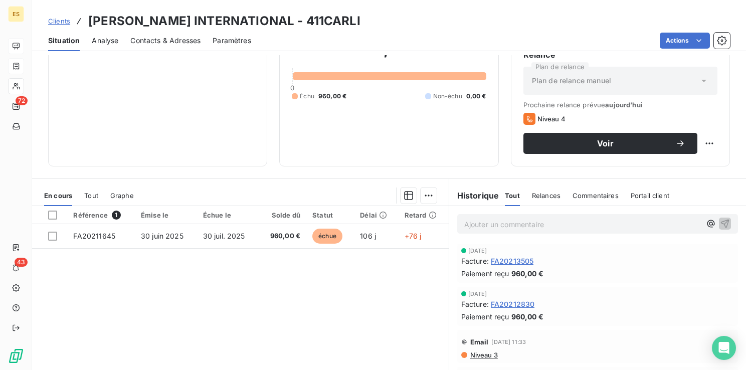
scroll to position [50, 0]
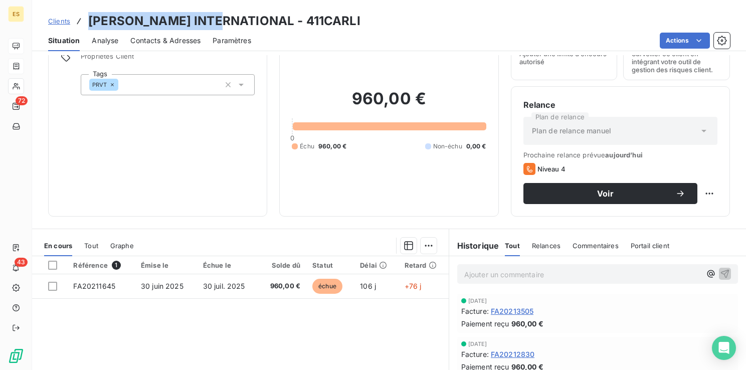
drag, startPoint x: 89, startPoint y: 20, endPoint x: 223, endPoint y: 14, distance: 134.9
click at [223, 14] on h3 "[PERSON_NAME] INTERNATIONAL - 411CARLI" at bounding box center [224, 21] width 272 height 18
copy h3 "[PERSON_NAME] INTERNATIONAL"
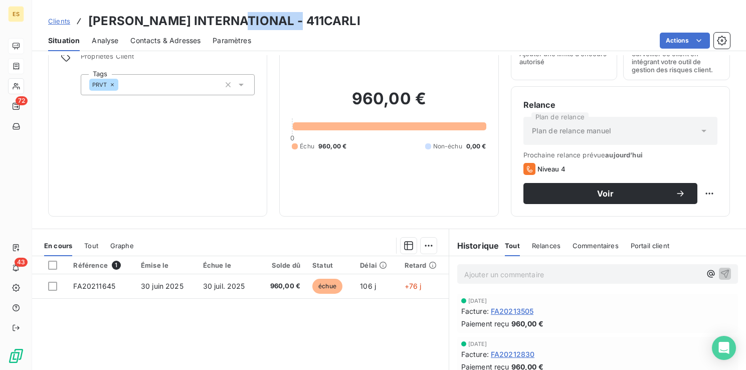
drag, startPoint x: 288, startPoint y: 22, endPoint x: 237, endPoint y: 18, distance: 50.7
click at [237, 18] on div "Clients [PERSON_NAME] INTERNATIONAL - 411CARLI" at bounding box center [389, 21] width 714 height 18
copy h3 "411CARLI"
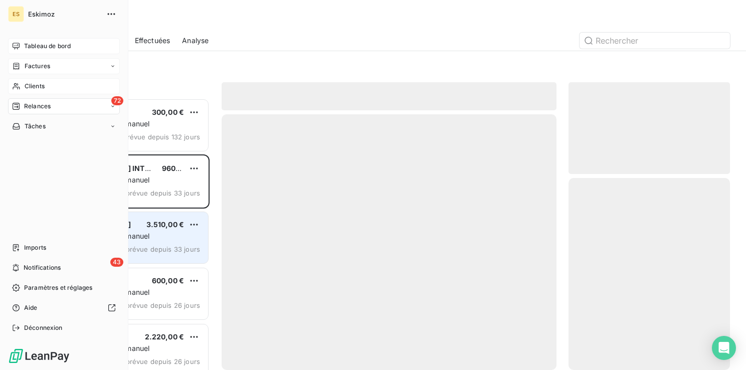
scroll to position [264, 153]
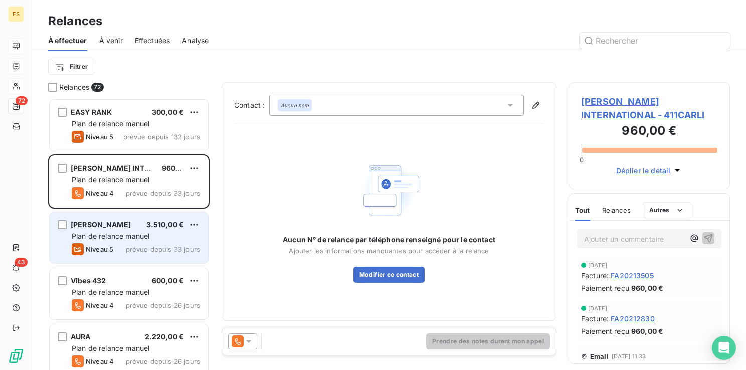
click at [116, 238] on span "Plan de relance manuel" at bounding box center [111, 236] width 78 height 9
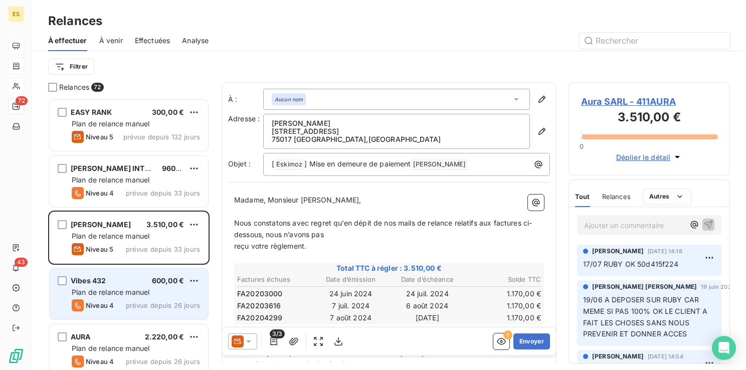
click at [132, 288] on span "Plan de relance manuel" at bounding box center [111, 292] width 78 height 9
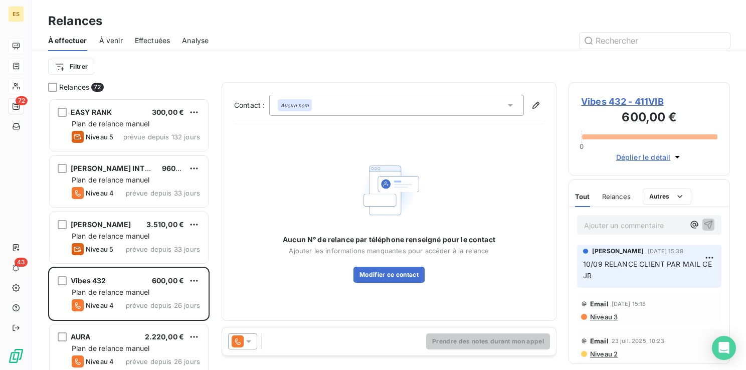
click at [597, 102] on span "Vibes 432 - 411VIB" at bounding box center [649, 102] width 136 height 14
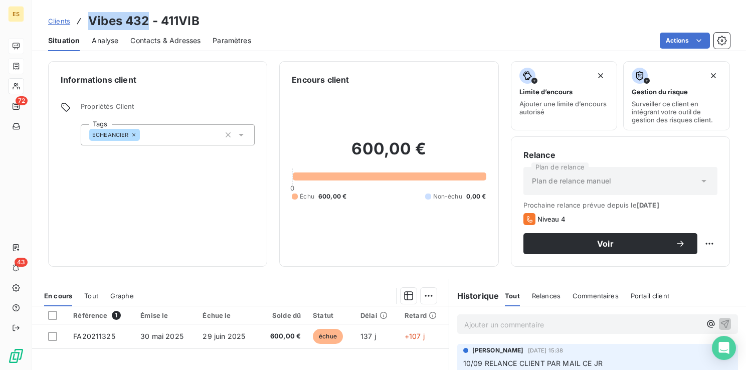
drag, startPoint x: 146, startPoint y: 19, endPoint x: 92, endPoint y: 18, distance: 54.6
click at [92, 18] on h3 "Vibes 432 - 411VIB" at bounding box center [143, 21] width 111 height 18
drag, startPoint x: 92, startPoint y: 18, endPoint x: 98, endPoint y: 17, distance: 6.6
copy h3 "Vibes 432"
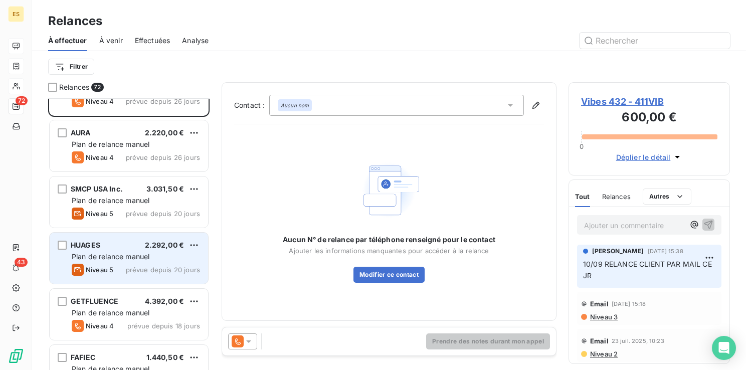
scroll to position [150, 0]
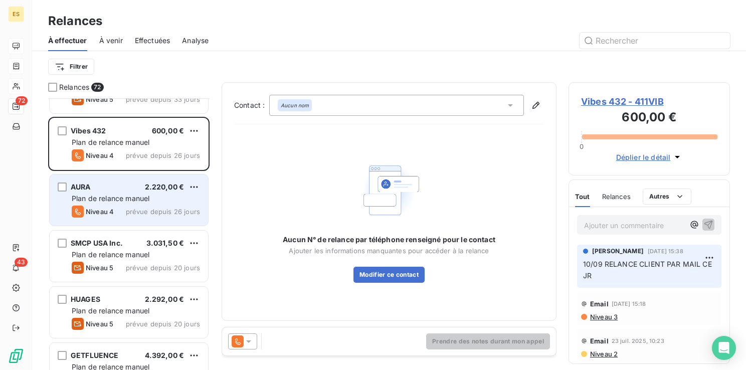
click at [123, 202] on div "Plan de relance manuel" at bounding box center [136, 198] width 128 height 10
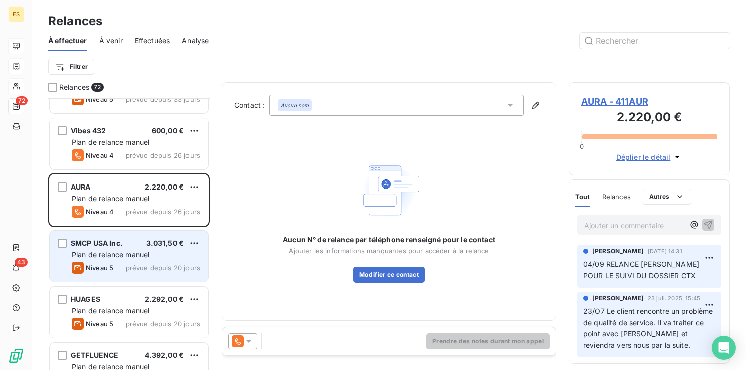
click at [114, 250] on span "Plan de relance manuel" at bounding box center [111, 254] width 78 height 9
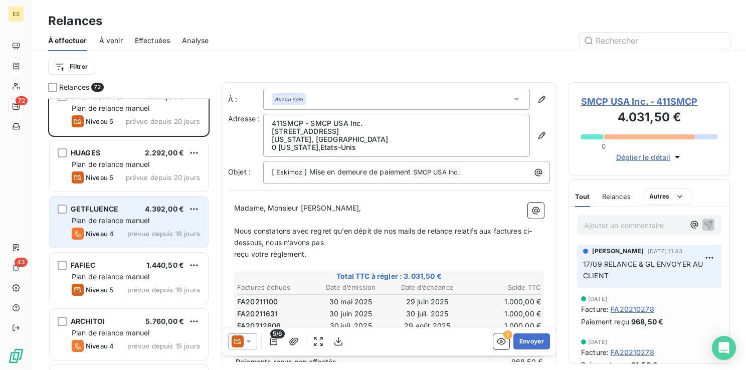
scroll to position [301, 0]
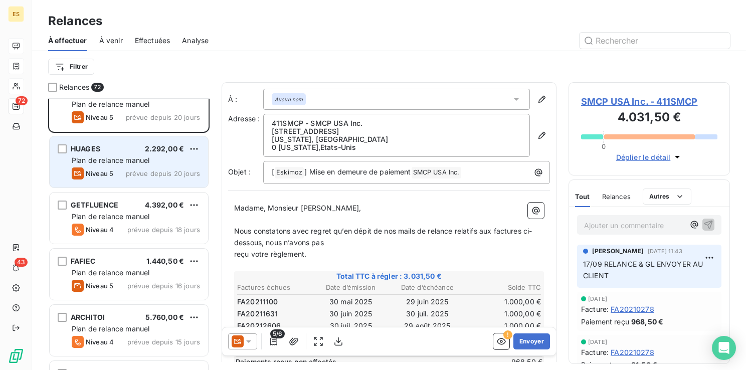
click at [127, 167] on div "Niveau 5 prévue depuis 20 jours" at bounding box center [136, 173] width 128 height 12
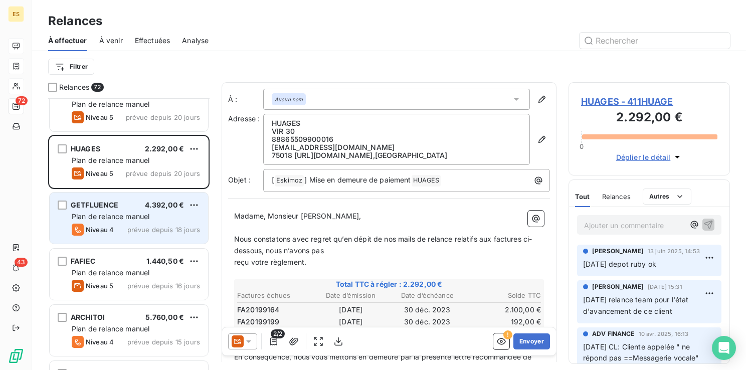
click at [112, 230] on span "Niveau 4" at bounding box center [100, 229] width 28 height 8
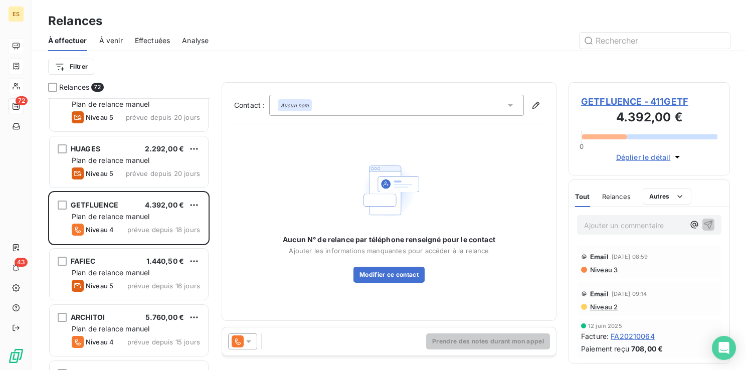
click at [631, 103] on span "GETFLUENCE - 411GETF" at bounding box center [649, 102] width 136 height 14
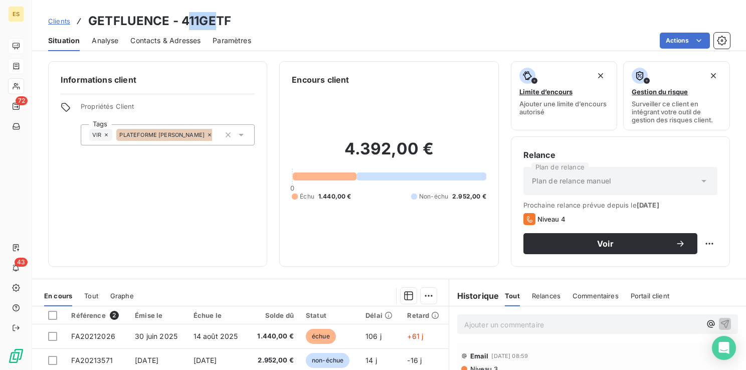
drag, startPoint x: 184, startPoint y: 20, endPoint x: 215, endPoint y: 19, distance: 31.6
click at [215, 19] on h3 "GETFLUENCE - 411GETF" at bounding box center [159, 21] width 143 height 18
drag, startPoint x: 215, startPoint y: 19, endPoint x: 180, endPoint y: 18, distance: 35.6
click at [180, 18] on h3 "GETFLUENCE - 411GETF" at bounding box center [159, 21] width 143 height 18
click at [152, 41] on span "Contacts & Adresses" at bounding box center [165, 41] width 70 height 10
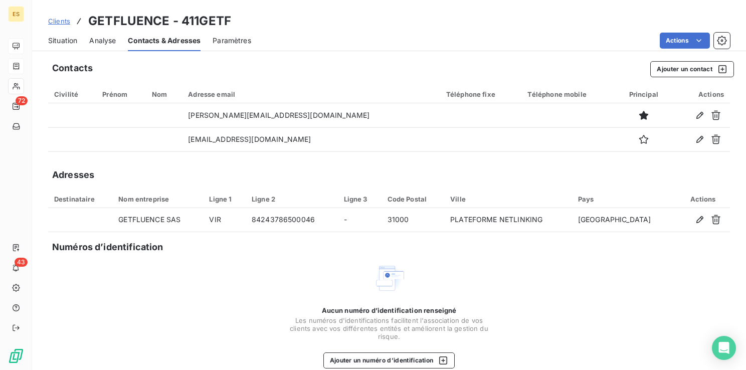
click at [63, 44] on span "Situation" at bounding box center [62, 41] width 29 height 10
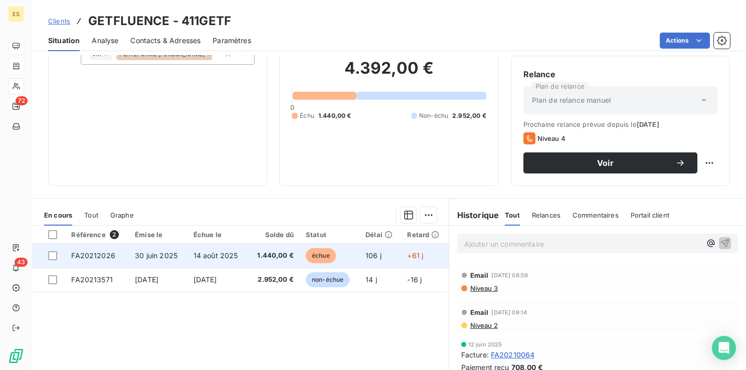
scroll to position [58, 0]
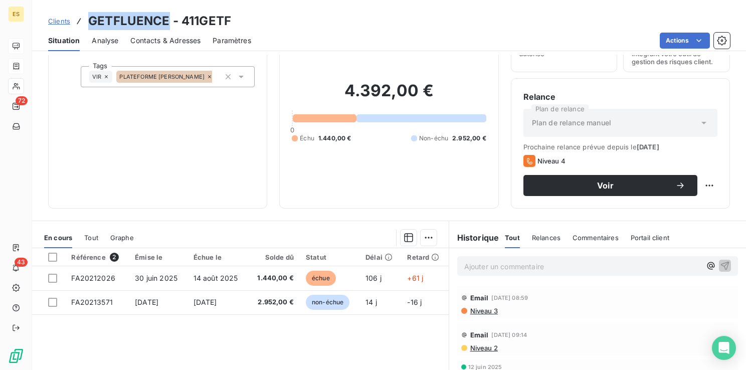
drag, startPoint x: 167, startPoint y: 19, endPoint x: 82, endPoint y: 20, distance: 85.2
click at [82, 20] on div "Clients GETFLUENCE - 411GETF" at bounding box center [139, 21] width 183 height 18
copy h3 "GETFLUENCE"
click at [150, 41] on span "Contacts & Adresses" at bounding box center [165, 41] width 70 height 10
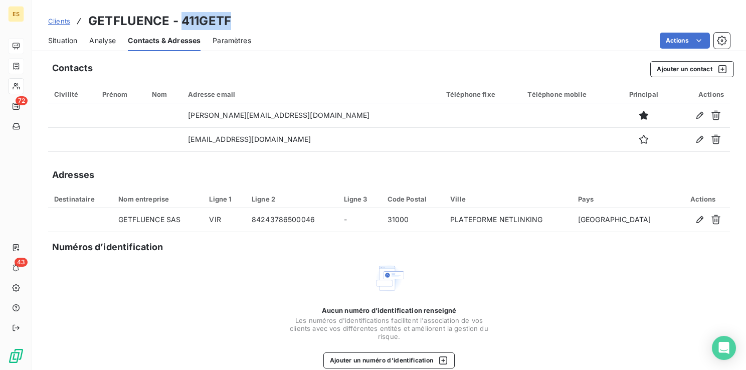
drag, startPoint x: 182, startPoint y: 17, endPoint x: 225, endPoint y: 25, distance: 43.3
click at [225, 25] on h3 "GETFLUENCE - 411GETF" at bounding box center [159, 21] width 143 height 18
click at [227, 26] on h3 "GETFLUENCE - 411GETF" at bounding box center [159, 21] width 143 height 18
drag, startPoint x: 230, startPoint y: 19, endPoint x: 181, endPoint y: 20, distance: 48.6
click at [181, 20] on div "Clients GETFLUENCE - 411GETF" at bounding box center [389, 21] width 714 height 18
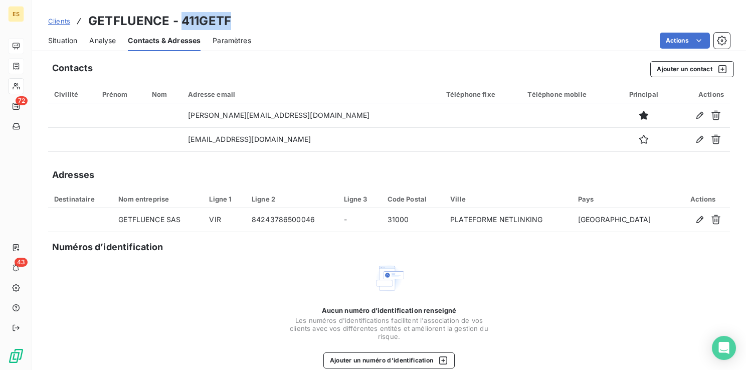
copy h3 "411GETF"
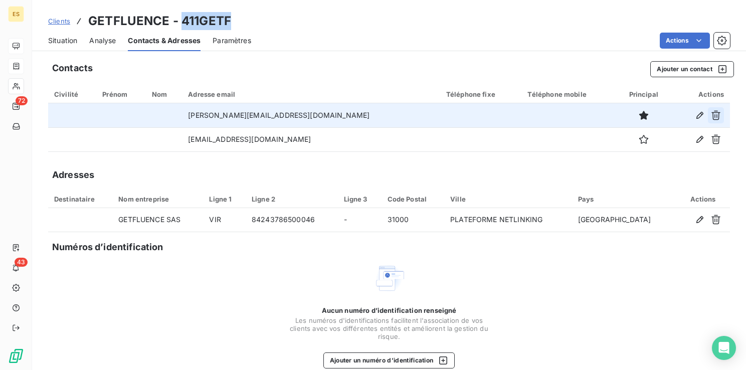
click at [711, 113] on icon "button" at bounding box center [716, 115] width 10 height 10
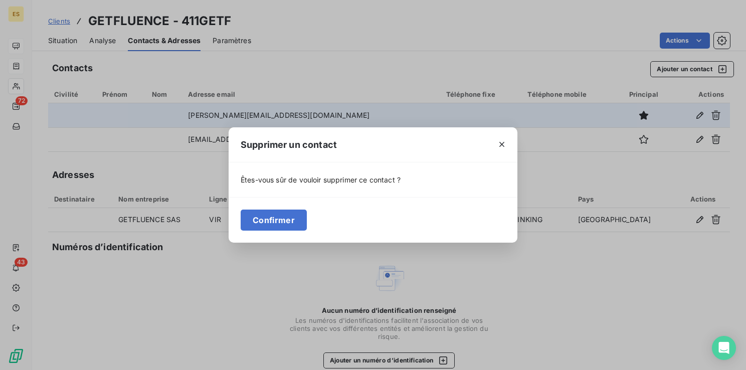
click at [228, 227] on div "Confirmer" at bounding box center [372, 220] width 289 height 46
click at [278, 221] on button "Confirmer" at bounding box center [274, 219] width 66 height 21
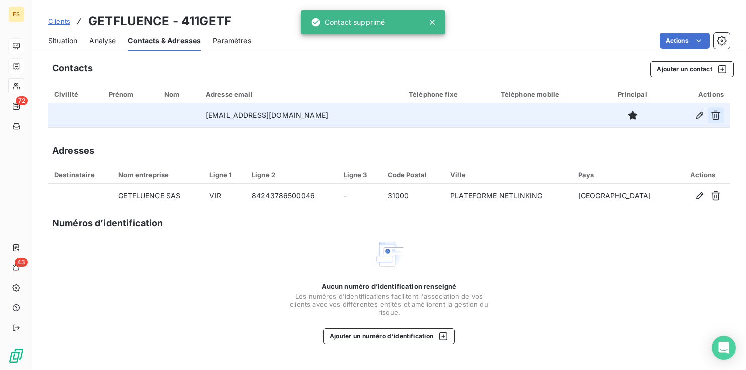
click at [720, 114] on icon "button" at bounding box center [716, 115] width 10 height 10
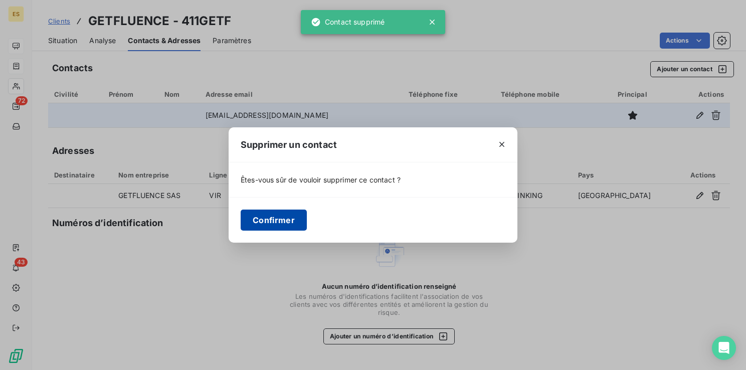
click at [274, 221] on button "Confirmer" at bounding box center [274, 219] width 66 height 21
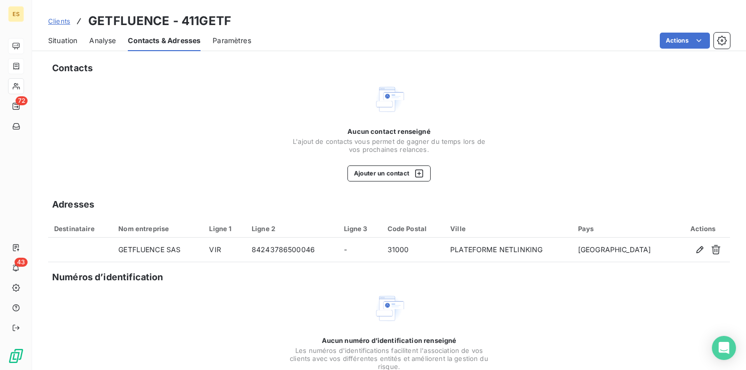
click at [70, 42] on span "Situation" at bounding box center [62, 41] width 29 height 10
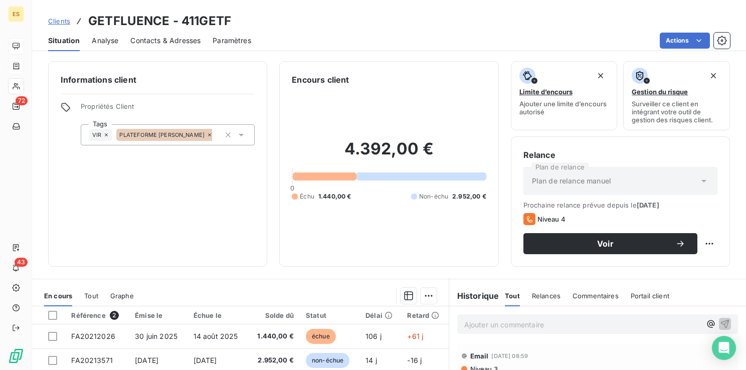
click at [151, 43] on span "Contacts & Adresses" at bounding box center [165, 41] width 70 height 10
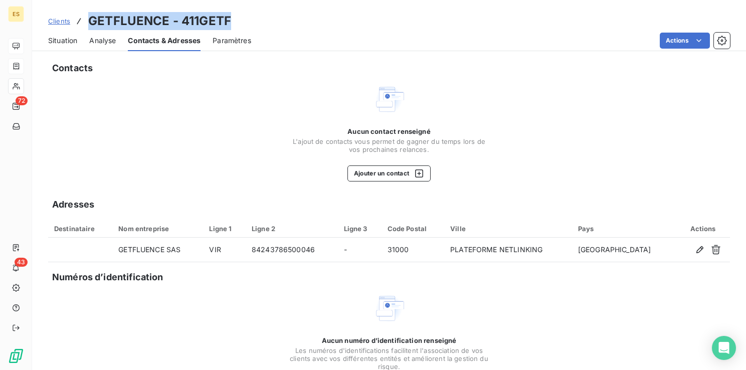
drag, startPoint x: 86, startPoint y: 19, endPoint x: 232, endPoint y: 23, distance: 145.9
click at [232, 23] on div "Clients GETFLUENCE - 411GETF" at bounding box center [389, 21] width 714 height 18
click at [64, 39] on span "Situation" at bounding box center [62, 41] width 29 height 10
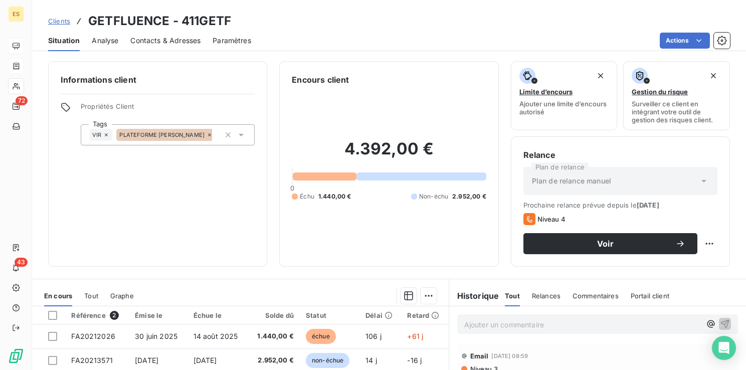
click at [483, 332] on div "Ajouter un commentaire ﻿" at bounding box center [597, 324] width 281 height 20
click at [477, 325] on p "Ajouter un commentaire ﻿" at bounding box center [582, 324] width 237 height 13
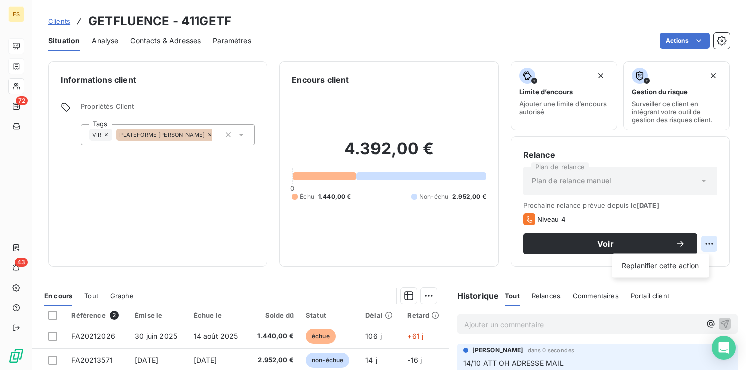
click at [698, 243] on html "ES 72 43 Clients GETFLUENCE - 411GETF Situation Analyse Contacts & Adresses Par…" at bounding box center [373, 185] width 746 height 370
click at [674, 262] on div "Replanifier cette action" at bounding box center [660, 266] width 90 height 16
select select "9"
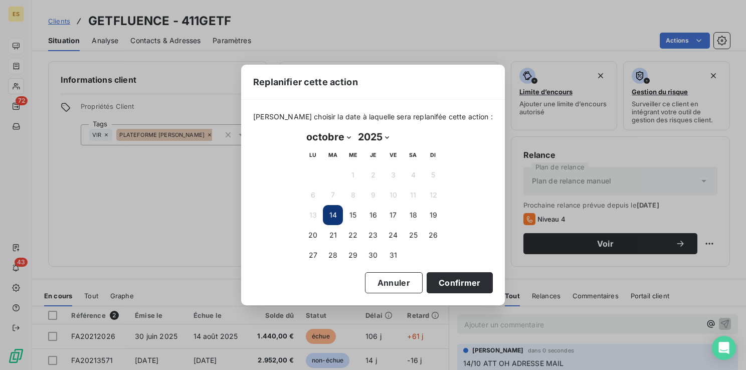
drag, startPoint x: 397, startPoint y: 254, endPoint x: 405, endPoint y: 259, distance: 9.7
click at [397, 254] on button "31" at bounding box center [393, 255] width 20 height 20
click at [450, 281] on button "Confirmer" at bounding box center [459, 282] width 66 height 21
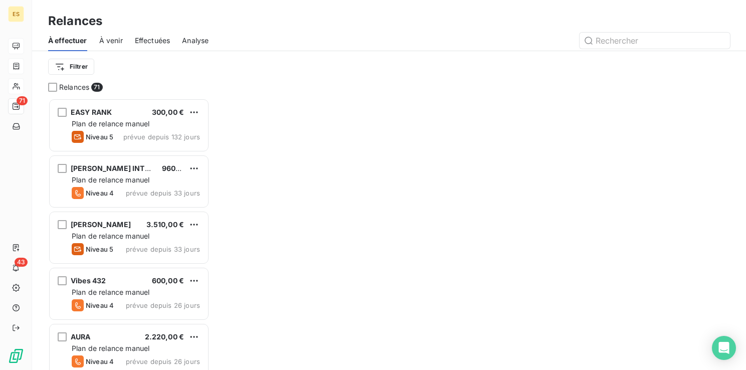
scroll to position [264, 153]
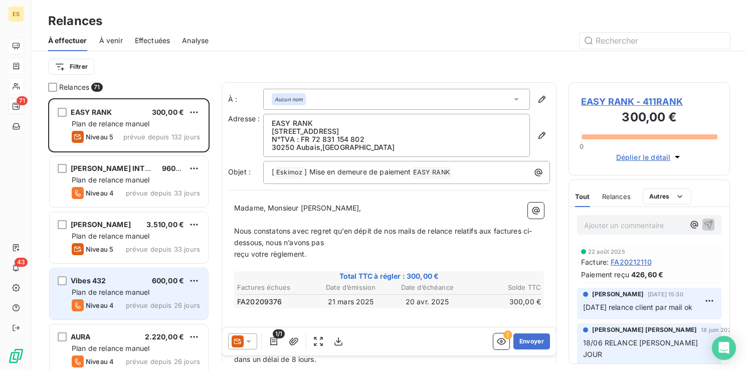
click at [102, 294] on span "Plan de relance manuel" at bounding box center [111, 292] width 78 height 9
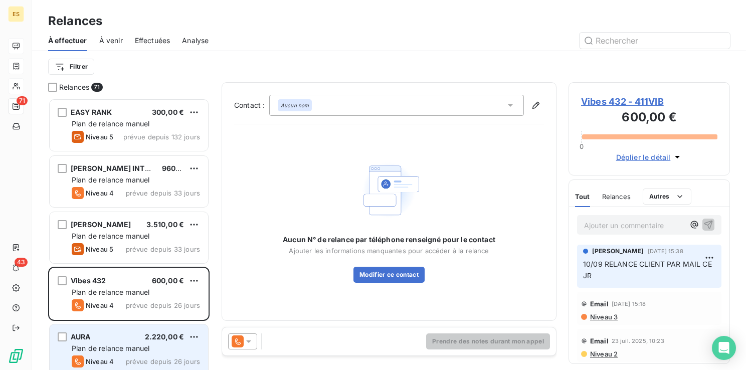
click at [104, 337] on div "AURA 2.220,00 €" at bounding box center [136, 336] width 128 height 9
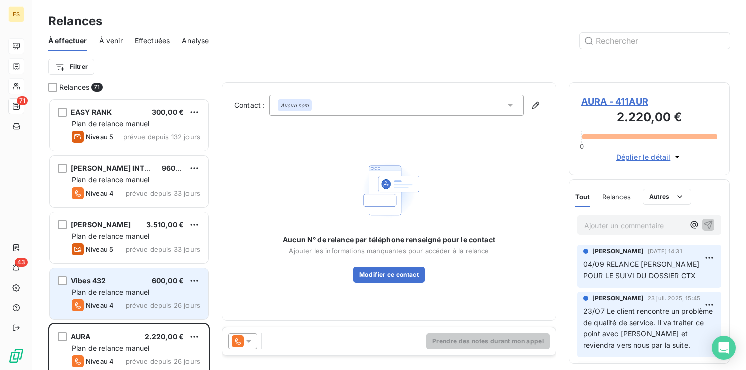
click at [116, 290] on span "Plan de relance manuel" at bounding box center [111, 292] width 78 height 9
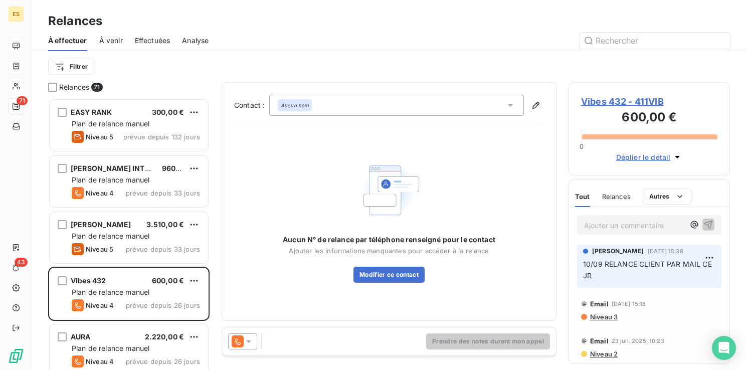
click at [631, 103] on span "Vibes 432 - 411VIB" at bounding box center [649, 102] width 136 height 14
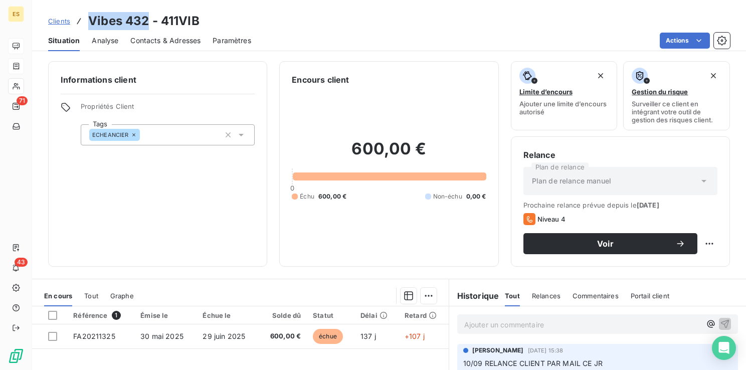
drag, startPoint x: 146, startPoint y: 22, endPoint x: 90, endPoint y: 19, distance: 56.7
click at [90, 19] on h3 "Vibes 432 - 411VIB" at bounding box center [143, 21] width 111 height 18
click at [487, 326] on p "Ajouter un commentaire ﻿" at bounding box center [582, 324] width 237 height 13
click at [702, 241] on html "ES 71 43 Clients Vibes 432 - 411VIB Situation Analyse Contacts & Adresses Param…" at bounding box center [373, 185] width 746 height 370
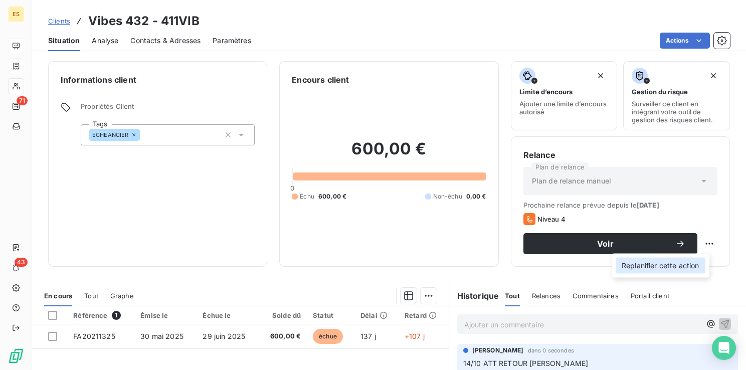
click at [682, 262] on div "Replanifier cette action" at bounding box center [660, 266] width 90 height 16
select select "9"
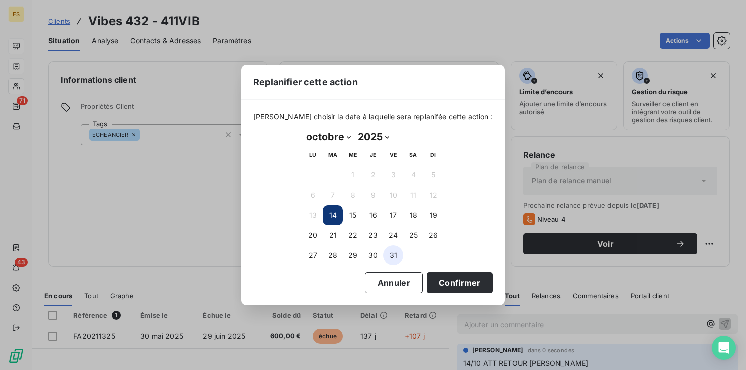
click at [397, 254] on button "31" at bounding box center [393, 255] width 20 height 20
click at [438, 283] on button "Confirmer" at bounding box center [459, 282] width 66 height 21
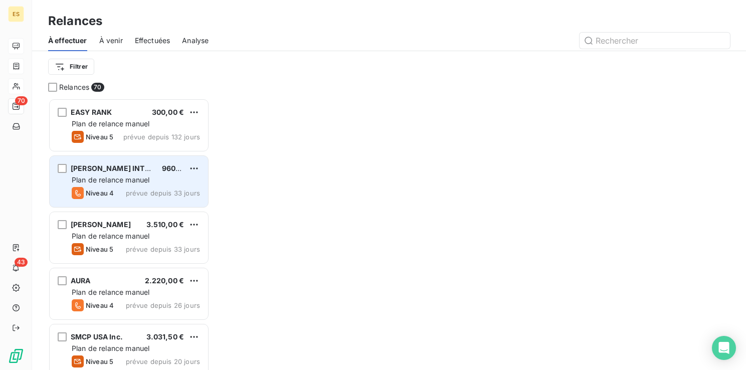
scroll to position [264, 153]
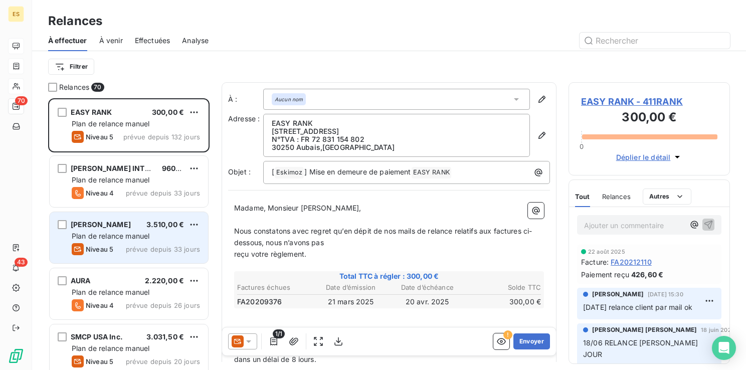
click at [112, 241] on div "Plan de relance manuel" at bounding box center [136, 236] width 128 height 10
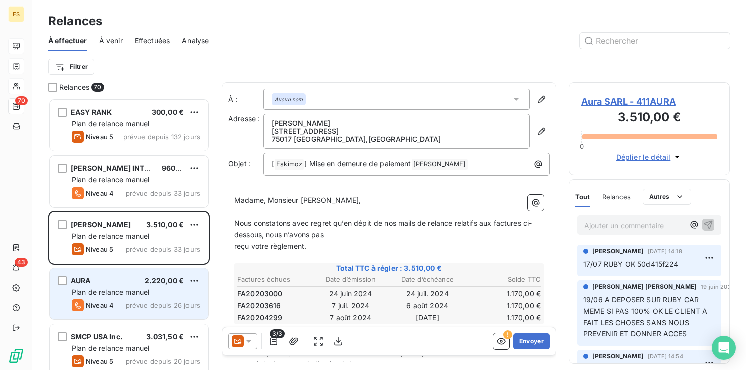
click at [108, 292] on span "Plan de relance manuel" at bounding box center [111, 292] width 78 height 9
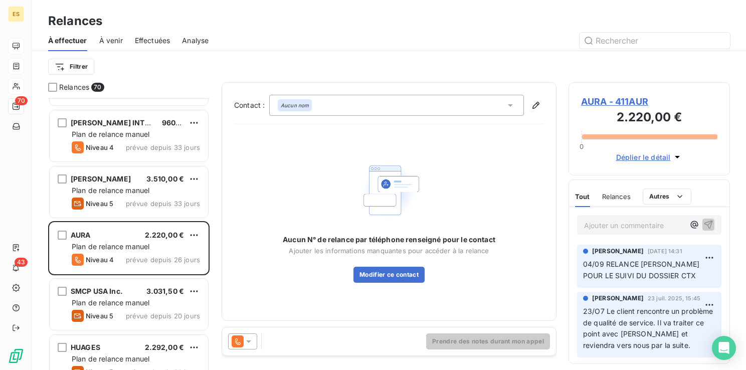
scroll to position [150, 0]
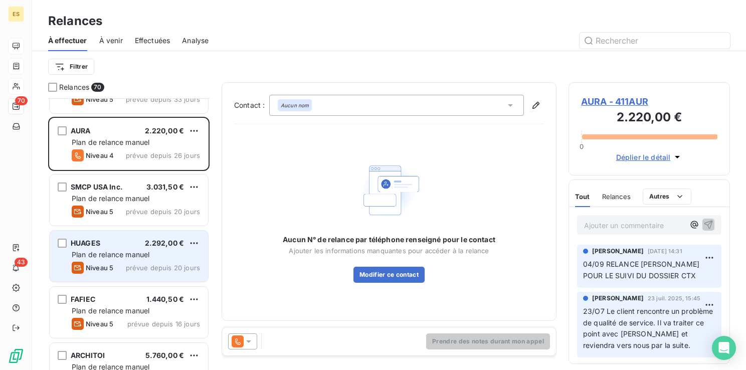
click at [98, 272] on div "Niveau 5" at bounding box center [93, 268] width 42 height 12
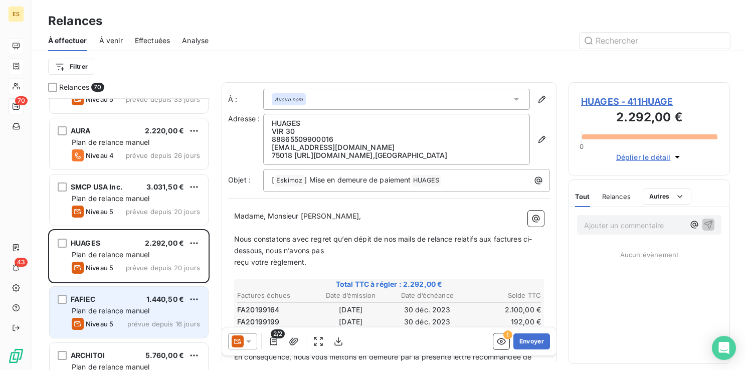
click at [92, 306] on span "Plan de relance manuel" at bounding box center [111, 310] width 78 height 9
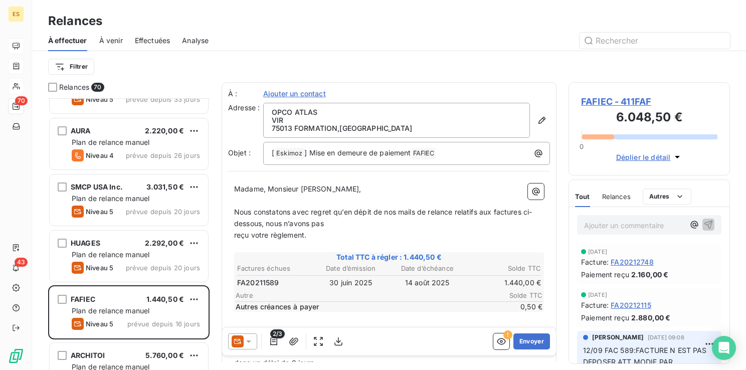
click at [616, 103] on span "FAFIEC - 411FAF" at bounding box center [649, 102] width 136 height 14
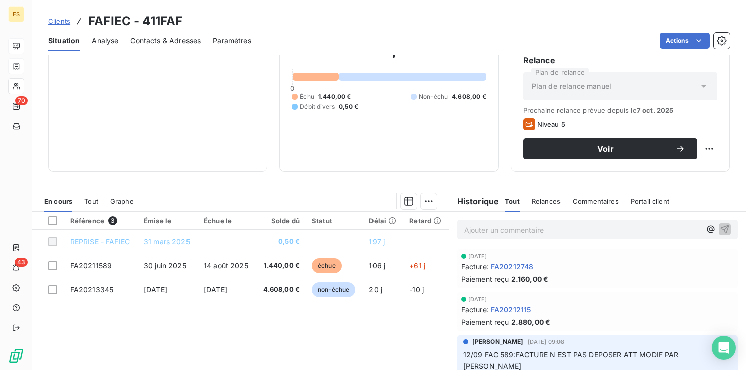
scroll to position [100, 0]
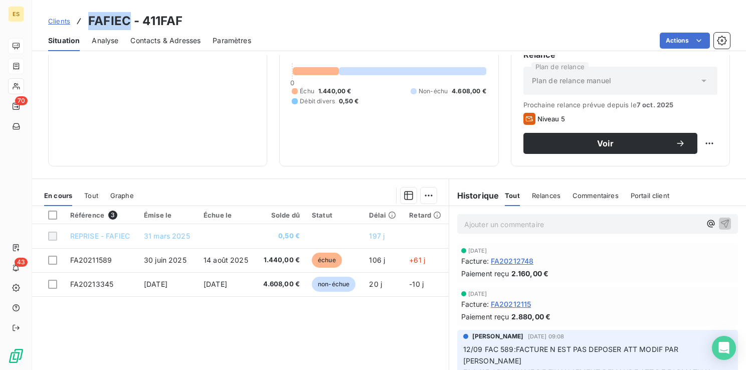
drag, startPoint x: 129, startPoint y: 19, endPoint x: 89, endPoint y: 15, distance: 40.7
click at [89, 15] on h3 "FAFIEC - 411FAF" at bounding box center [135, 21] width 94 height 18
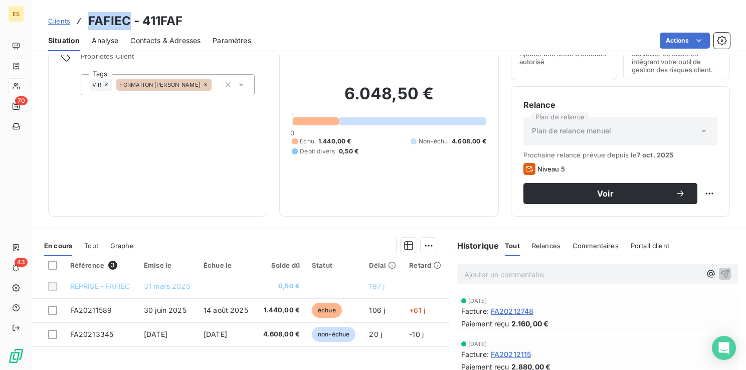
click at [163, 39] on span "Contacts & Adresses" at bounding box center [165, 41] width 70 height 10
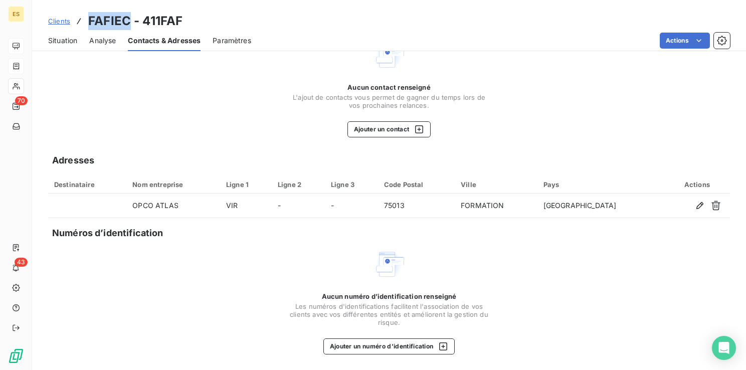
scroll to position [0, 0]
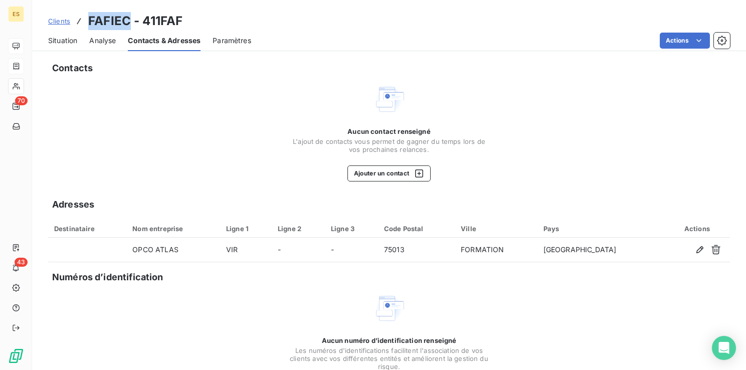
drag, startPoint x: 61, startPoint y: 41, endPoint x: 79, endPoint y: 51, distance: 21.3
click at [62, 41] on span "Situation" at bounding box center [62, 41] width 29 height 10
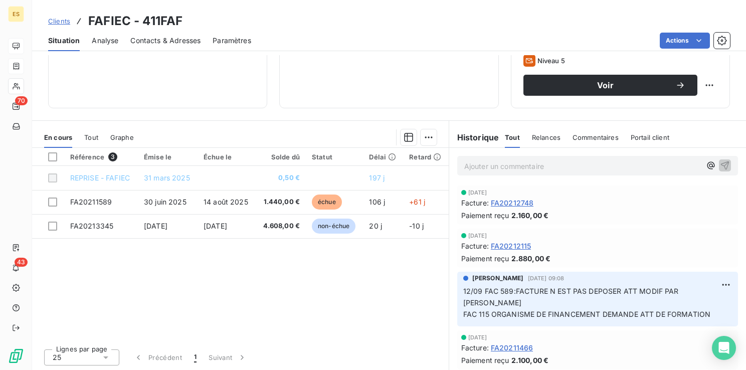
click at [469, 162] on p "Ajouter un commentaire ﻿" at bounding box center [582, 166] width 237 height 13
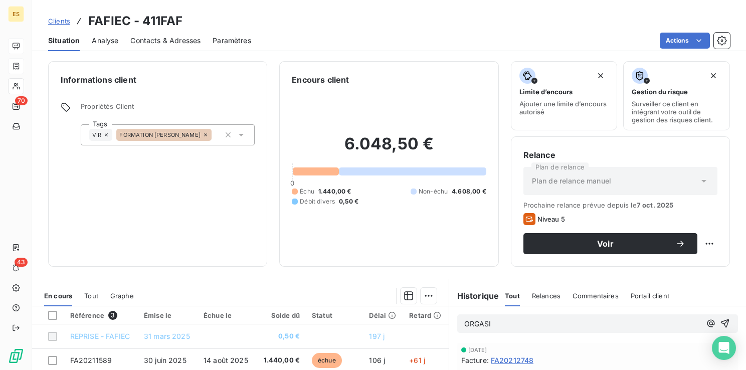
click at [206, 133] on div "VIR FORMATION [PERSON_NAME]" at bounding box center [168, 134] width 174 height 21
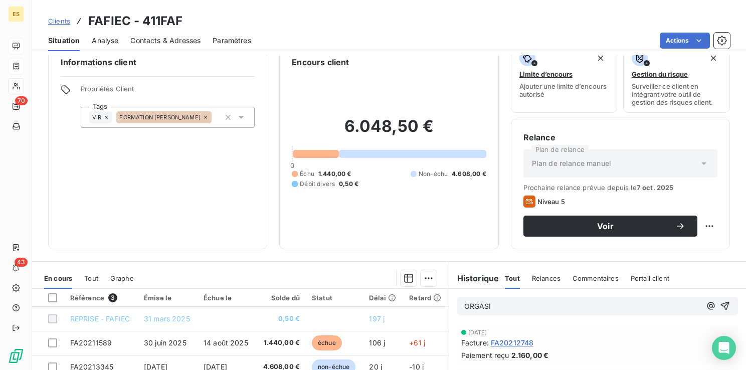
click at [361, 94] on div "6.048,50 € 0 Échu 1.440,00 € Non-échu 4.608,00 € Débit divers 0,50 €" at bounding box center [389, 152] width 194 height 168
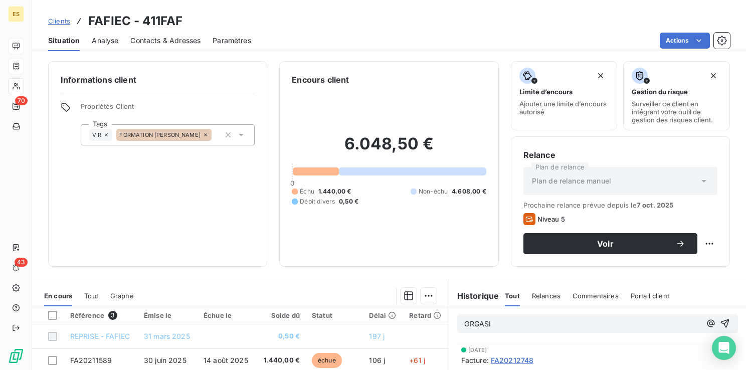
click at [493, 320] on p "ORGASI" at bounding box center [582, 324] width 237 height 12
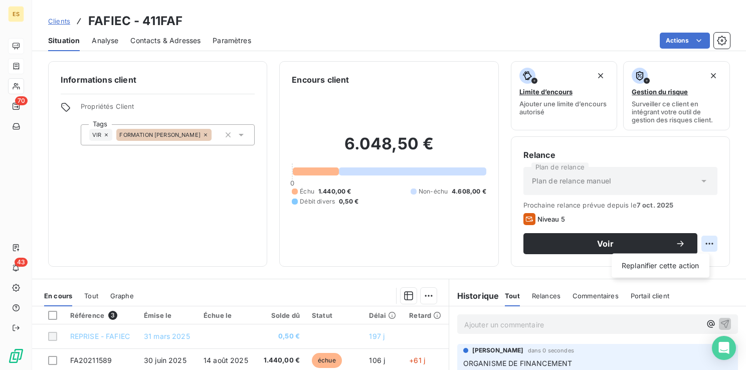
click at [701, 242] on html "ES 70 43 Clients FAFIEC - 411FAF Situation Analyse Contacts & Adresses Paramètr…" at bounding box center [373, 185] width 746 height 370
click at [667, 267] on div "Replanifier cette action" at bounding box center [660, 266] width 90 height 16
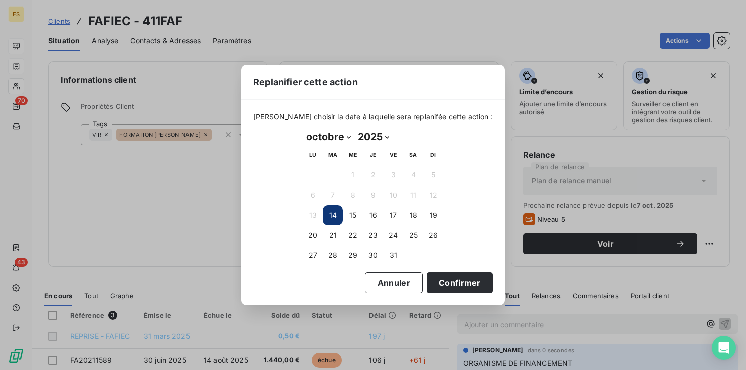
click at [339, 139] on select "janvier février mars avril mai juin juillet août septembre octobre novembre déc…" at bounding box center [329, 137] width 52 height 16
select select "10"
click at [303, 129] on select "janvier février mars avril mai juin juillet août septembre octobre novembre déc…" at bounding box center [329, 137] width 52 height 16
click at [430, 254] on button "30" at bounding box center [433, 255] width 20 height 20
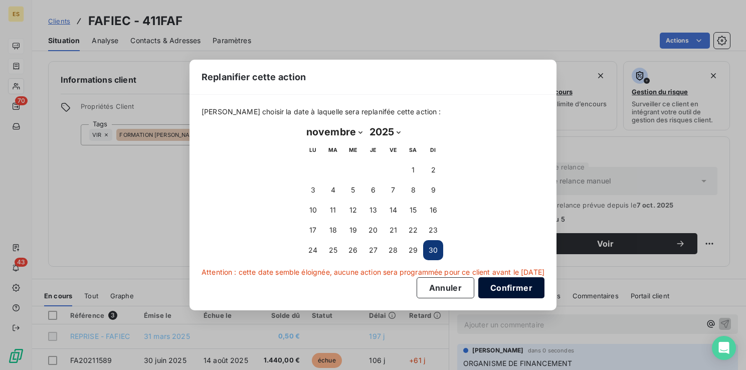
click at [520, 285] on button "Confirmer" at bounding box center [511, 287] width 66 height 21
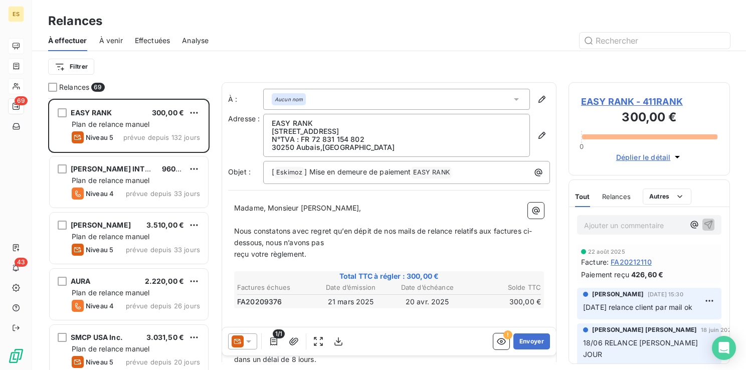
scroll to position [251, 0]
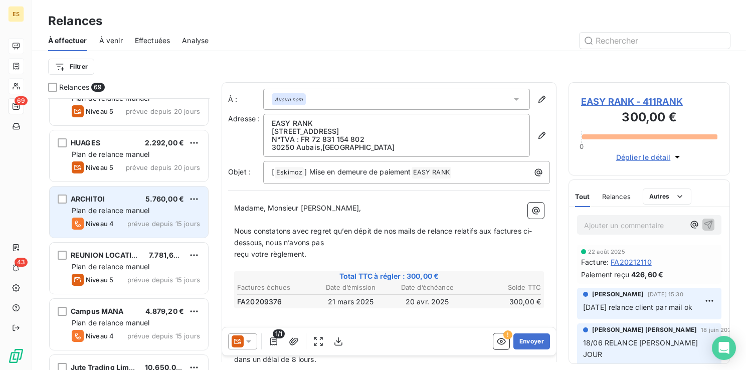
click at [107, 220] on span "Niveau 4" at bounding box center [100, 223] width 28 height 8
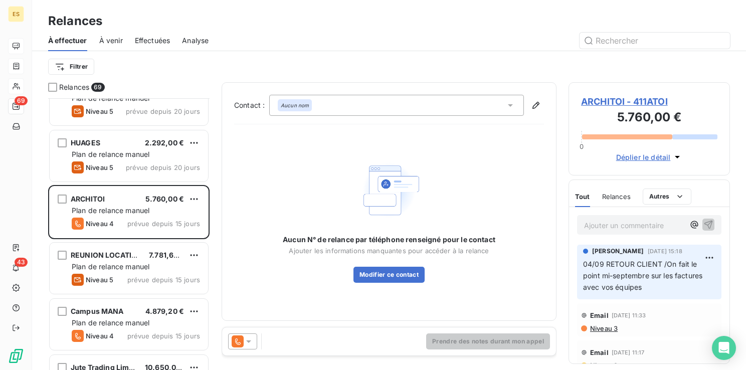
click at [603, 102] on span "ARCHITOI - 411ATOI" at bounding box center [649, 102] width 136 height 14
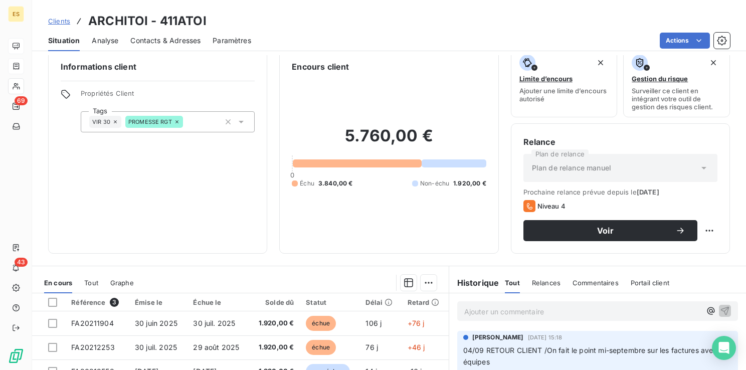
scroll to position [50, 0]
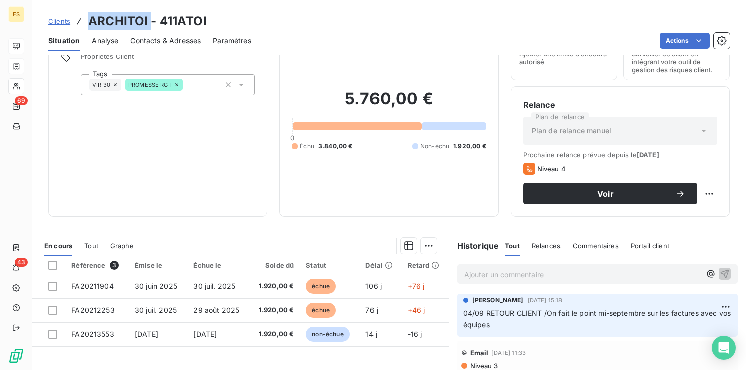
drag, startPoint x: 148, startPoint y: 20, endPoint x: 91, endPoint y: 17, distance: 57.7
click at [91, 17] on h3 "ARCHITOI - 411ATOI" at bounding box center [147, 21] width 118 height 18
drag, startPoint x: 204, startPoint y: 19, endPoint x: 161, endPoint y: 17, distance: 43.1
click at [161, 17] on div "Clients ARCHITOI - 411ATOI" at bounding box center [389, 21] width 714 height 18
click at [481, 276] on p "Ajouter un commentaire ﻿" at bounding box center [582, 274] width 237 height 13
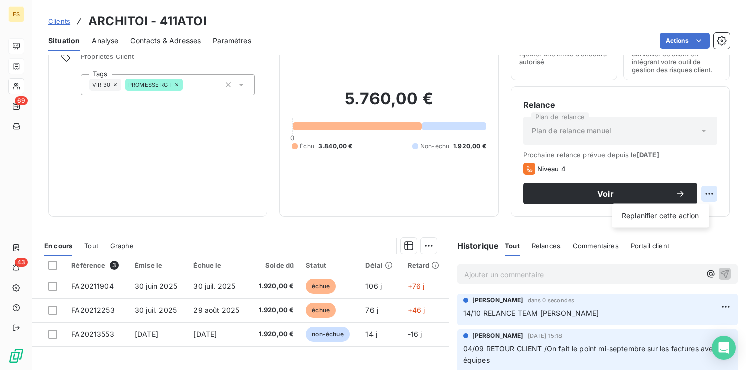
click at [704, 188] on html "ES 69 43 Clients ARCHITOI - 411ATOI Situation Analyse Contacts & Adresses Param…" at bounding box center [373, 185] width 746 height 370
click at [681, 216] on div "Replanifier cette action" at bounding box center [660, 215] width 90 height 16
select select "9"
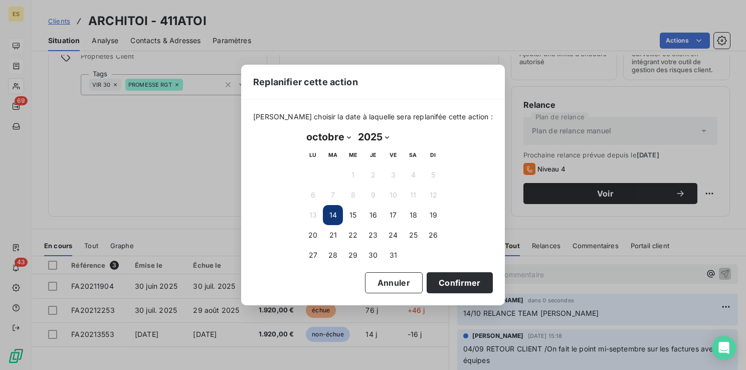
drag, startPoint x: 353, startPoint y: 252, endPoint x: 402, endPoint y: 249, distance: 49.7
click at [356, 251] on button "29" at bounding box center [353, 255] width 20 height 20
click at [447, 280] on button "Confirmer" at bounding box center [459, 282] width 66 height 21
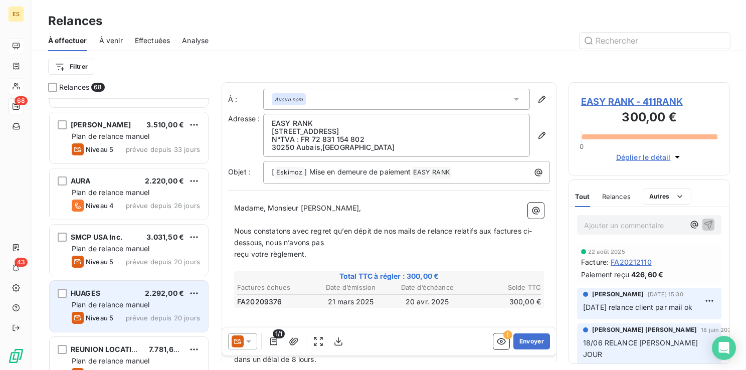
scroll to position [251, 0]
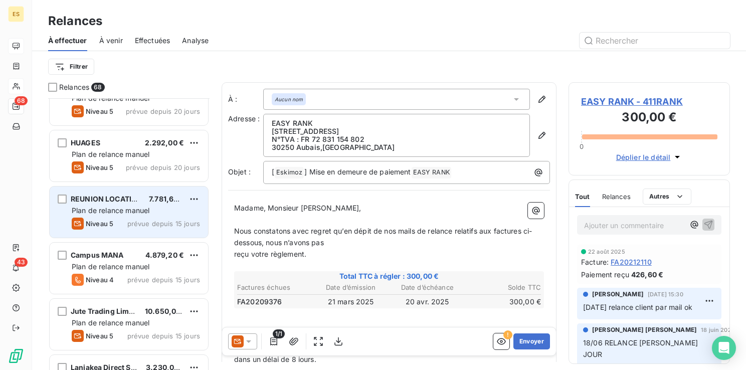
click at [97, 206] on span "Plan de relance manuel" at bounding box center [111, 210] width 78 height 9
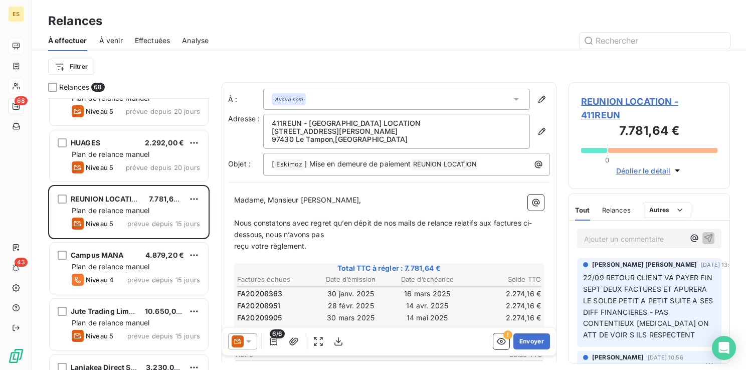
click at [624, 101] on span "REUNION LOCATION - 411REUN" at bounding box center [649, 108] width 136 height 27
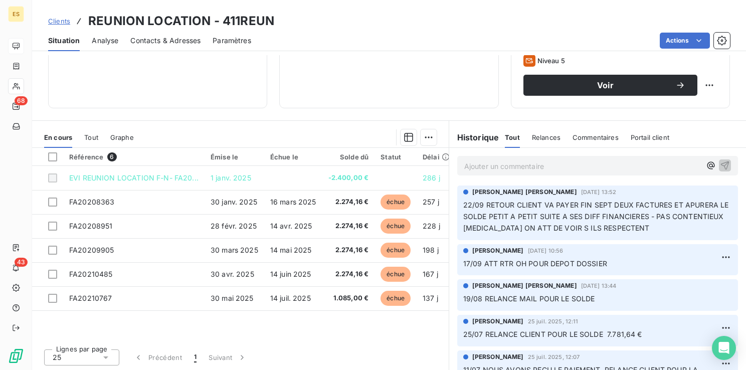
scroll to position [108, 0]
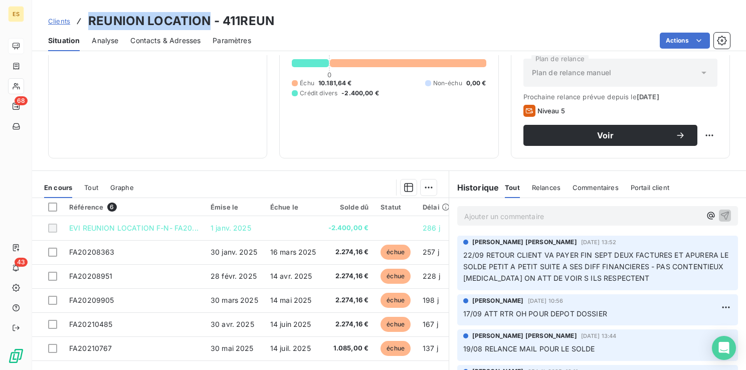
drag, startPoint x: 207, startPoint y: 22, endPoint x: 86, endPoint y: 17, distance: 121.4
click at [86, 17] on div "Clients REUNION LOCATION - 411REUN" at bounding box center [161, 21] width 226 height 18
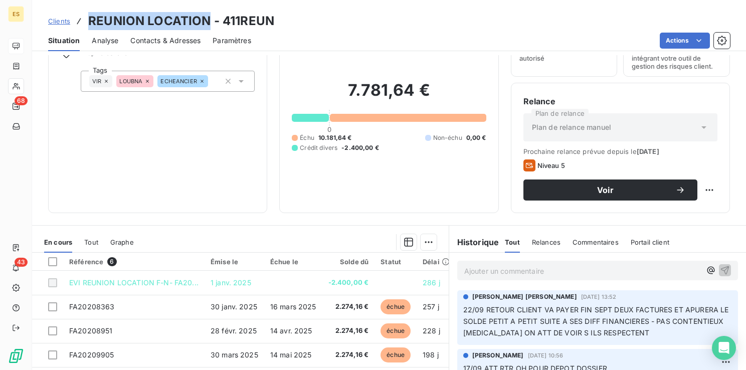
scroll to position [0, 0]
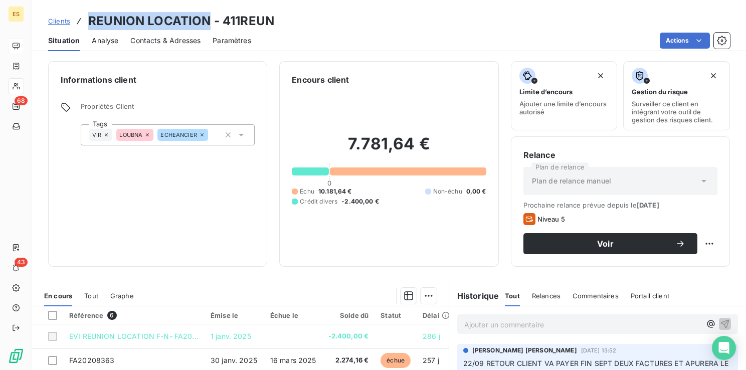
click at [60, 22] on span "Clients" at bounding box center [59, 21] width 22 height 8
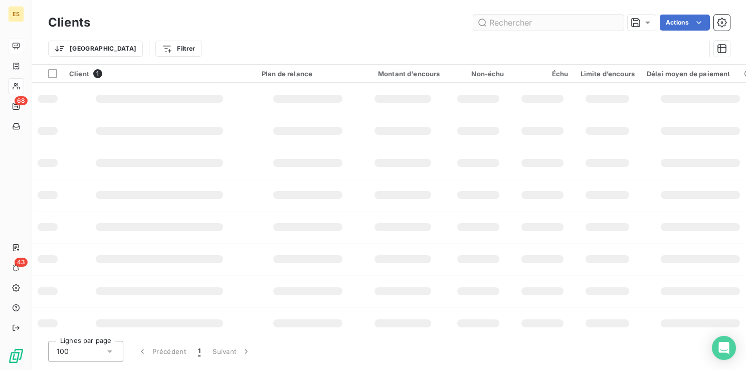
click at [489, 25] on input "text" at bounding box center [548, 23] width 150 height 16
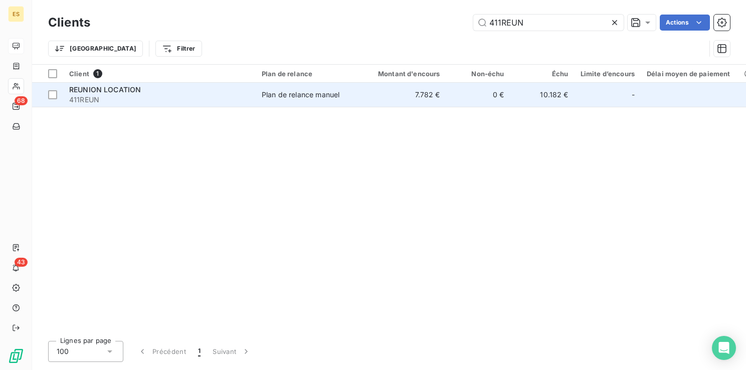
type input "411REUN"
click at [174, 99] on span "411REUN" at bounding box center [159, 100] width 180 height 10
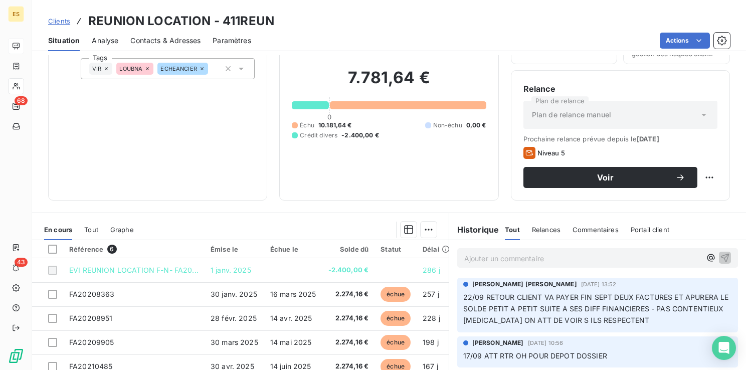
scroll to position [50, 0]
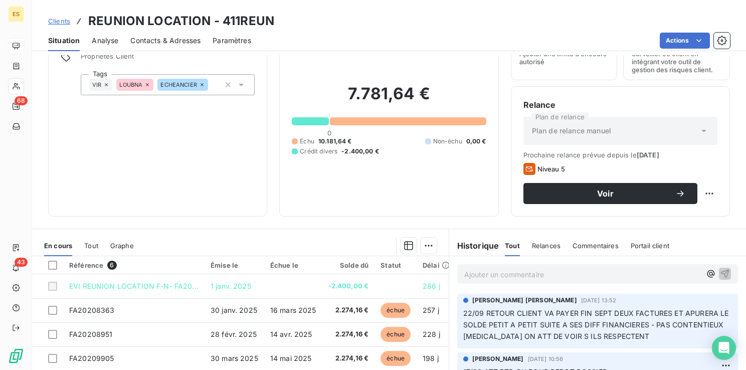
click at [500, 267] on div "Ajouter un commentaire ﻿" at bounding box center [582, 274] width 237 height 14
click at [536, 272] on p "14/10 SUITE UN APP" at bounding box center [582, 274] width 237 height 12
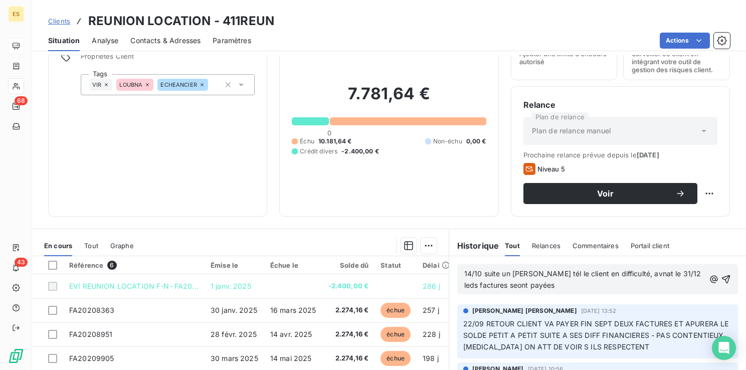
click at [618, 270] on span "14/10 suite un [PERSON_NAME] tél le client en difficulté, avnat le 31/12 leds f…" at bounding box center [583, 279] width 239 height 20
click at [666, 274] on span "14/10 suite un appel tél le client en difficulté, avant le 31/12 leds factures …" at bounding box center [571, 279] width 215 height 20
click at [722, 279] on icon "button" at bounding box center [726, 279] width 9 height 9
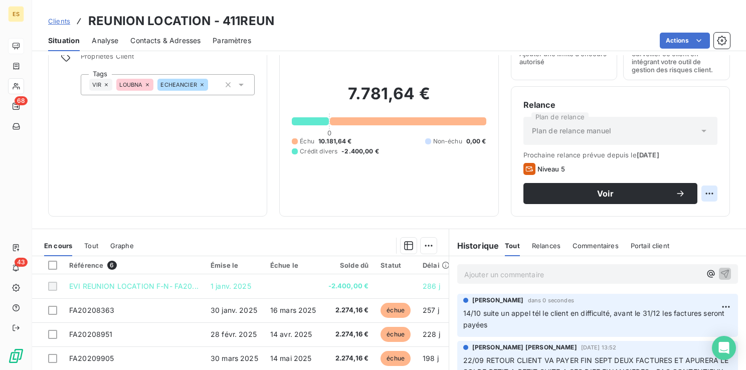
click at [698, 192] on html "ES 68 43 Clients REUNION LOCATION - 411REUN Situation Analyse Contacts & Adress…" at bounding box center [373, 185] width 746 height 370
click at [674, 217] on div "Replanifier cette action" at bounding box center [660, 215] width 90 height 16
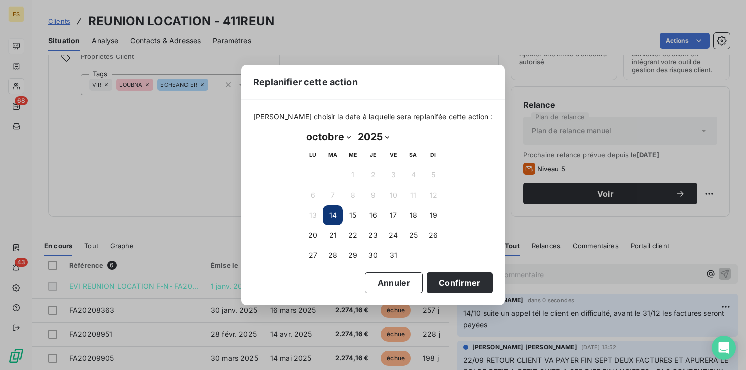
click at [341, 133] on select "janvier février mars avril mai juin juillet août septembre octobre novembre déc…" at bounding box center [329, 137] width 52 height 16
select select "11"
click at [303, 129] on select "janvier février mars avril mai juin juillet août septembre octobre novembre déc…" at bounding box center [329, 137] width 52 height 16
click at [350, 252] on button "31" at bounding box center [353, 255] width 20 height 20
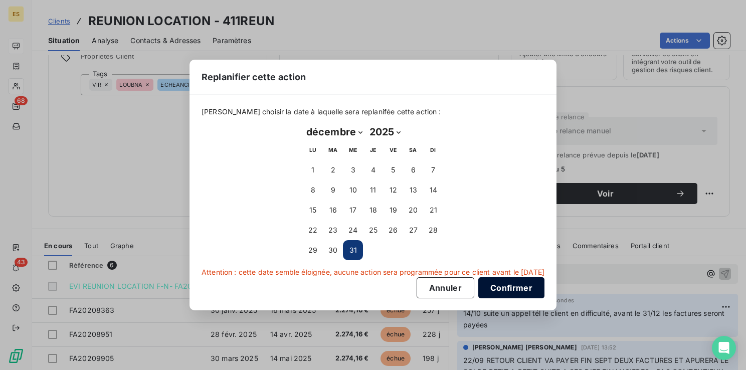
click at [537, 285] on button "Confirmer" at bounding box center [511, 287] width 66 height 21
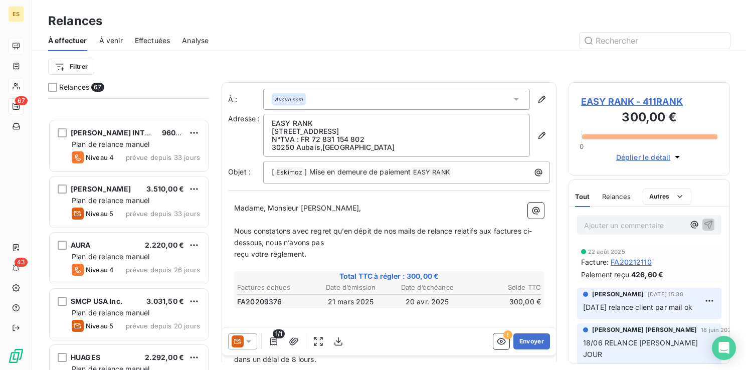
scroll to position [200, 0]
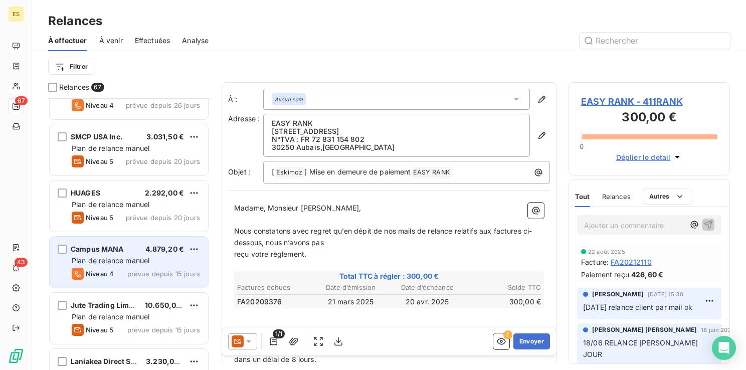
click at [103, 249] on span "Campus MANA" at bounding box center [97, 249] width 53 height 9
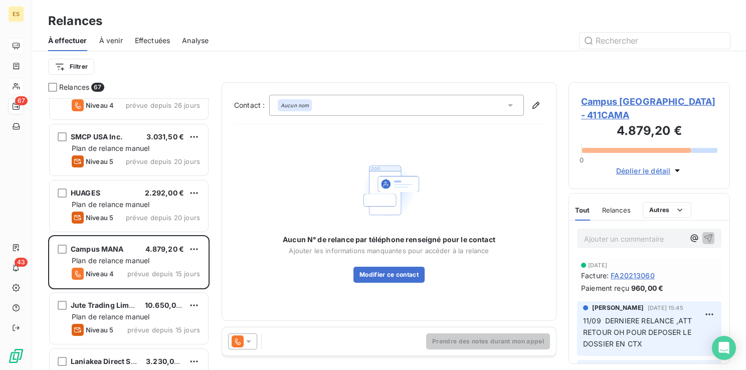
click at [601, 103] on span "Campus [GEOGRAPHIC_DATA] - 411CAMA" at bounding box center [649, 108] width 136 height 27
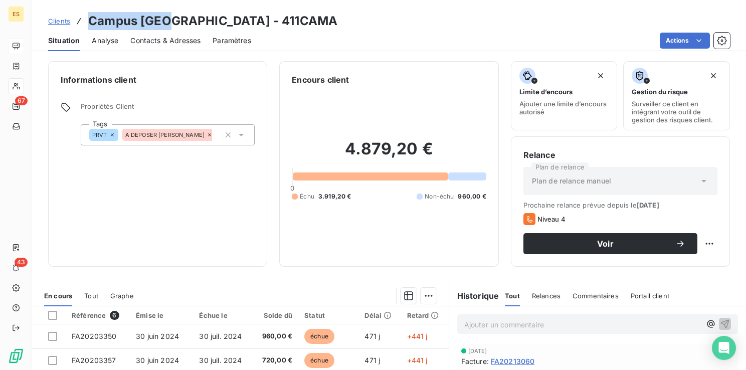
drag, startPoint x: 179, startPoint y: 20, endPoint x: 90, endPoint y: 20, distance: 89.2
click at [90, 20] on h3 "Campus [GEOGRAPHIC_DATA] - 411CAMA" at bounding box center [212, 21] width 249 height 18
